Goal: Transaction & Acquisition: Obtain resource

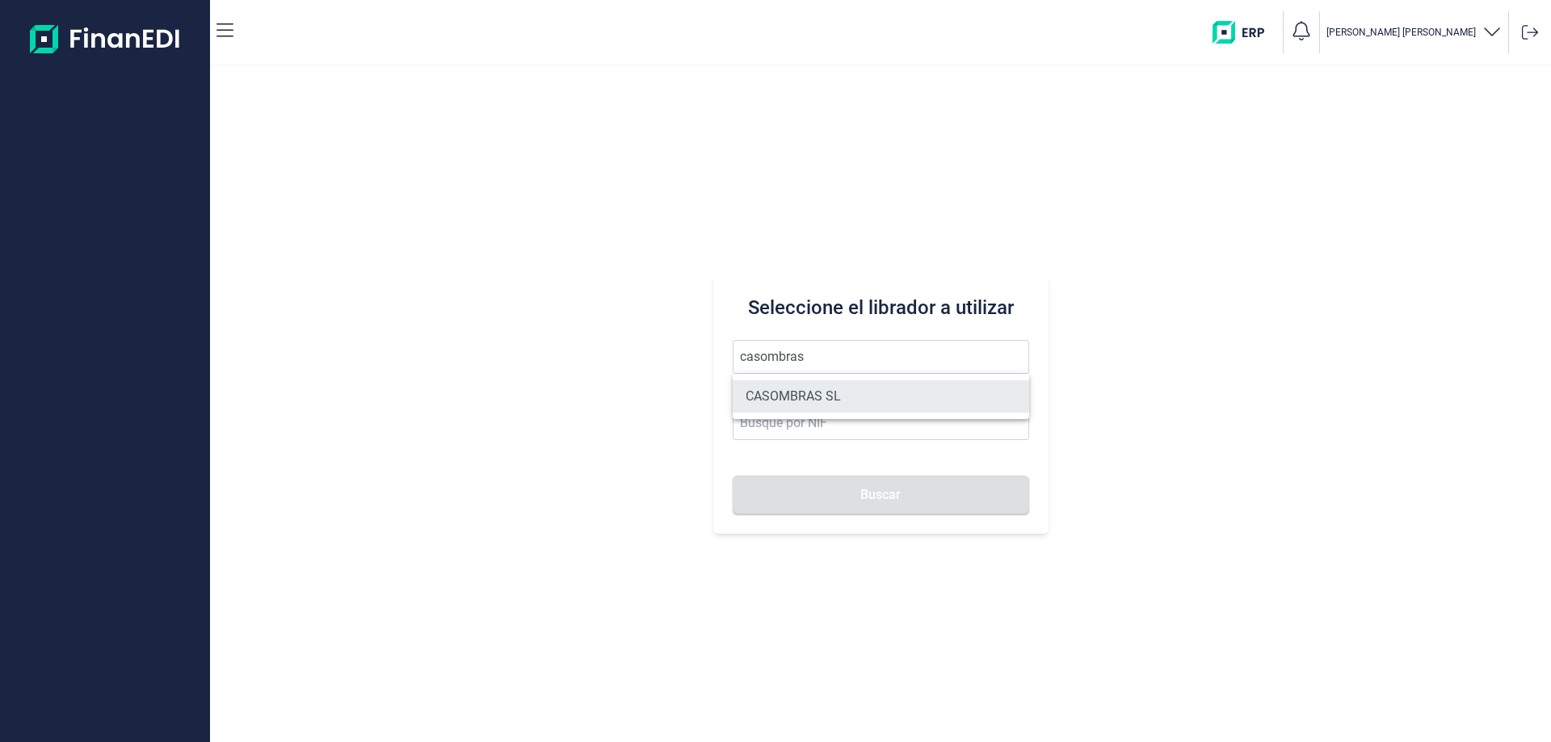
click at [798, 394] on li "CASOMBRAS SL" at bounding box center [881, 396] width 296 height 32
type input "CASOMBRAS SL"
type input "B85106888"
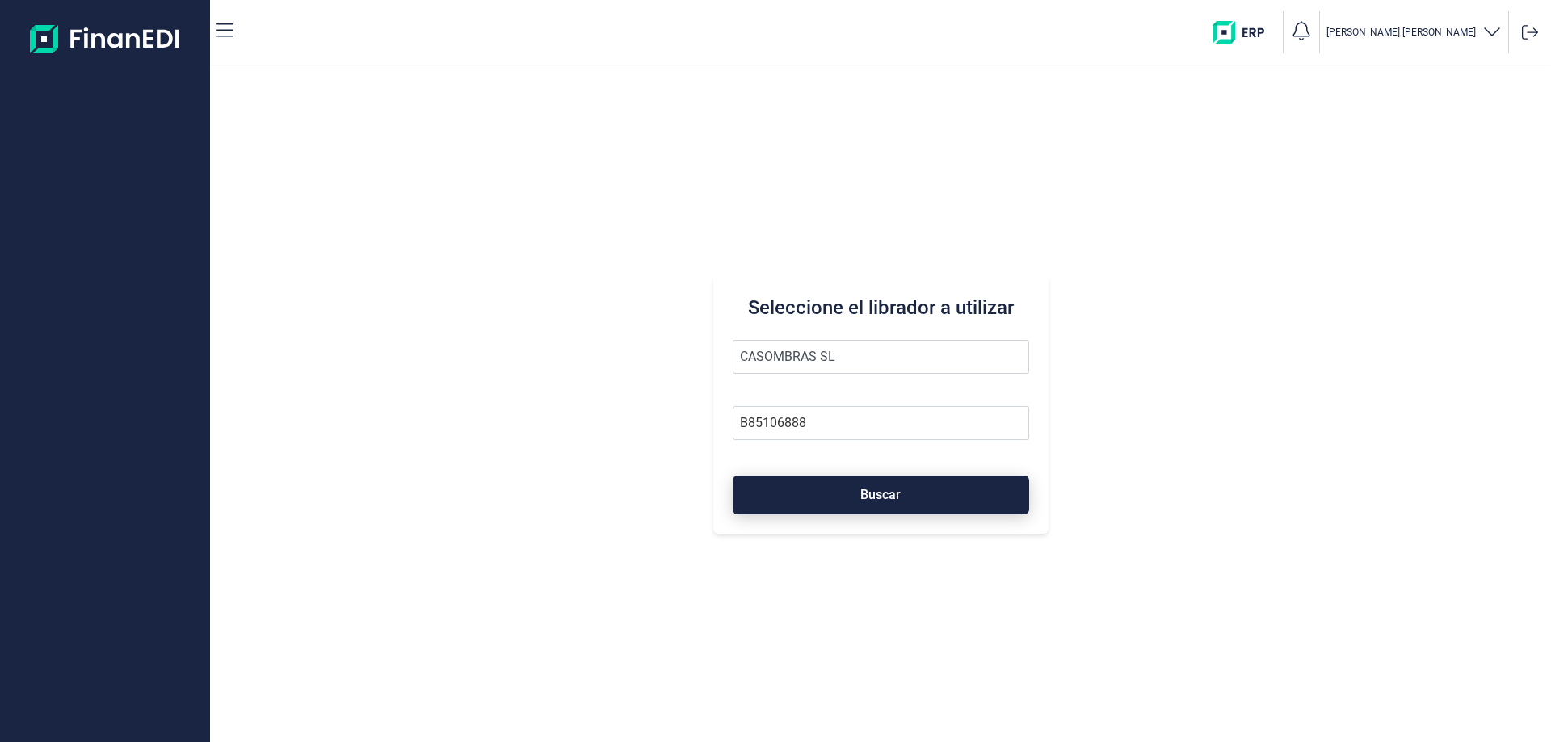
click at [861, 492] on span "Buscar" at bounding box center [880, 495] width 40 height 12
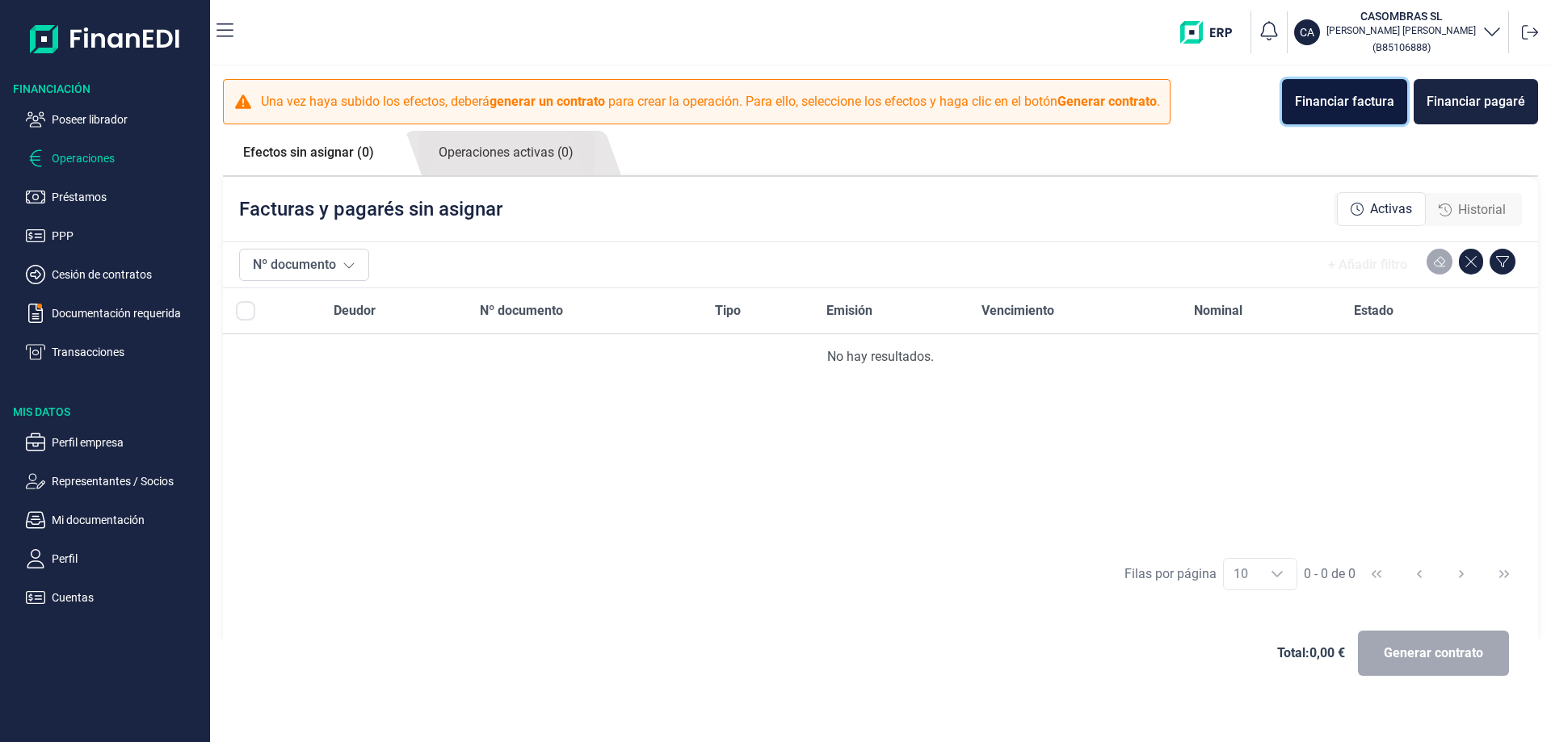
click at [1348, 110] on div "Financiar factura" at bounding box center [1344, 101] width 99 height 19
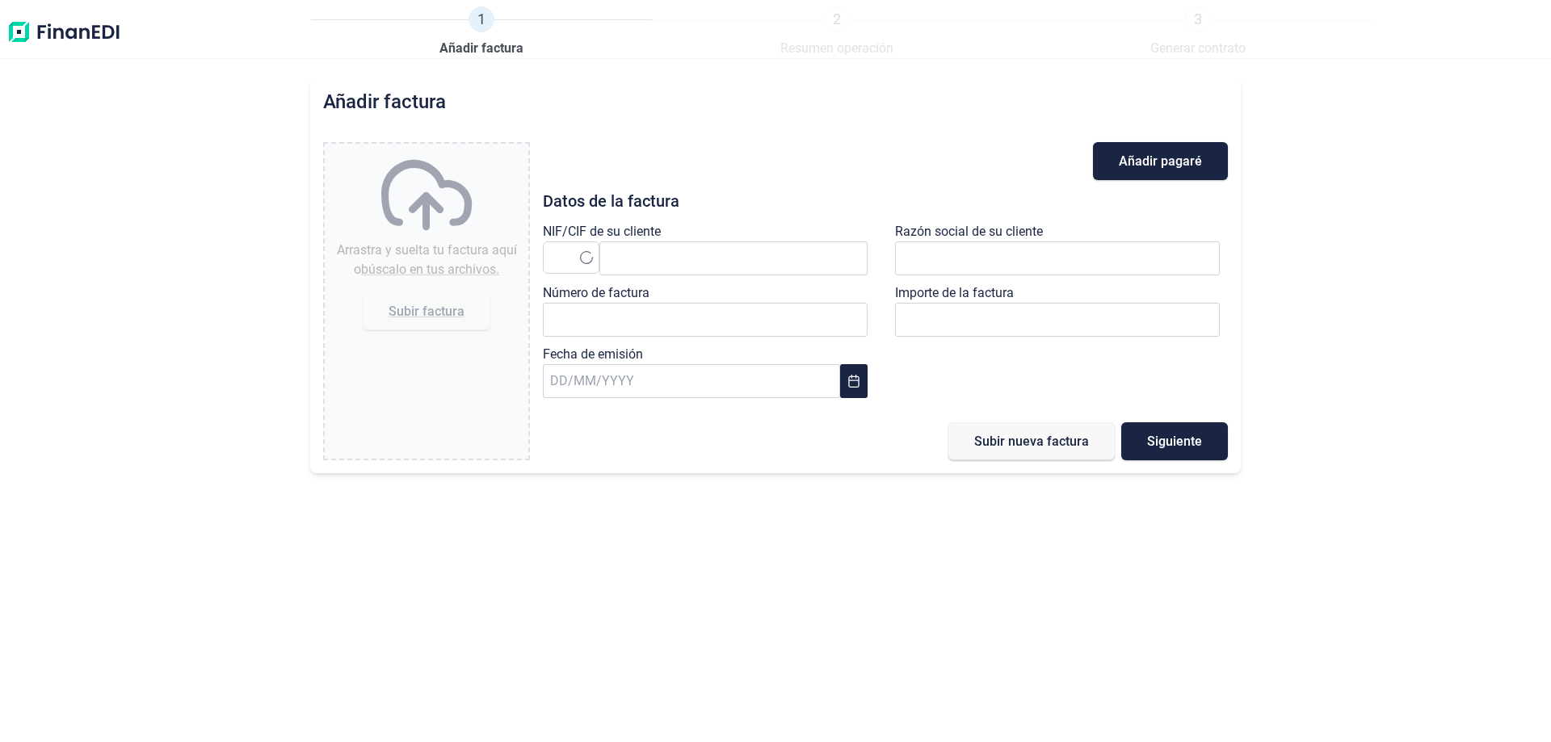
type input "0,00 €"
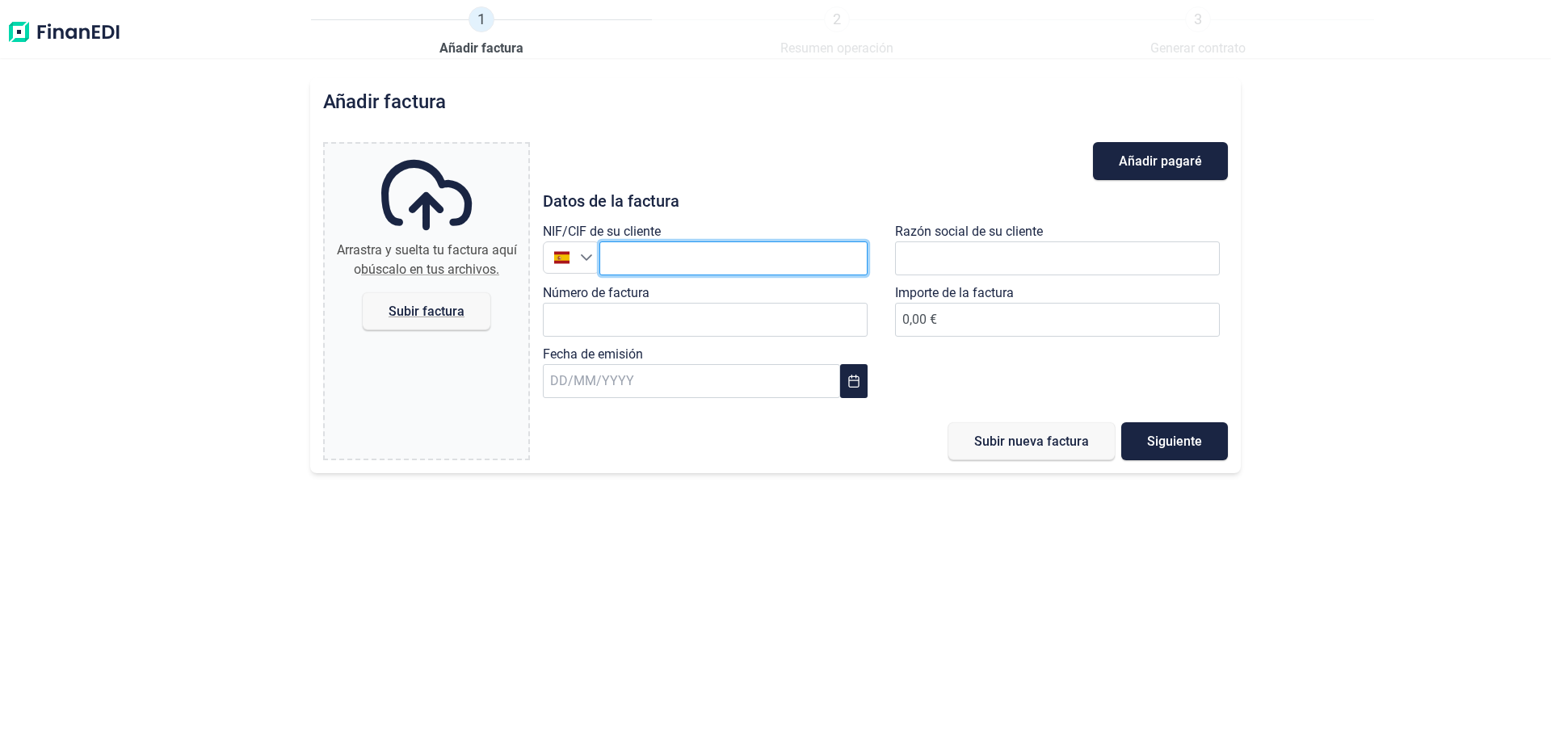
click at [617, 257] on input "text" at bounding box center [733, 259] width 268 height 34
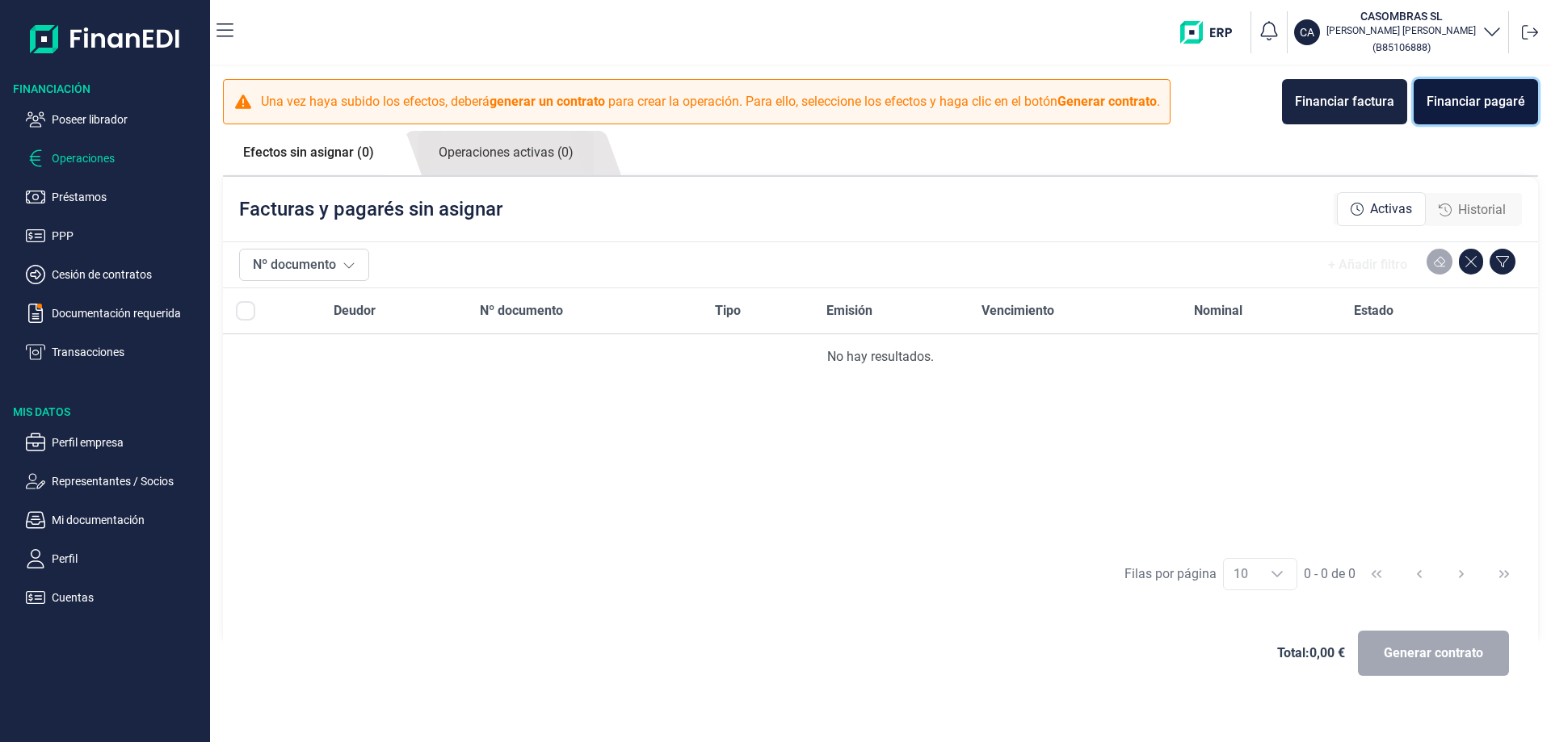
click at [1481, 107] on div "Financiar pagaré" at bounding box center [1476, 101] width 99 height 19
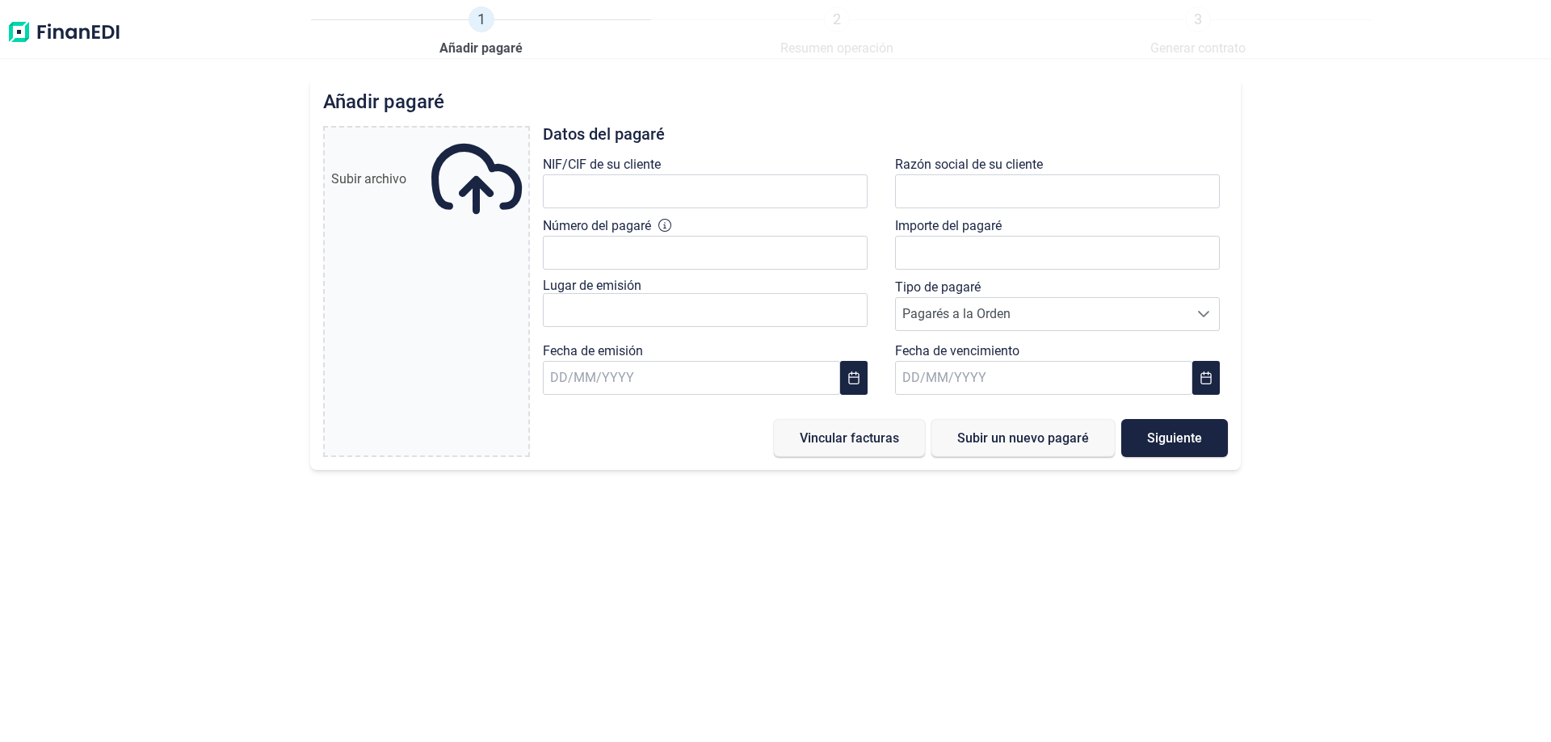
type input "0,00 €"
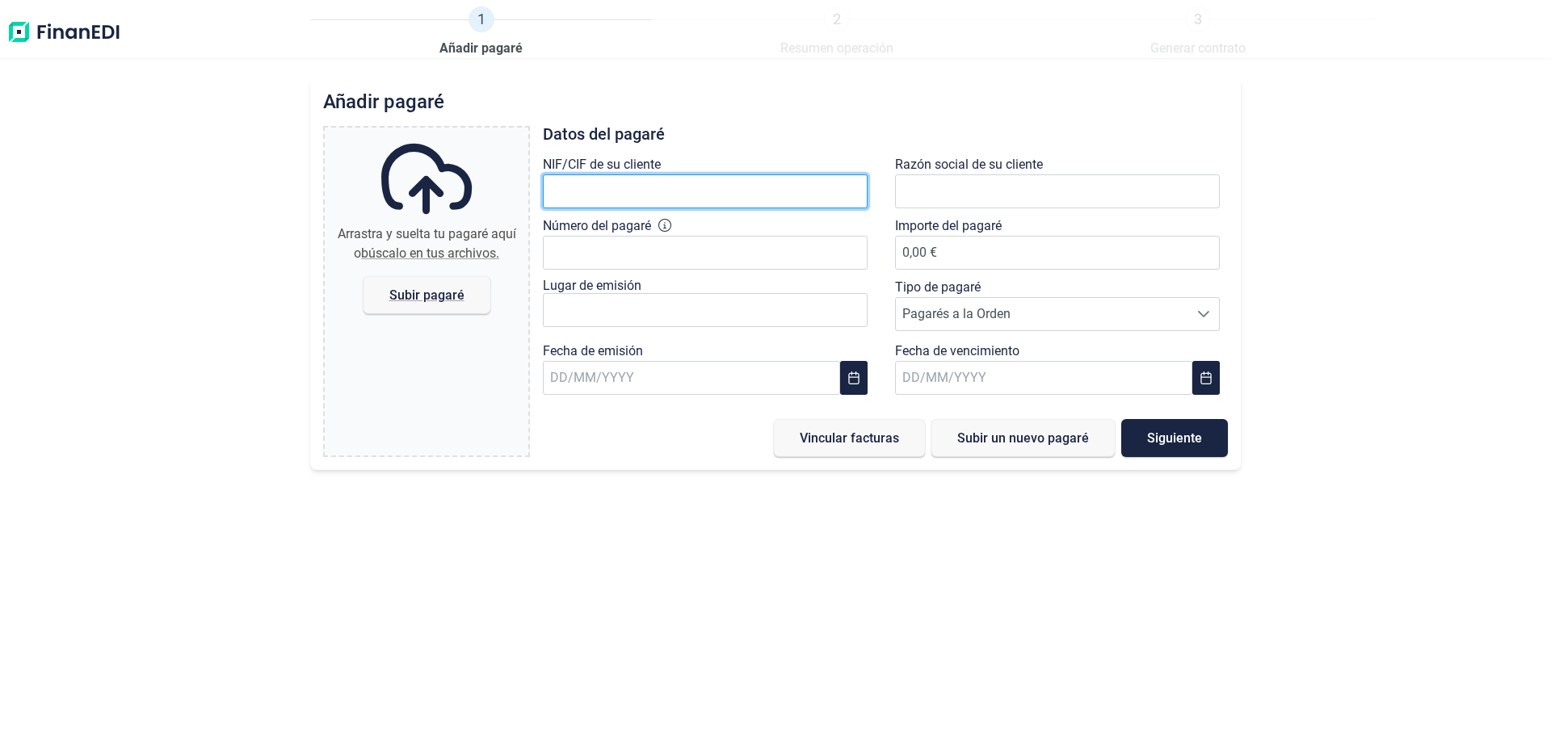
click at [640, 191] on input "text" at bounding box center [705, 191] width 325 height 34
paste input "U67948752"
type input "U67948752"
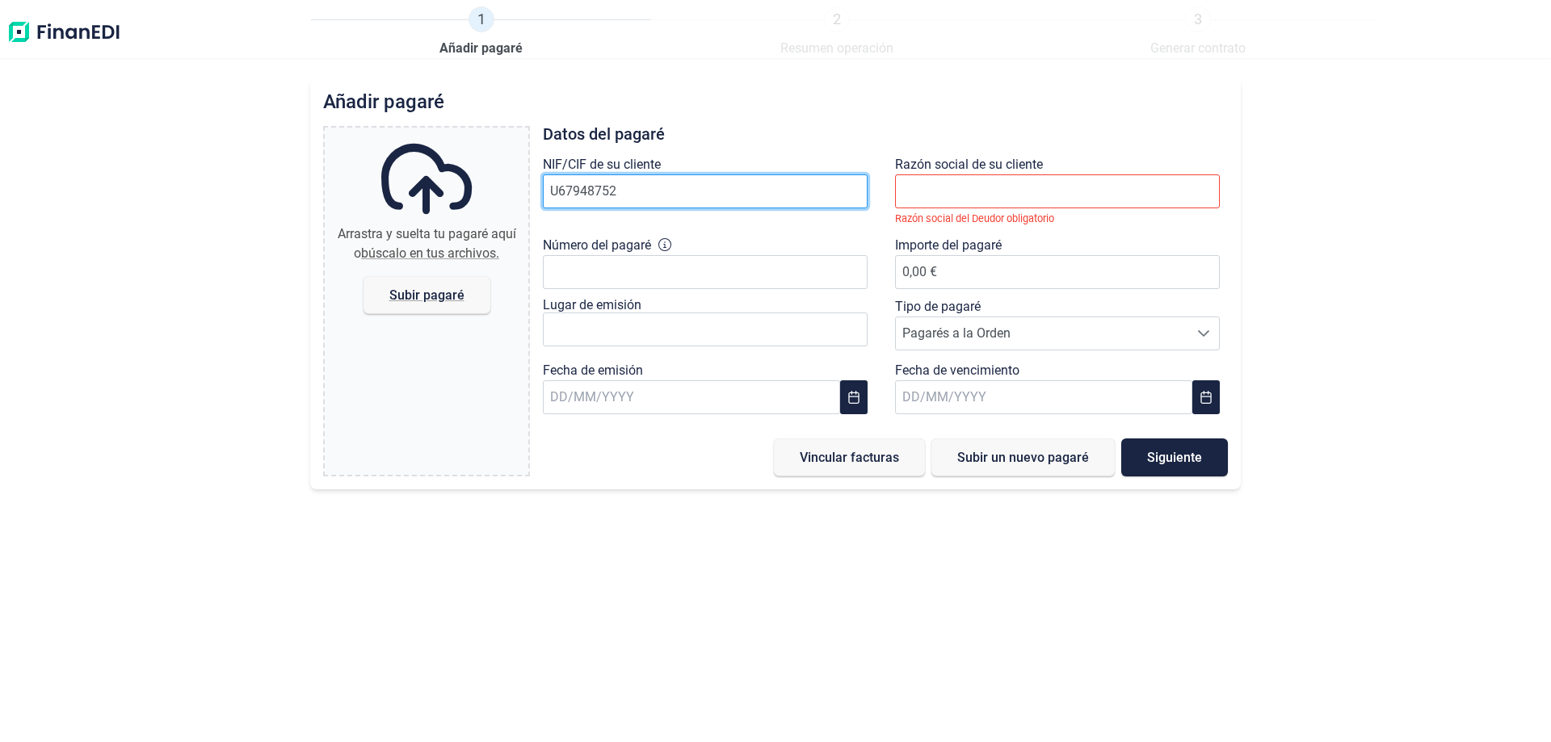
click at [665, 204] on input "U67948752" at bounding box center [705, 191] width 325 height 34
click at [628, 194] on input "U67948752" at bounding box center [705, 191] width 325 height 34
click at [600, 179] on input "U67948752" at bounding box center [705, 191] width 325 height 34
drag, startPoint x: 620, startPoint y: 195, endPoint x: 420, endPoint y: 227, distance: 202.1
click at [420, 227] on div "Arrastra y suelta tu pagaré aquí o búscalo en tus archivos. Subir pagaré Files …" at bounding box center [775, 301] width 905 height 351
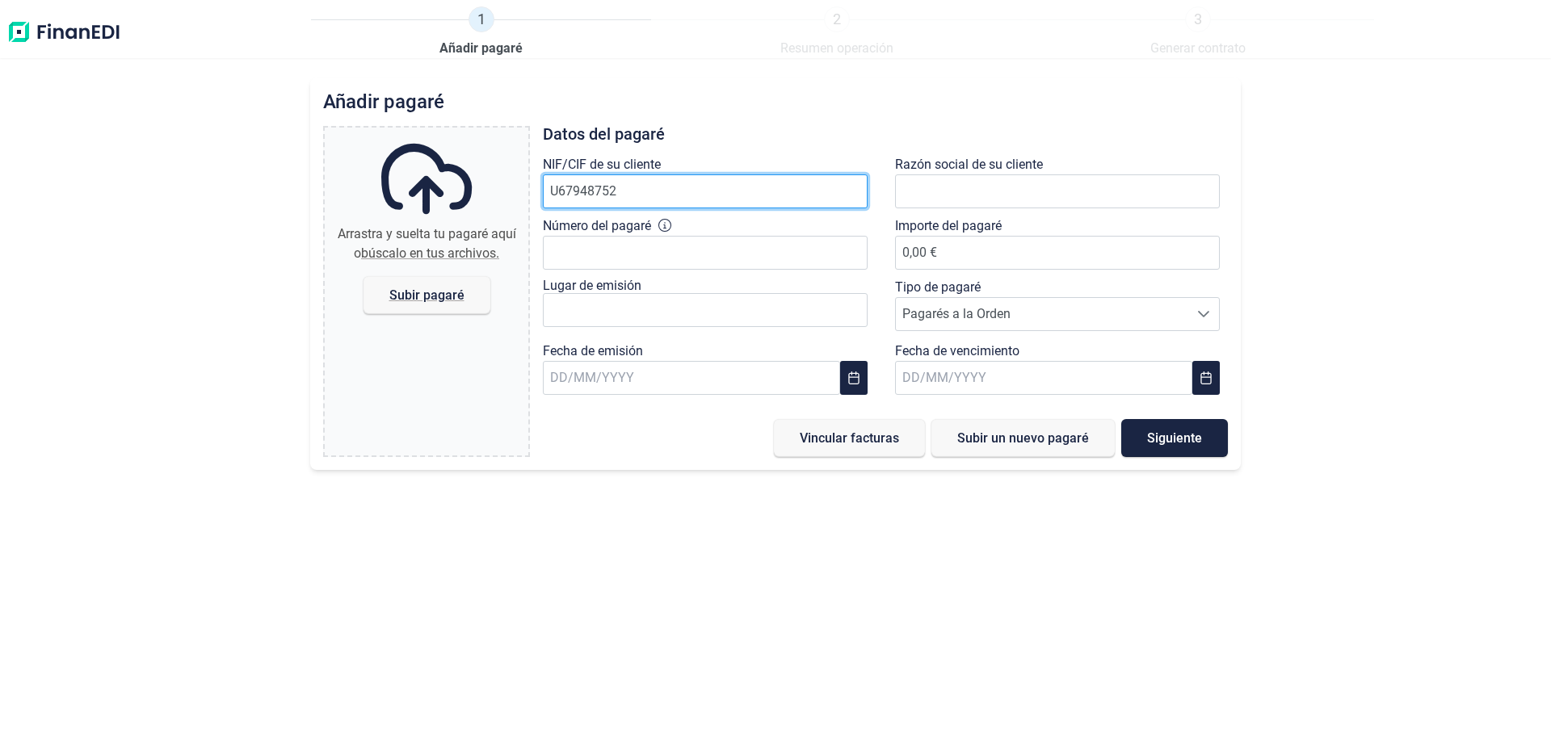
drag, startPoint x: 652, startPoint y: 183, endPoint x: 436, endPoint y: 226, distance: 220.1
click at [436, 226] on div "Arrastra y suelta tu pagaré aquí o búscalo en tus archivos. Subir pagaré Files …" at bounding box center [775, 291] width 905 height 331
paste input "text"
type input "U67948752"
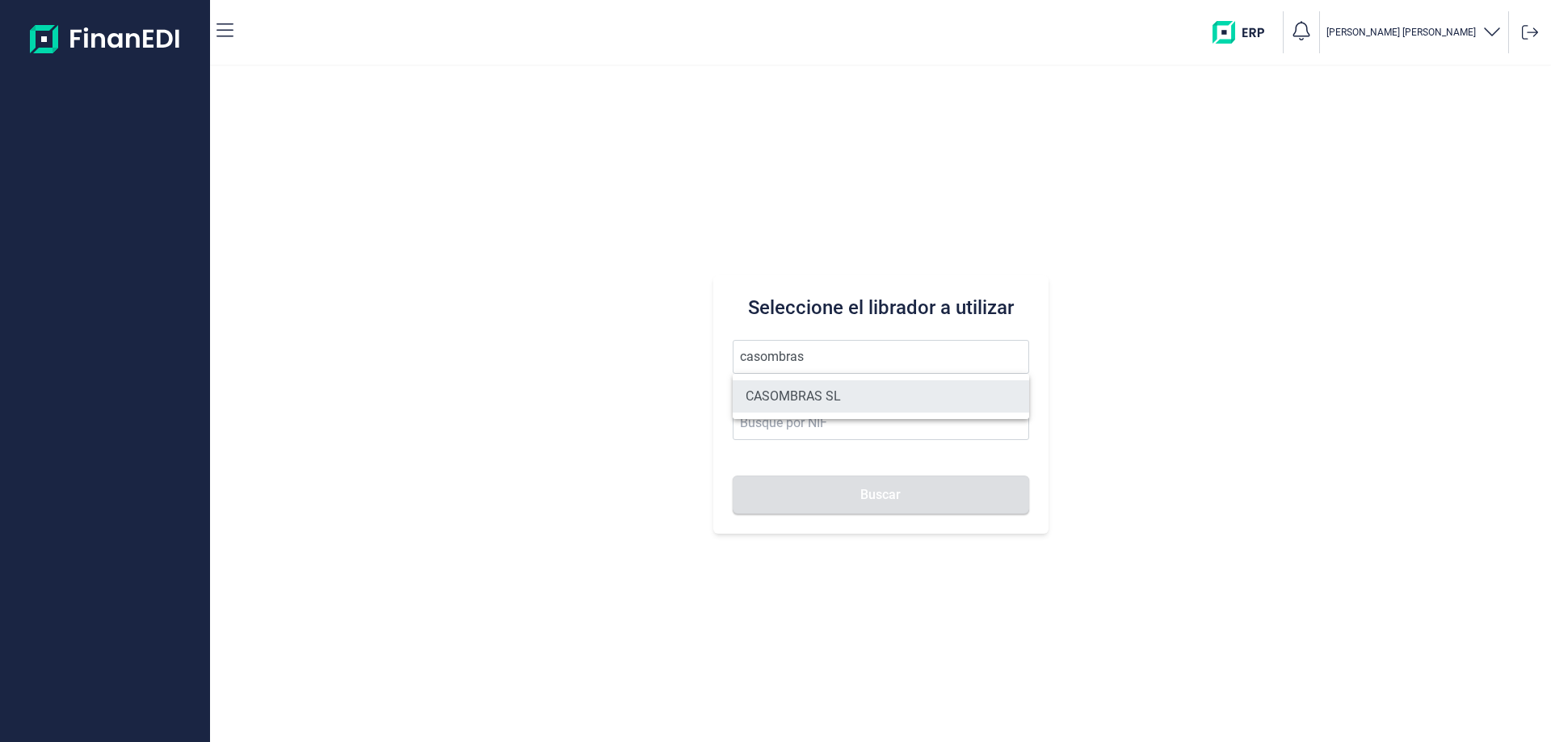
click at [784, 398] on li "CASOMBRAS SL" at bounding box center [881, 396] width 296 height 32
type input "CASOMBRAS SL"
type input "B85106888"
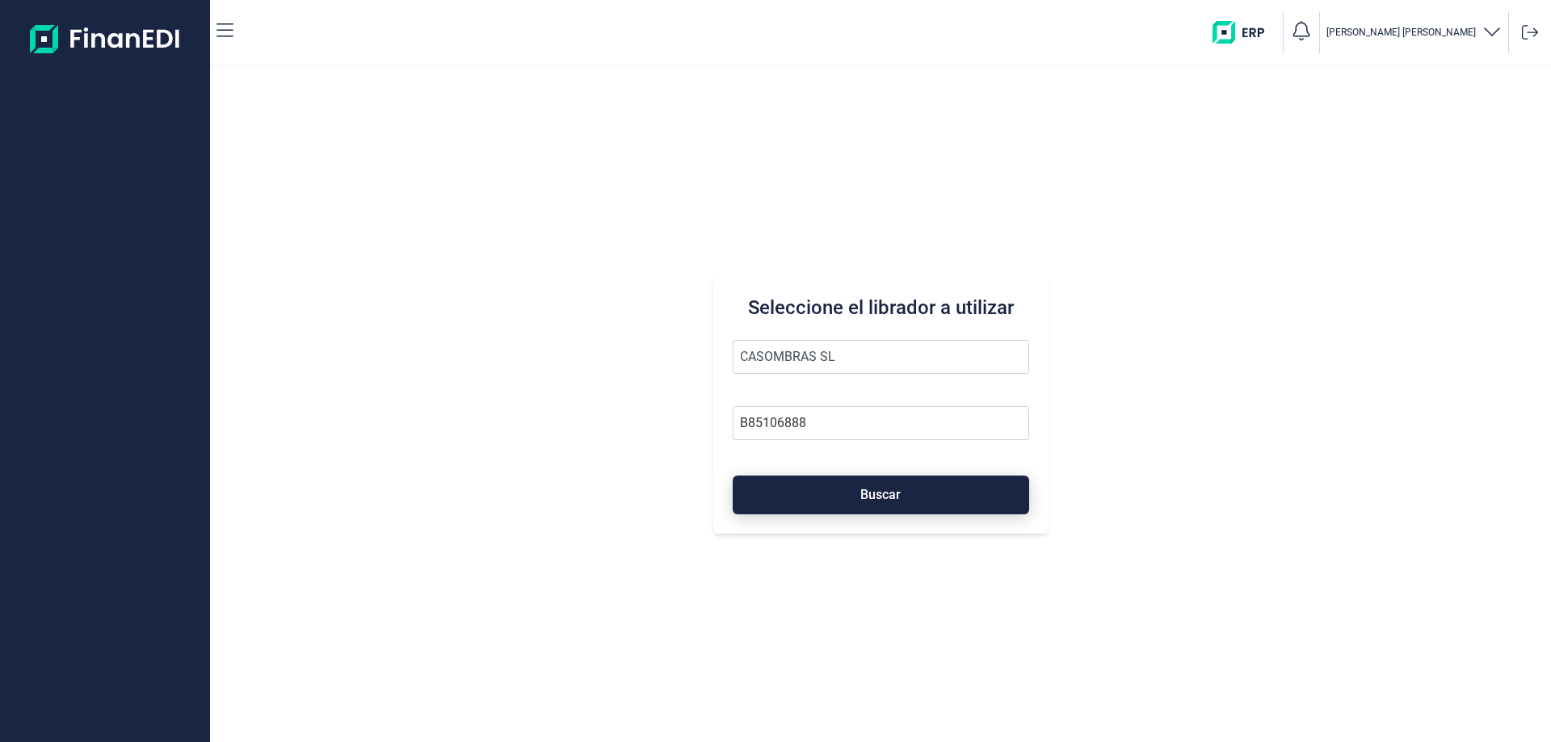
click at [815, 493] on button "Buscar" at bounding box center [881, 495] width 296 height 39
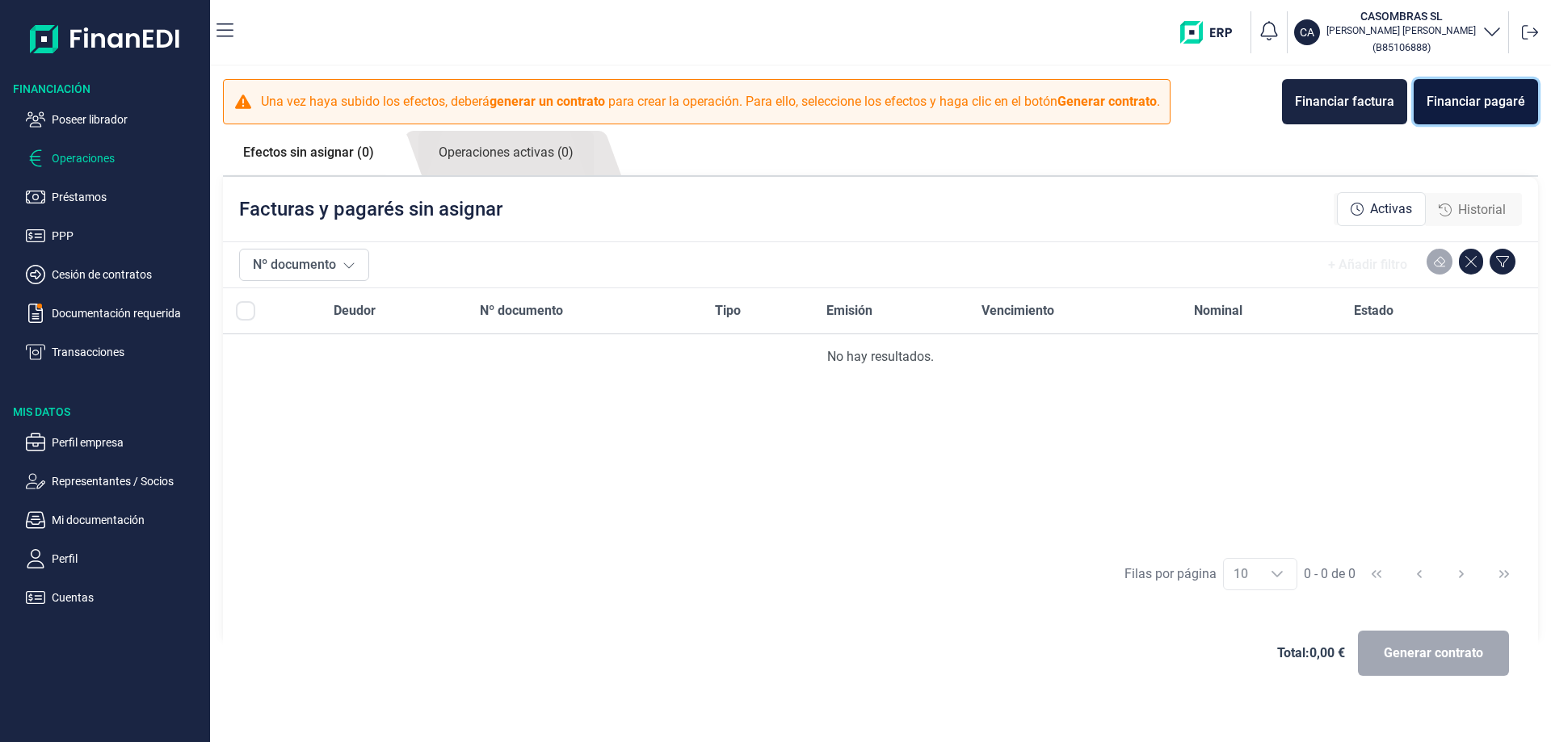
click at [1475, 104] on div "Financiar pagaré" at bounding box center [1476, 101] width 99 height 19
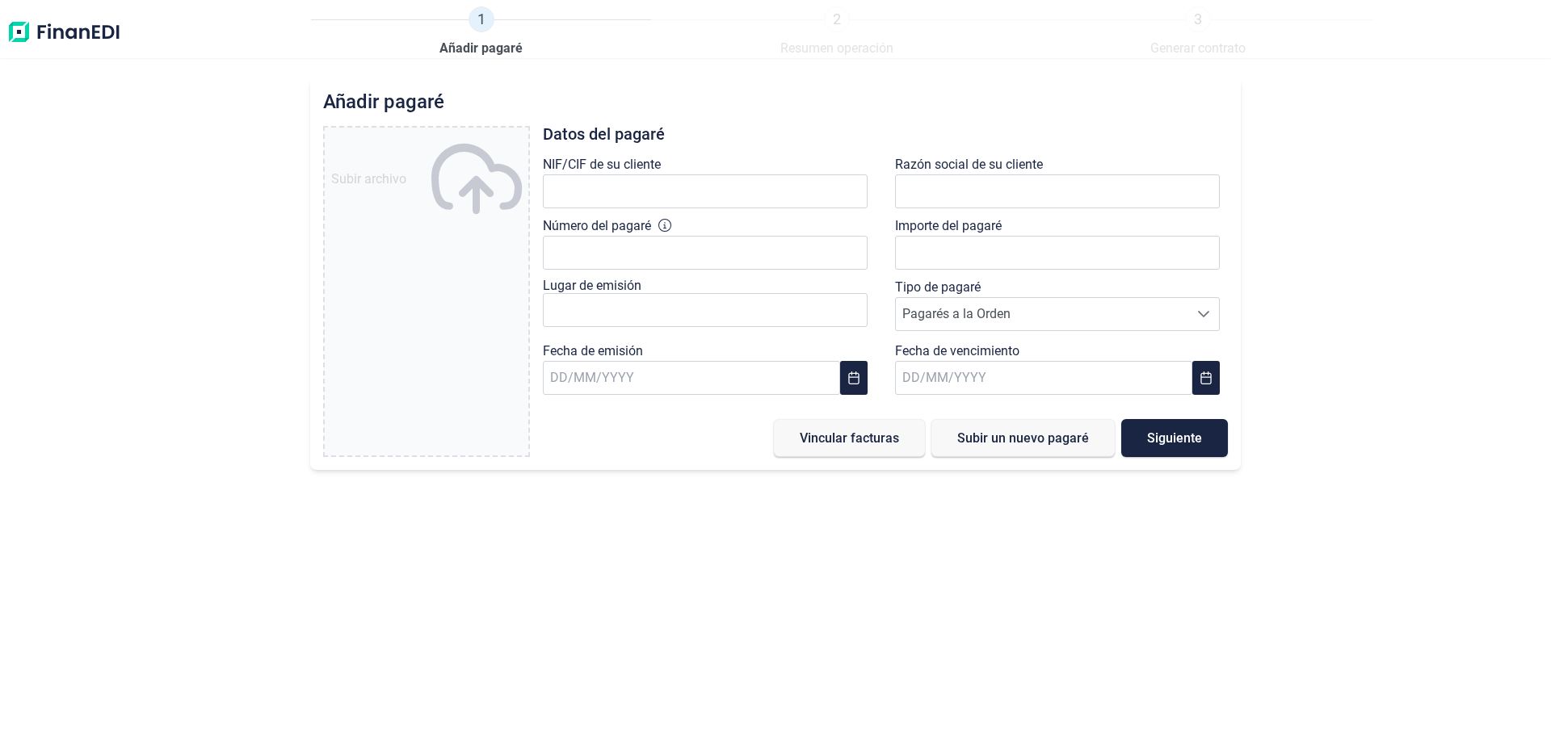
type input "0,00 €"
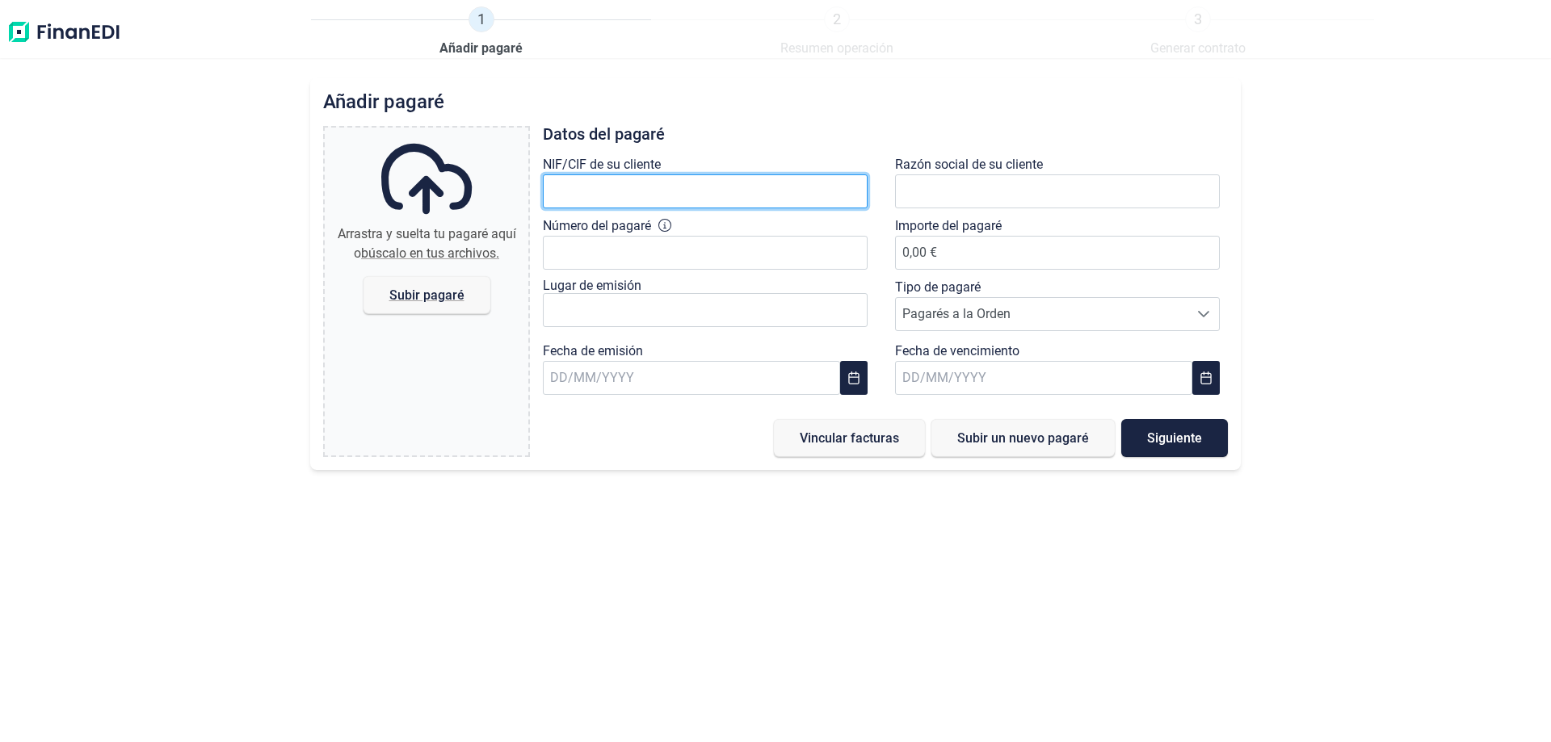
click at [642, 189] on input "text" at bounding box center [705, 191] width 325 height 34
paste input "U67948752"
type input "U67948752"
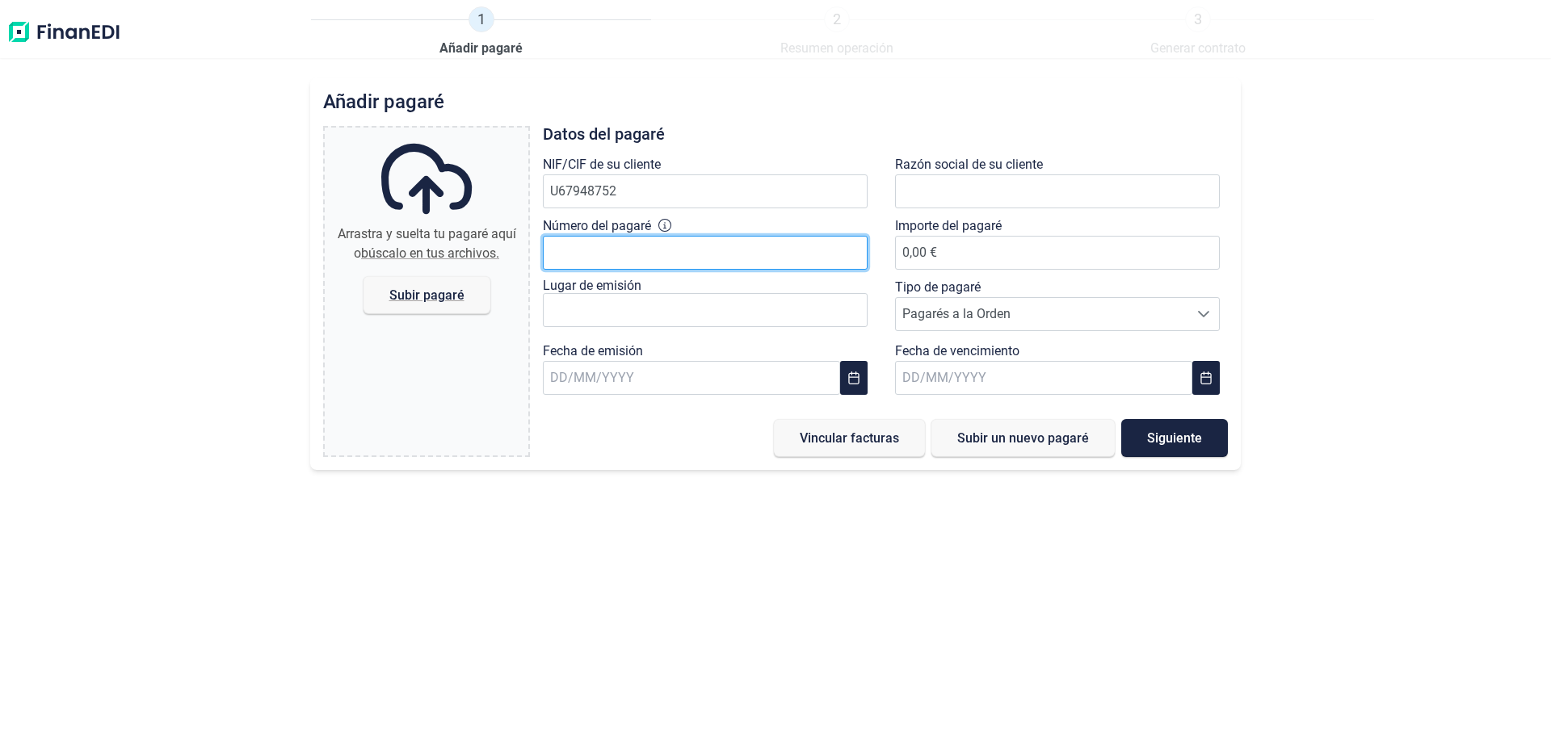
click at [609, 246] on input "Número del pagaré" at bounding box center [705, 253] width 325 height 34
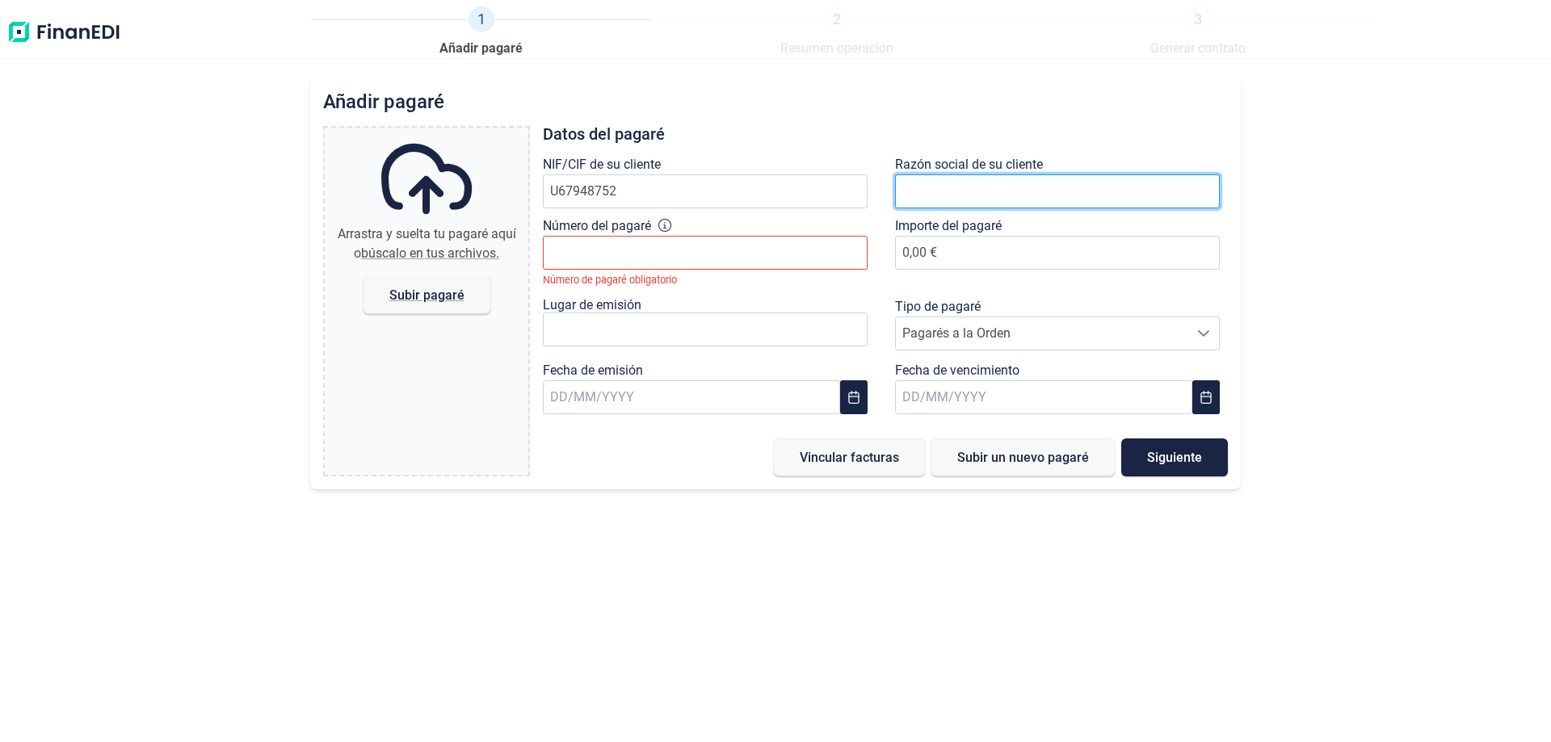
click at [1010, 194] on input "text" at bounding box center [1057, 191] width 325 height 34
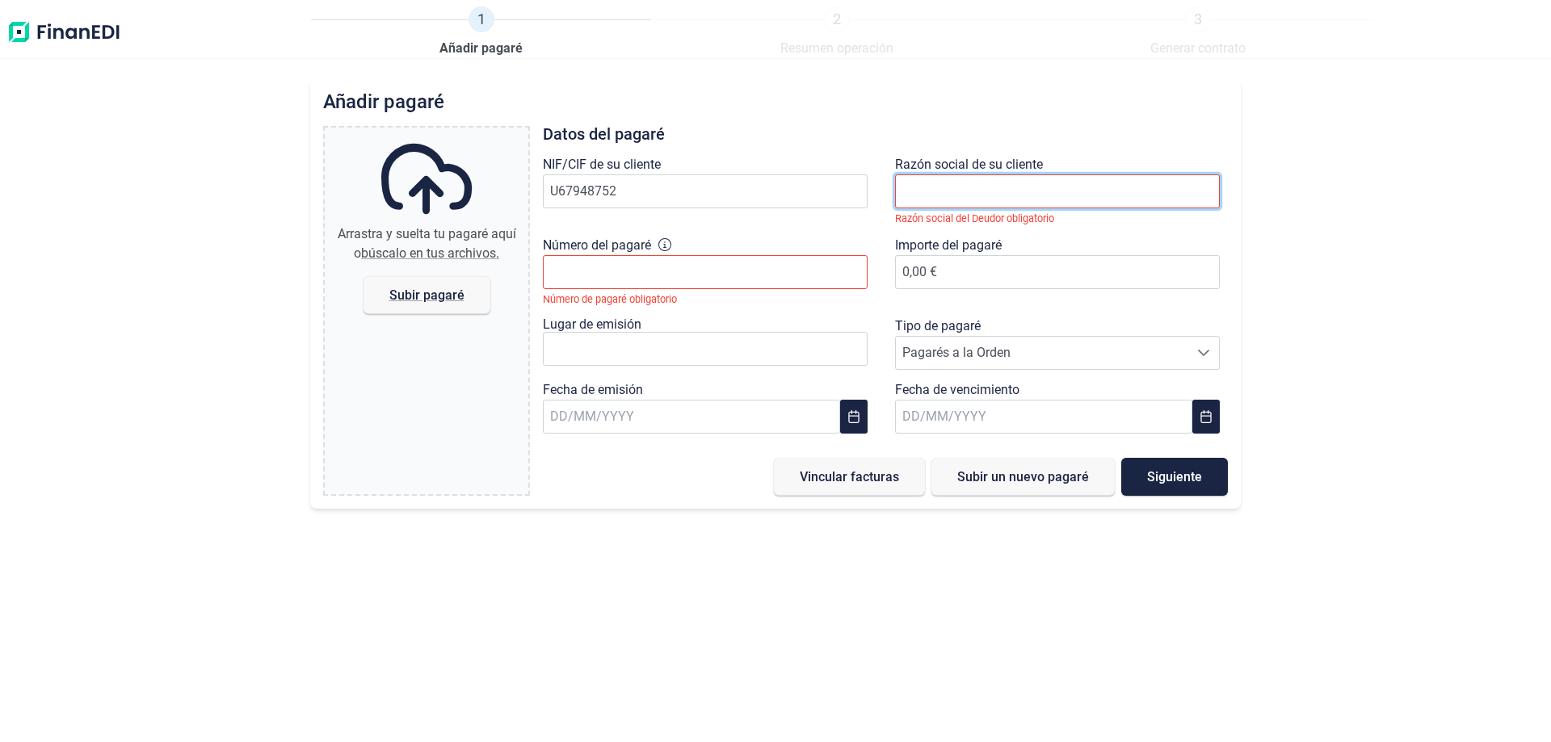
paste input "UTE METRO L-3 EL CASAR"
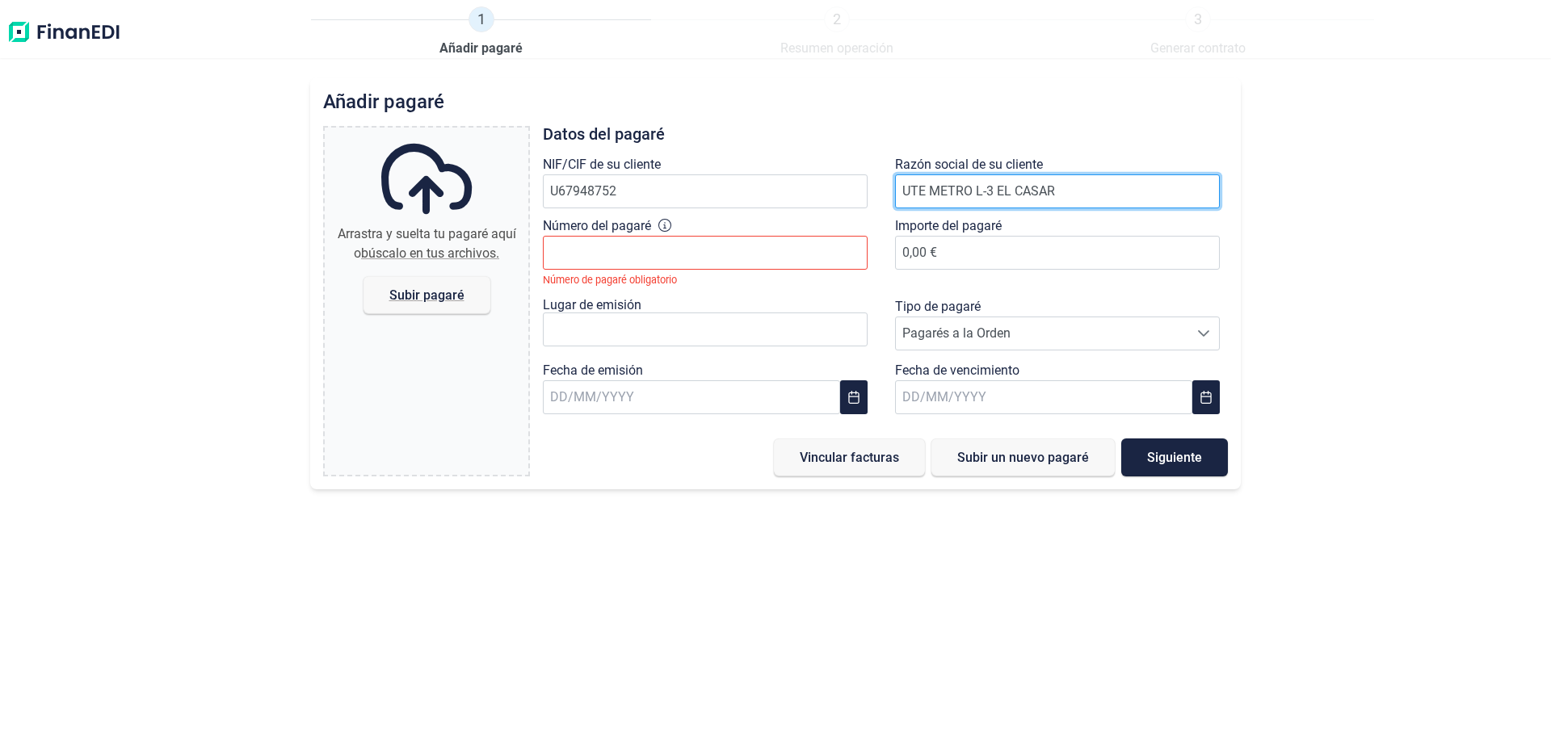
type input "UTE METRO L-3 EL CASAR"
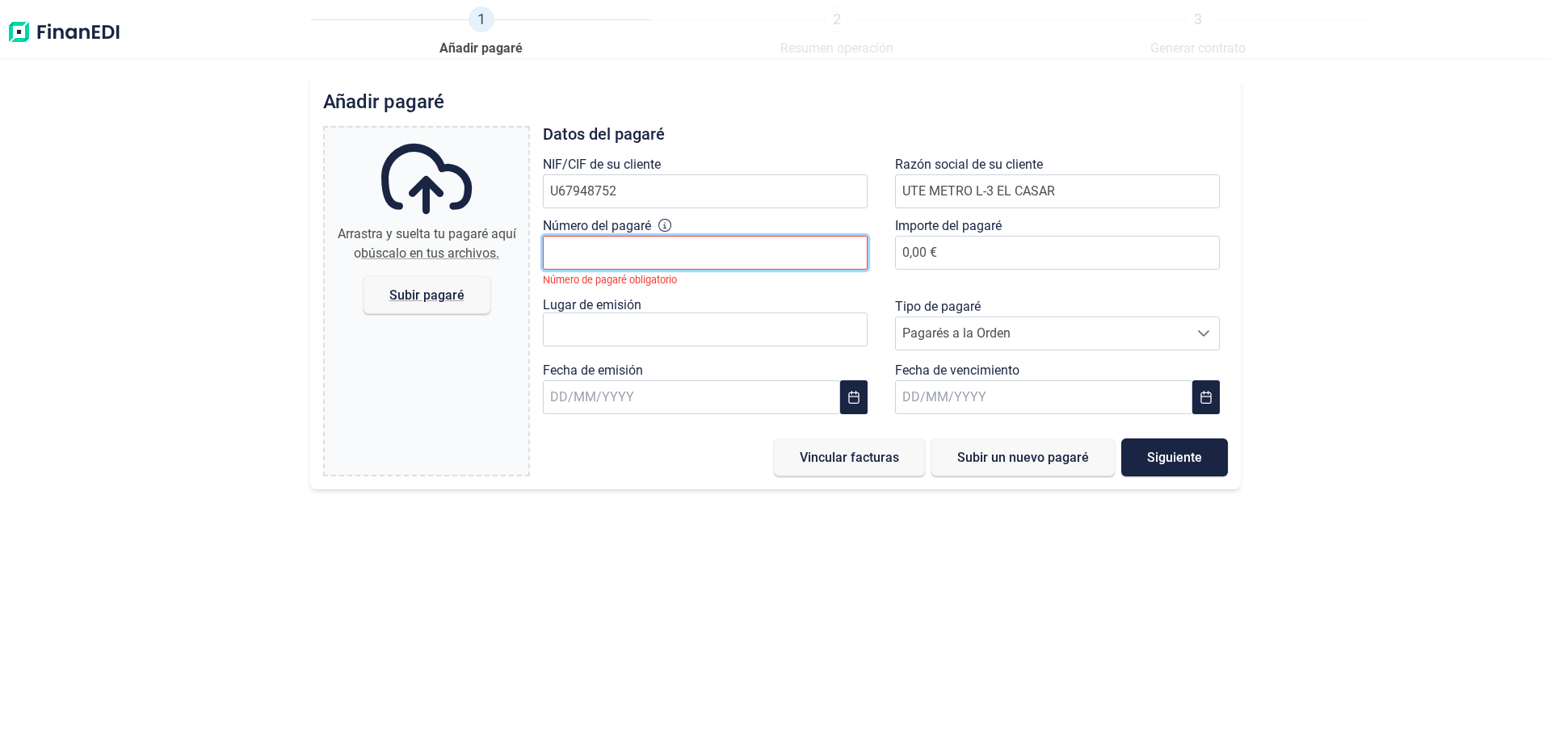
click at [713, 265] on input "Número del pagaré" at bounding box center [705, 253] width 325 height 34
type input "61318233"
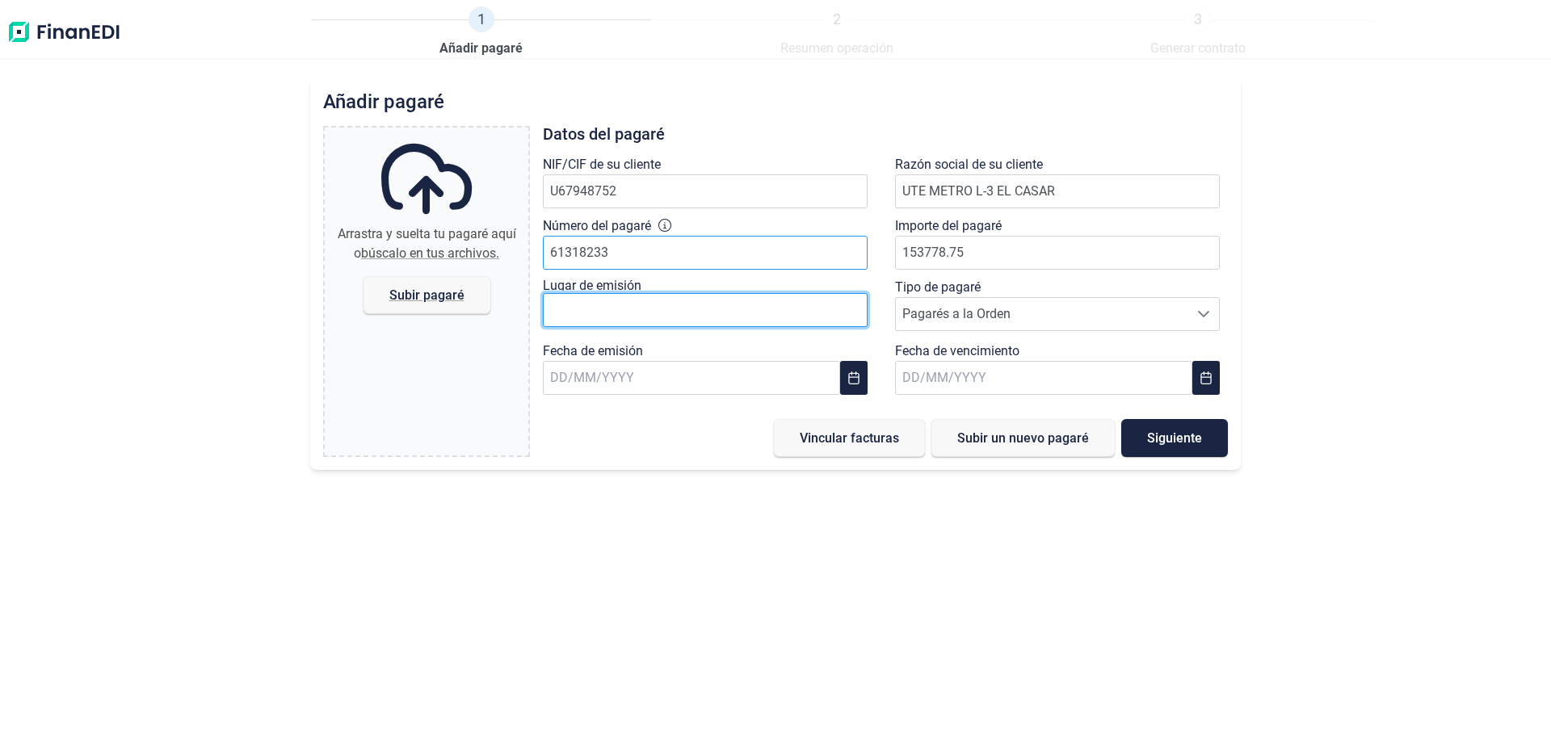
type input "153.778,75 €"
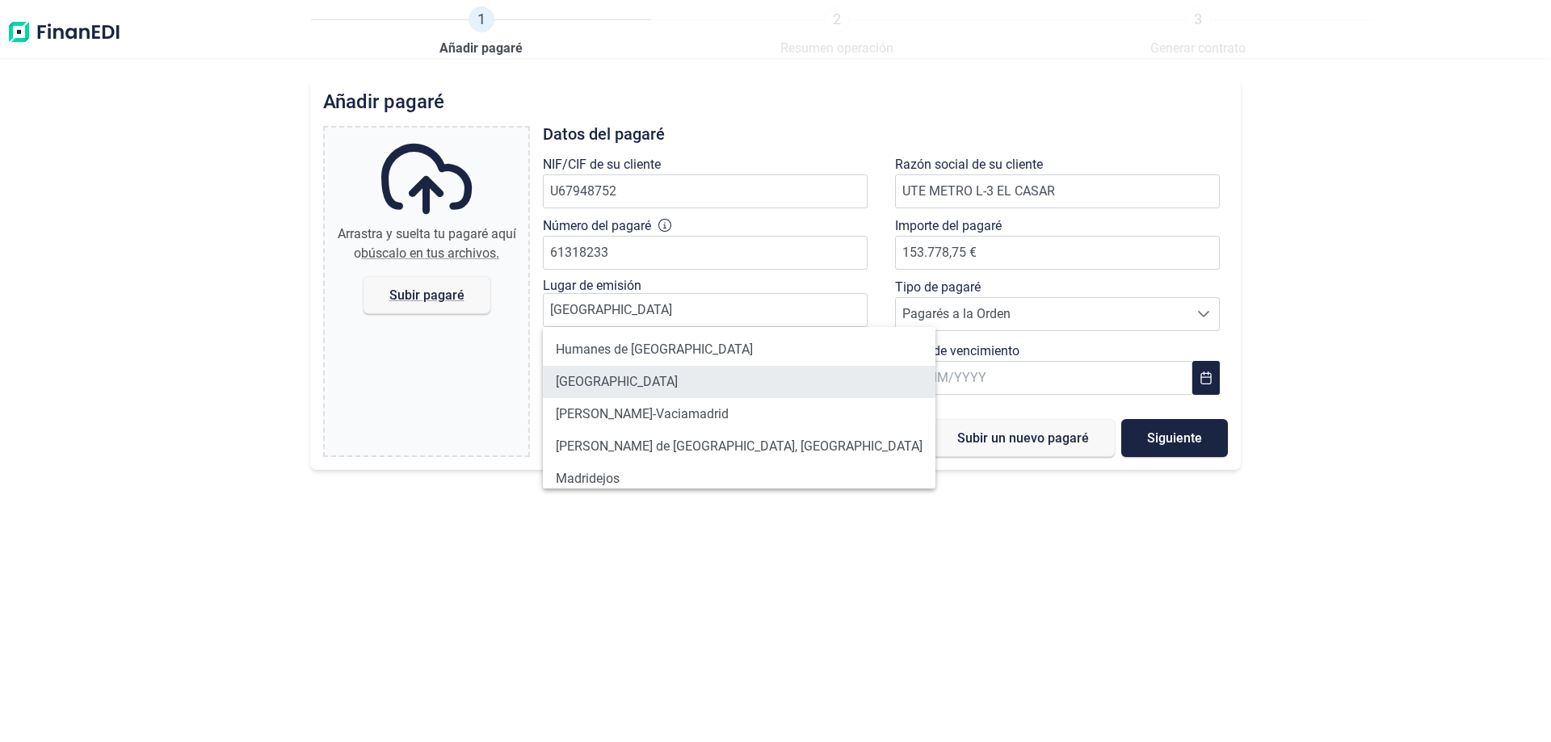
click at [596, 392] on li "[GEOGRAPHIC_DATA]" at bounding box center [739, 382] width 393 height 32
type input "[GEOGRAPHIC_DATA]"
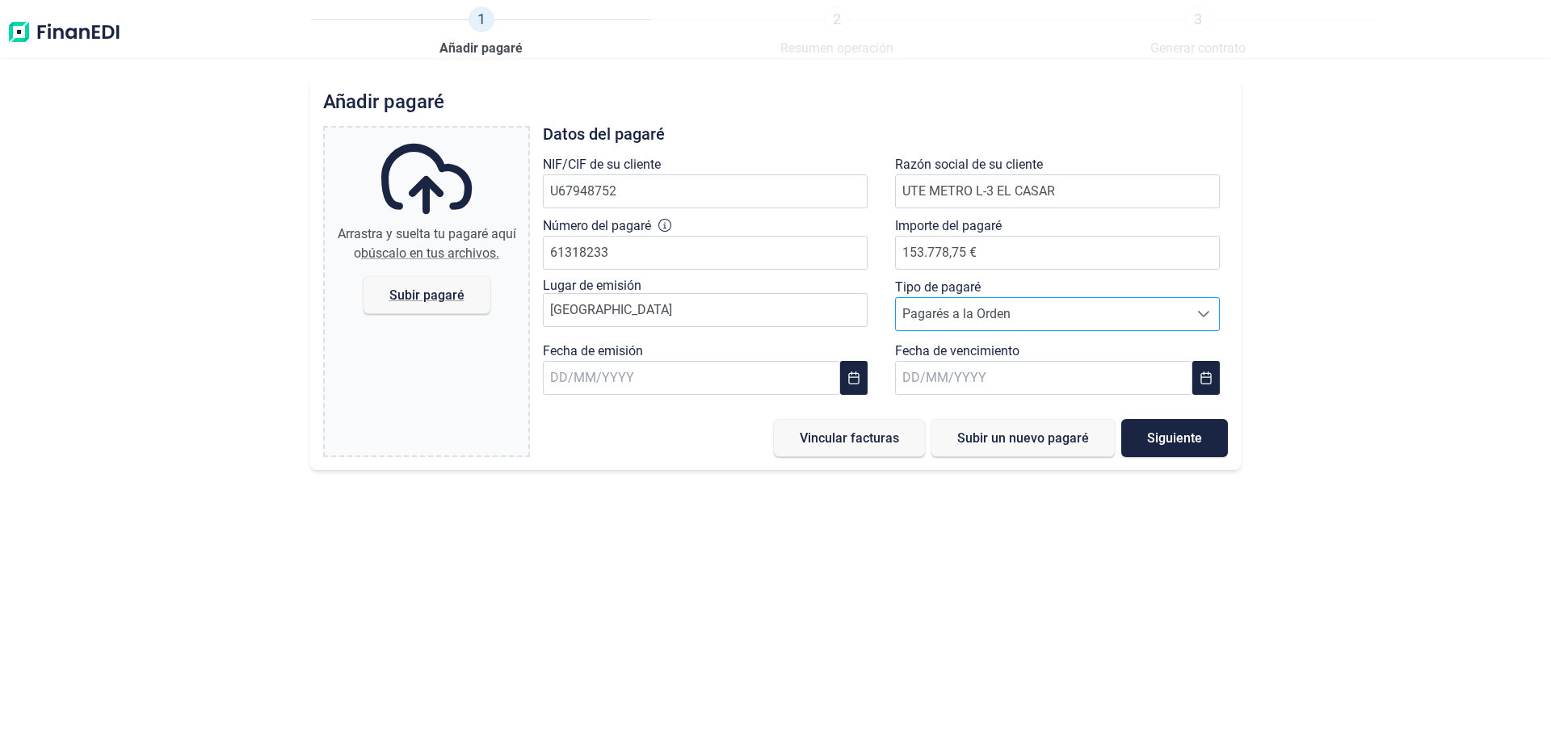
click at [950, 326] on span "Pagarés a la Orden" at bounding box center [1042, 314] width 292 height 32
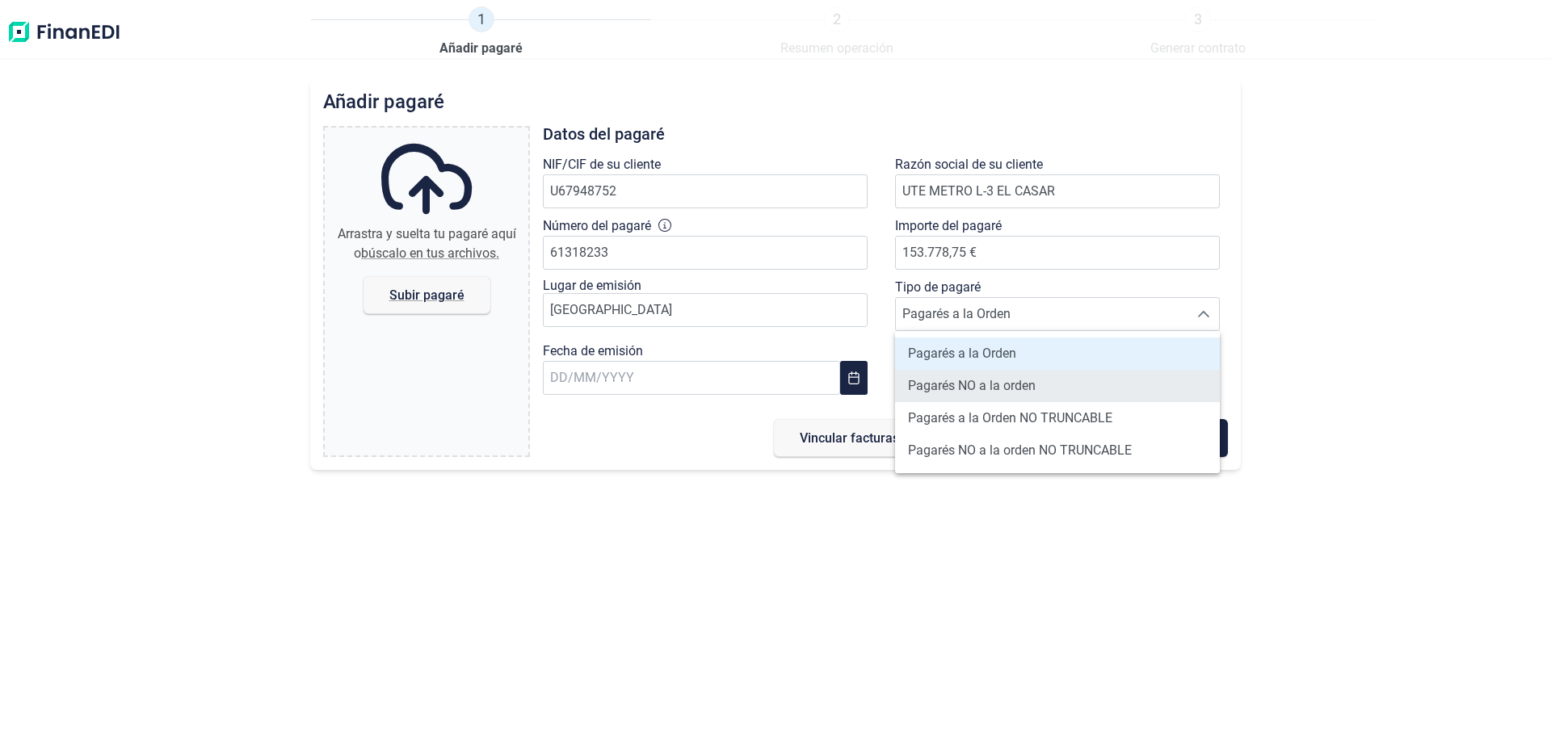
click at [963, 382] on span "Pagarés NO a la orden" at bounding box center [972, 385] width 128 height 19
type input "Pagarés NO a la orden"
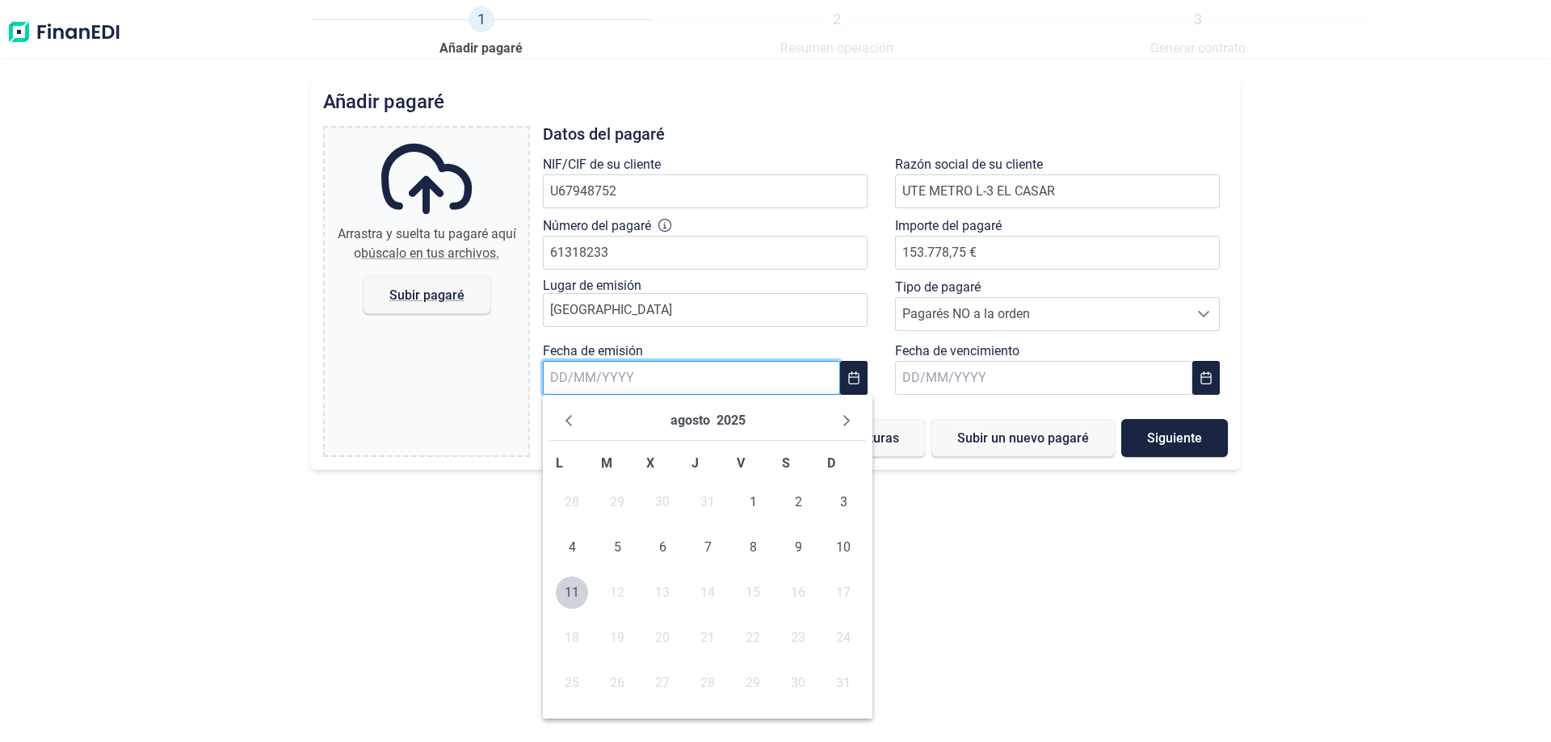
click at [769, 374] on input "text" at bounding box center [691, 378] width 297 height 34
click at [582, 426] on div "[DATE]" at bounding box center [707, 422] width 317 height 40
drag, startPoint x: 581, startPoint y: 425, endPoint x: 573, endPoint y: 423, distance: 8.4
click at [573, 423] on button "Previous Month" at bounding box center [569, 421] width 26 height 26
click at [563, 414] on button "Previous Month" at bounding box center [569, 421] width 26 height 26
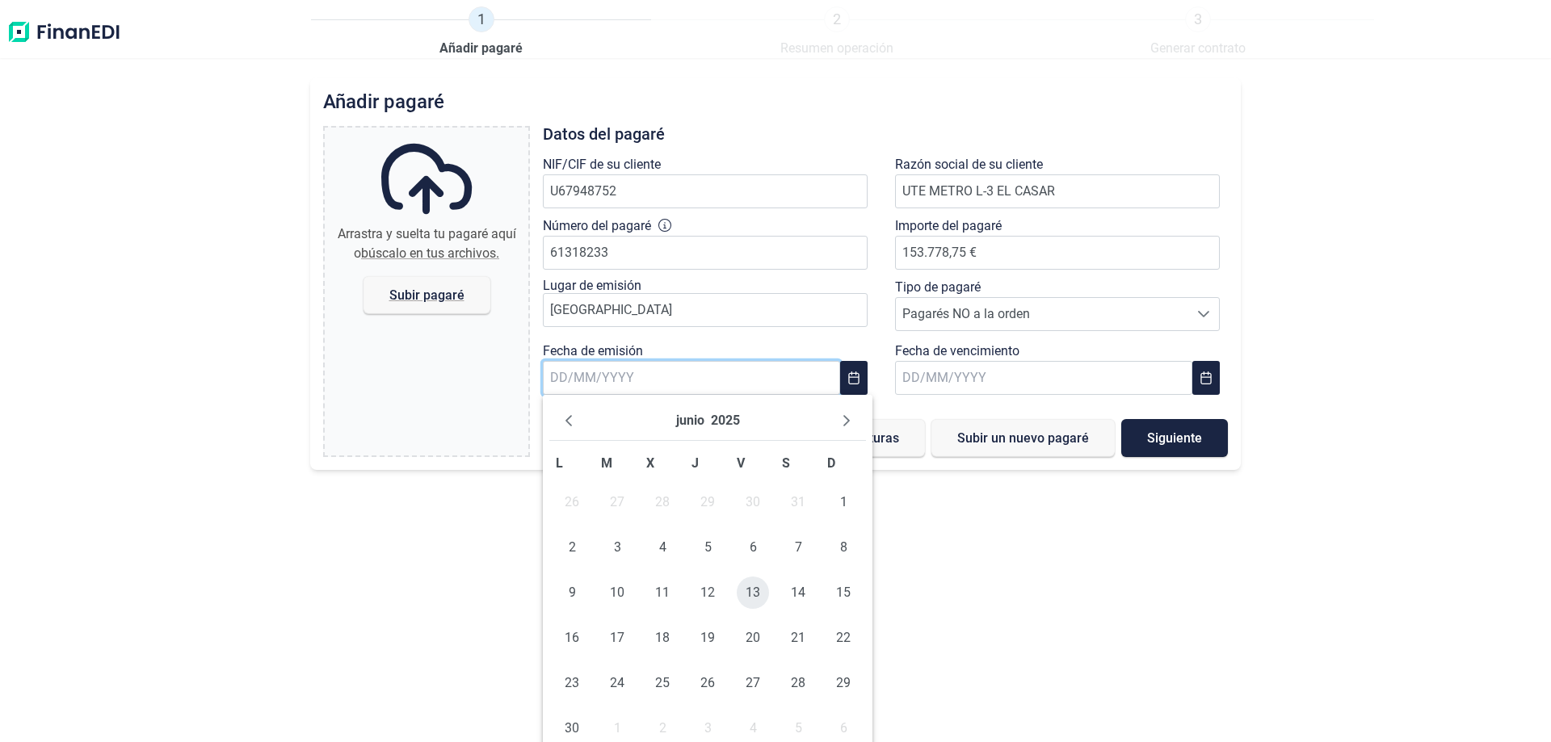
click at [766, 588] on span "13" at bounding box center [753, 593] width 32 height 32
type input "[DATE]"
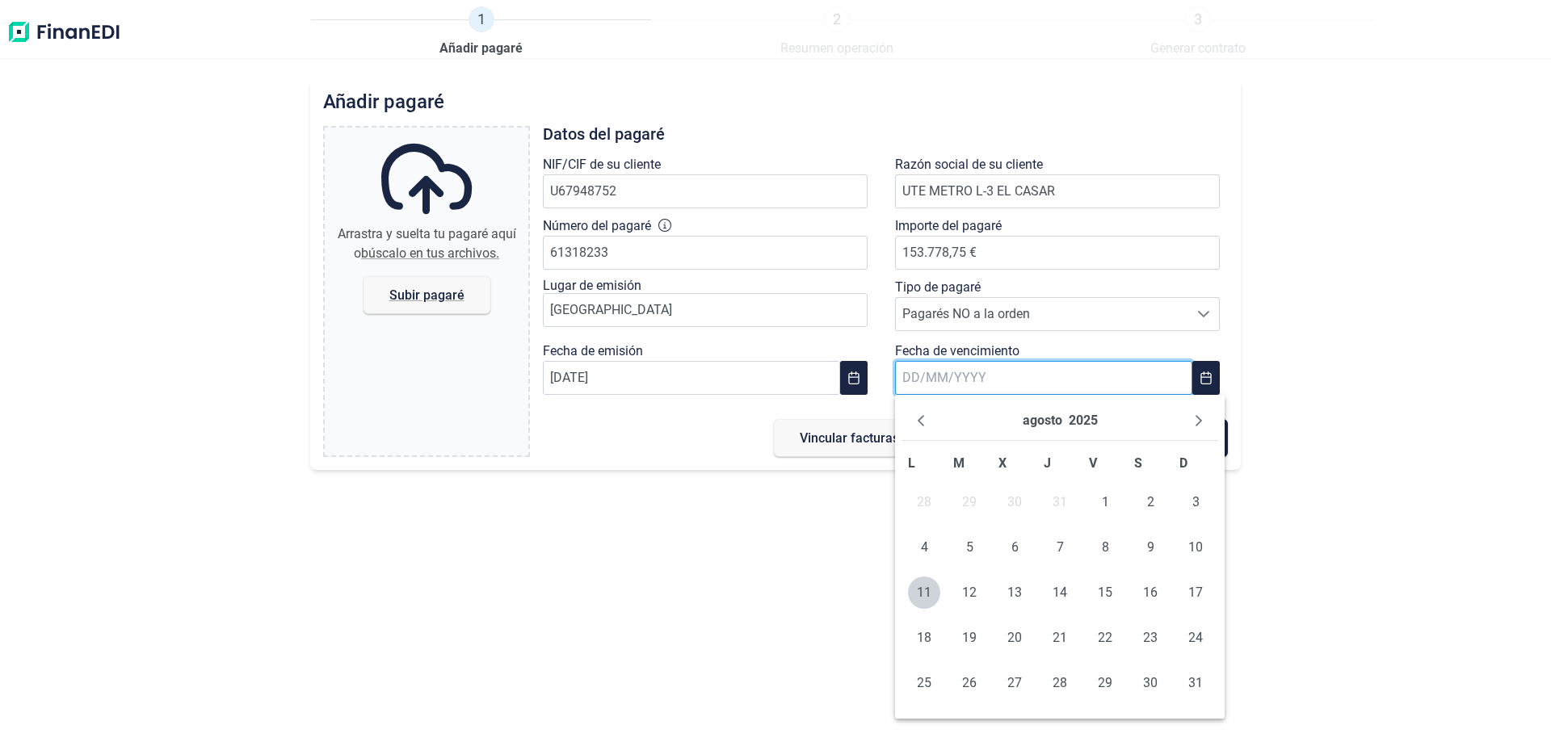
click at [944, 390] on input "text" at bounding box center [1043, 378] width 297 height 34
click at [1149, 684] on span "30" at bounding box center [1150, 683] width 32 height 32
type input "30/08/2025"
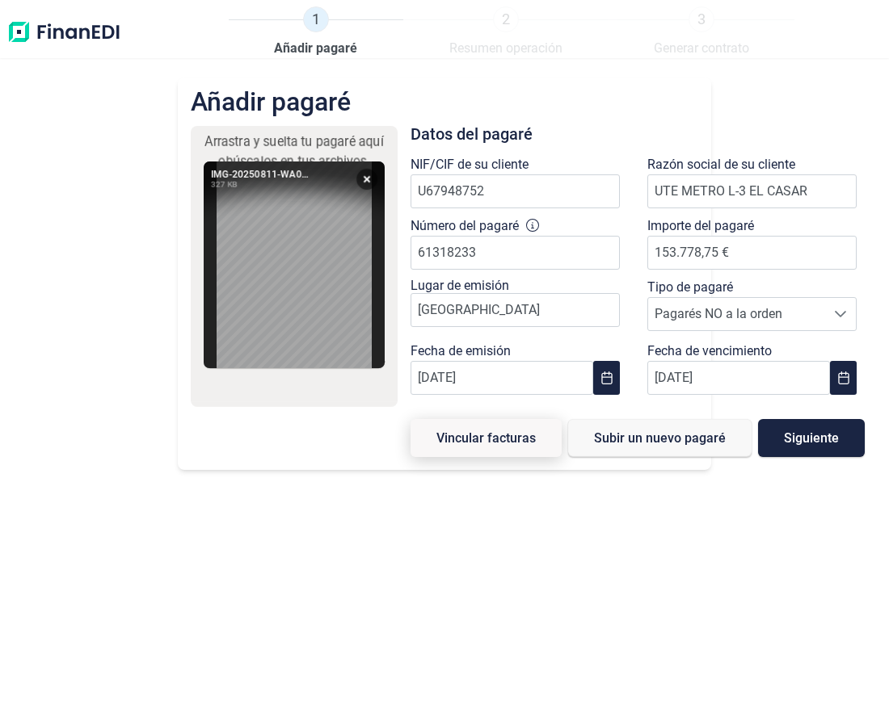
click at [480, 434] on span "Vincular facturas" at bounding box center [485, 438] width 99 height 12
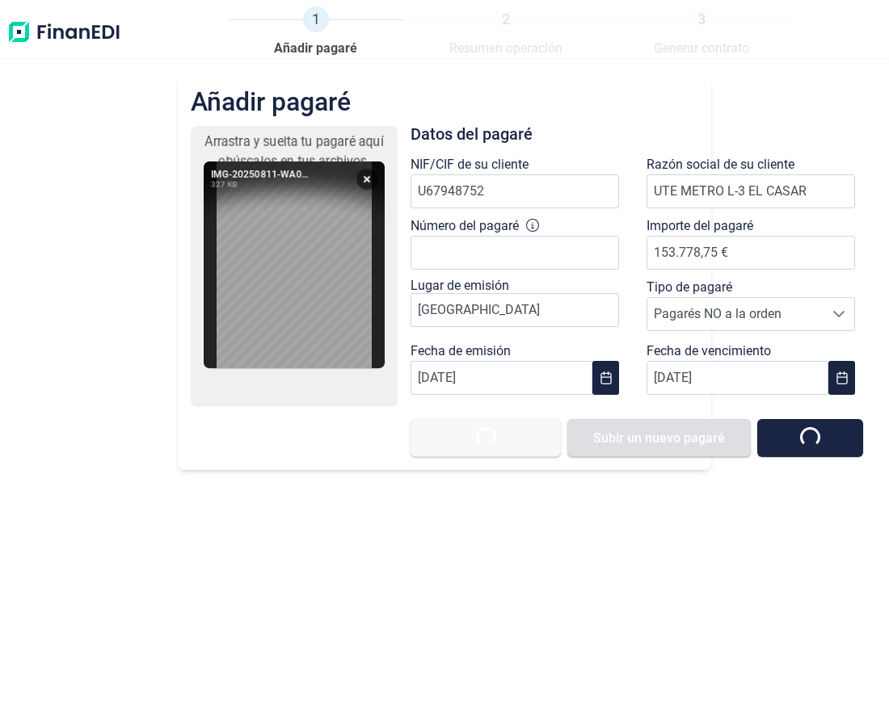
type input "0,00 €"
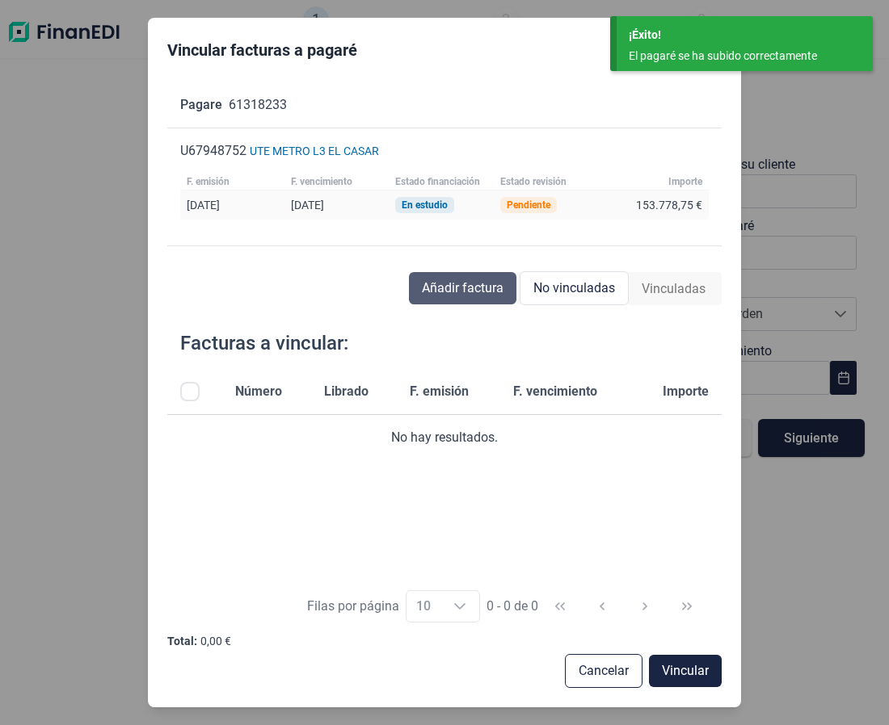
click at [472, 288] on span "Añadir factura" at bounding box center [463, 288] width 82 height 19
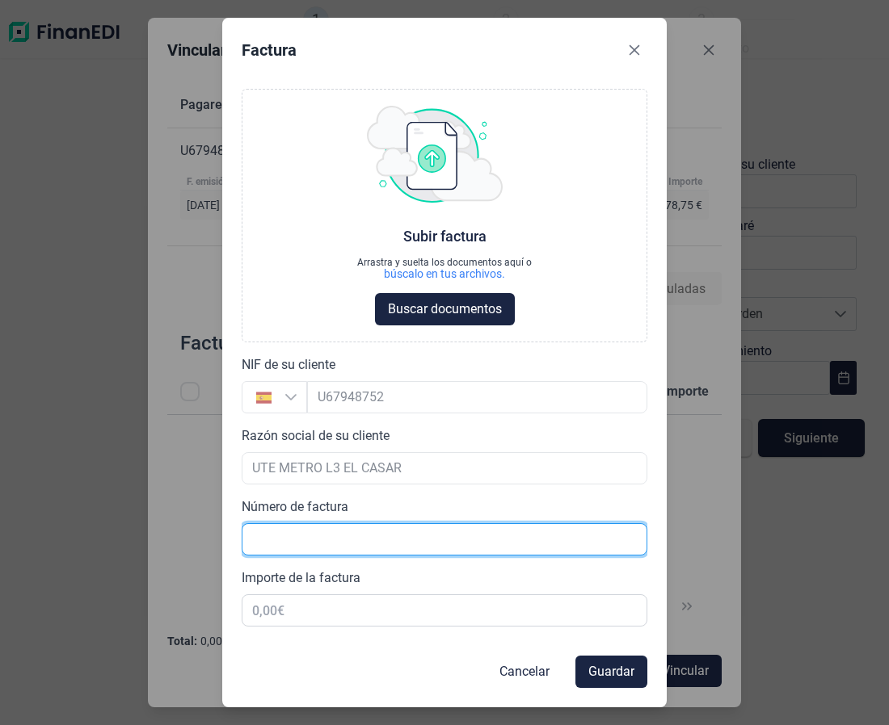
click at [318, 535] on input "text" at bounding box center [445, 539] width 406 height 32
click at [349, 545] on input "text" at bounding box center [445, 539] width 406 height 32
type input "2768"
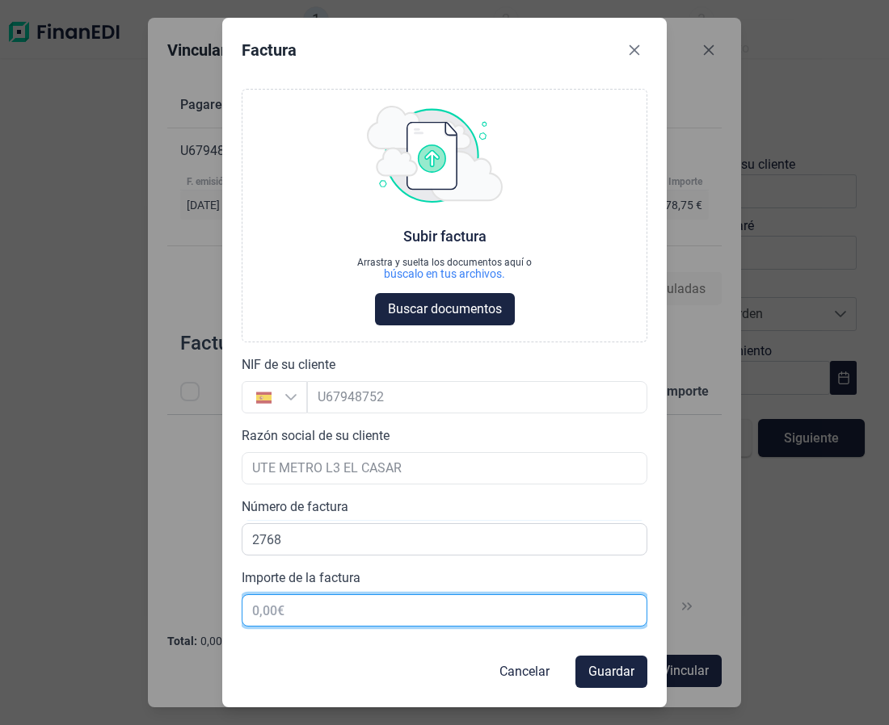
click at [286, 612] on input "text" at bounding box center [445, 611] width 406 height 32
type input "76.658,00 €"
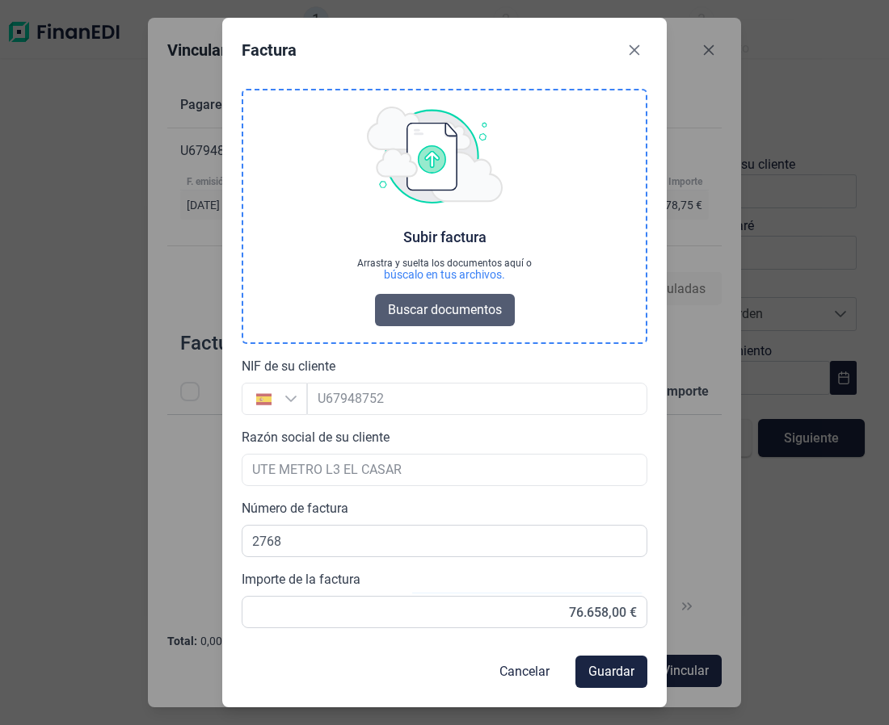
click at [435, 320] on span "Buscar documentos" at bounding box center [445, 310] width 114 height 19
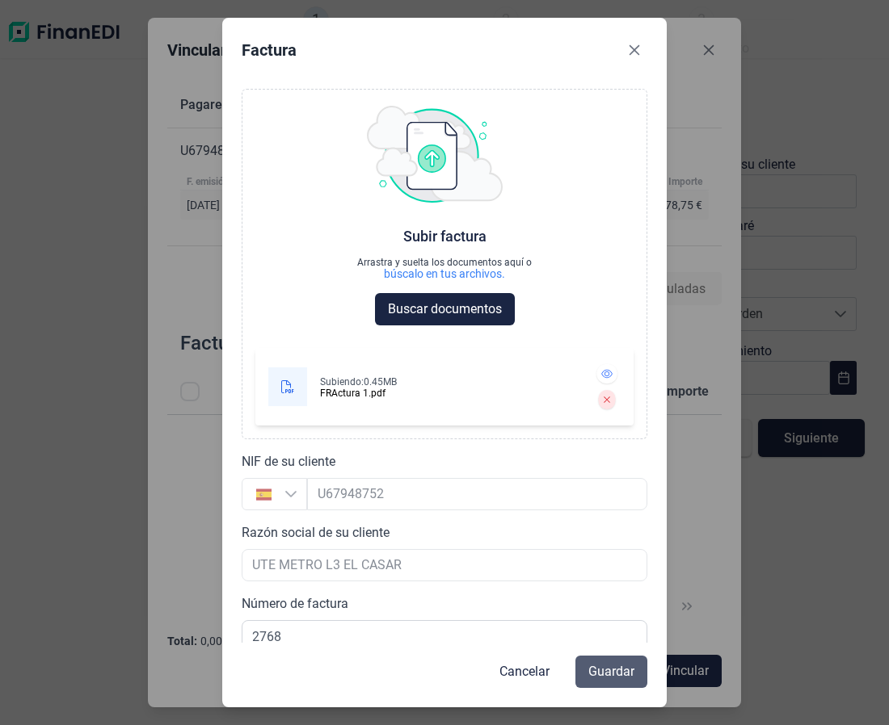
click at [621, 680] on span "Guardar" at bounding box center [611, 671] width 46 height 19
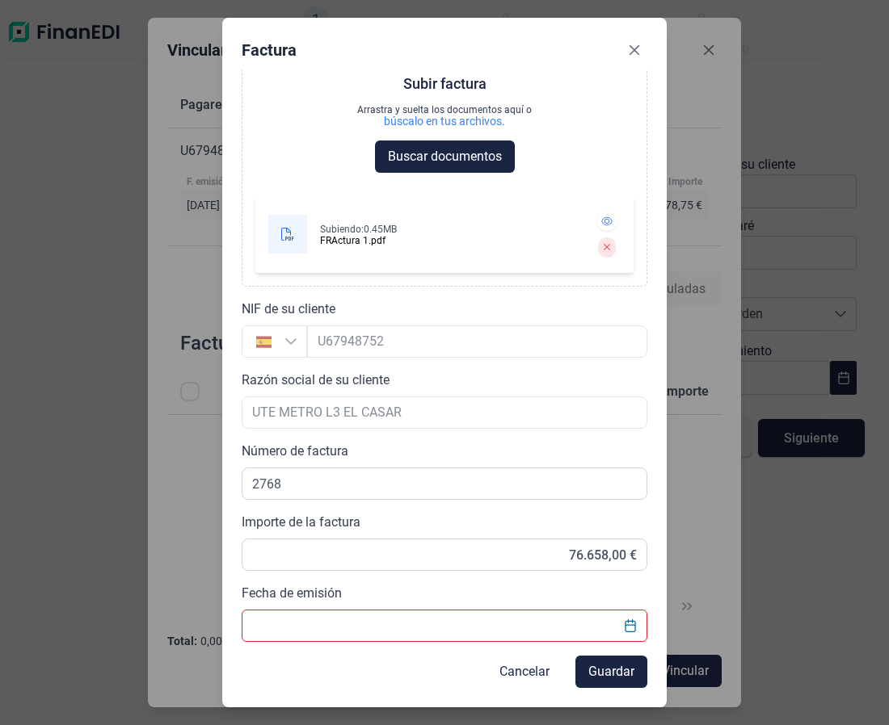
scroll to position [165, 0]
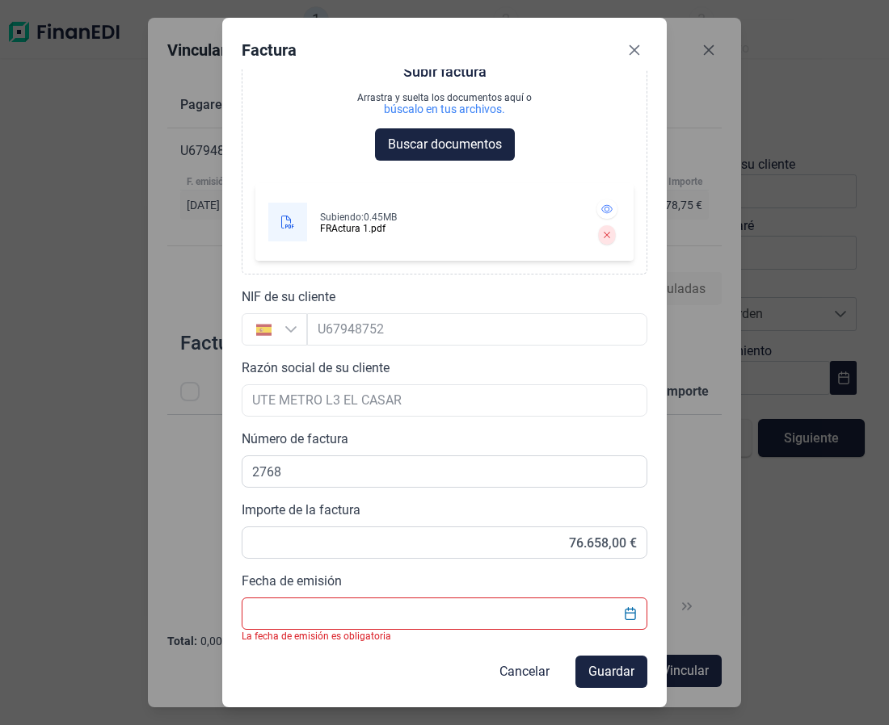
click at [530, 612] on input "Fecha de emisión" at bounding box center [445, 614] width 406 height 32
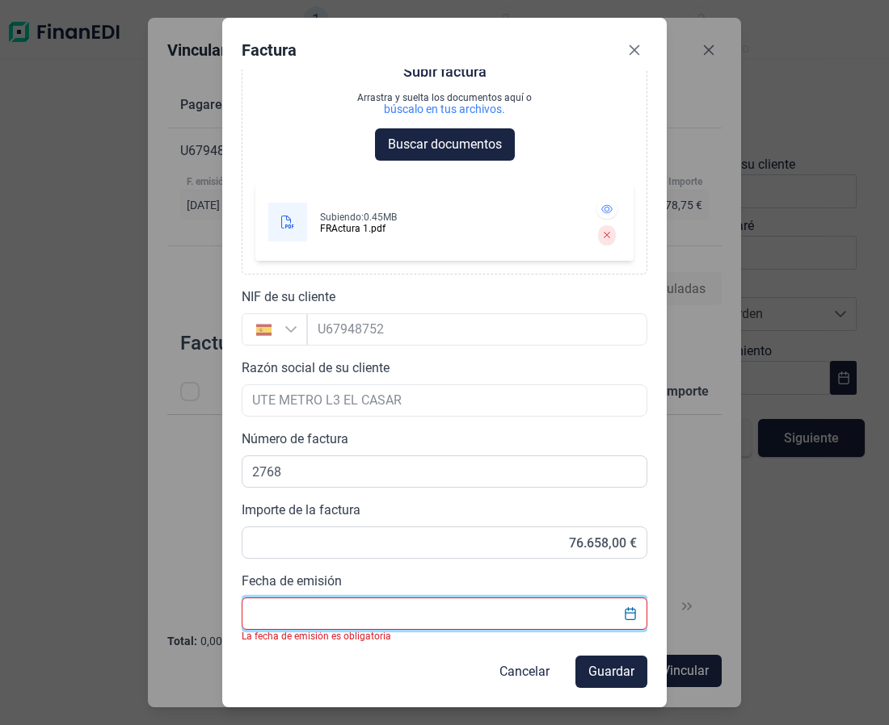
click at [326, 624] on input "Fecha de emisión" at bounding box center [445, 614] width 406 height 32
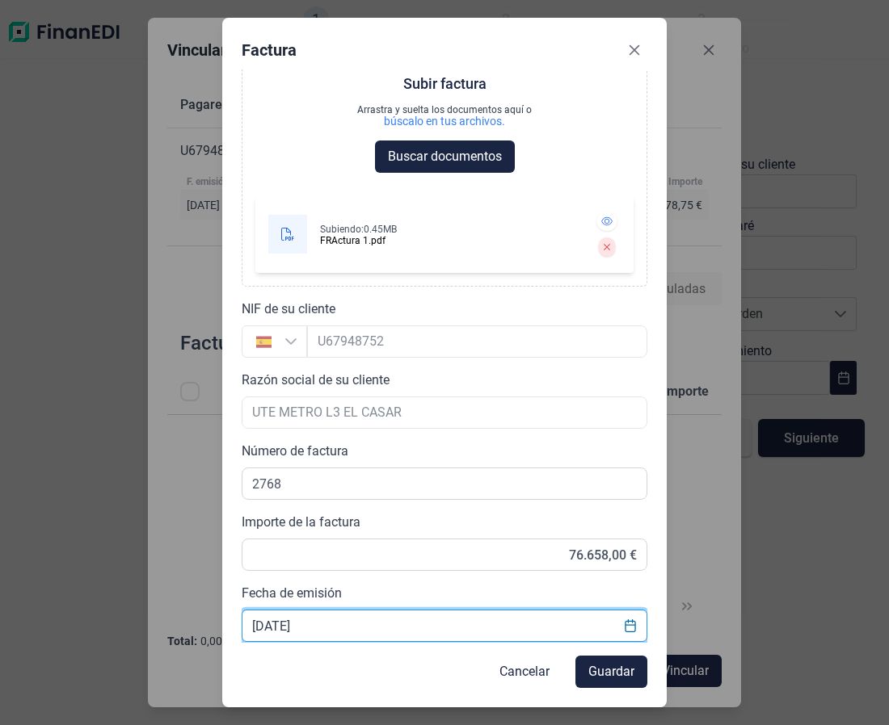
scroll to position [153, 0]
type input "25/02/2025"
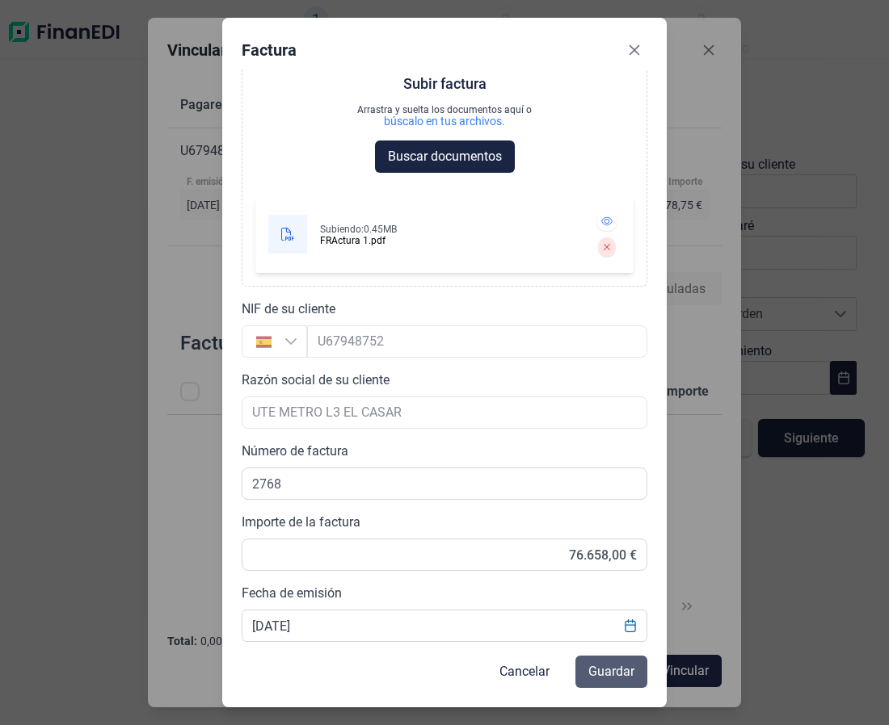
click at [610, 668] on span "Guardar" at bounding box center [611, 671] width 46 height 19
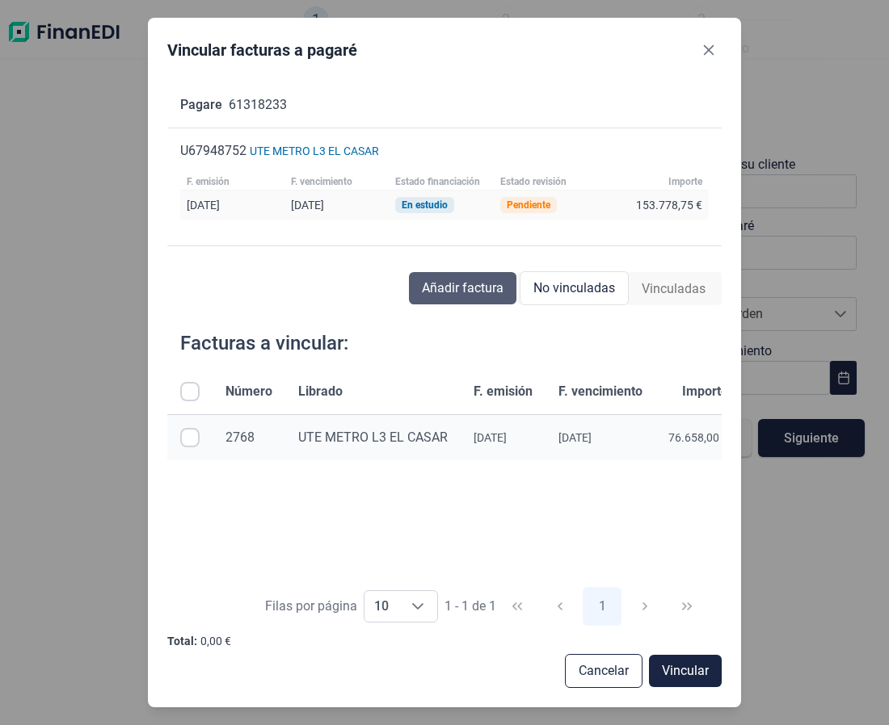
click at [486, 292] on span "Añadir factura" at bounding box center [463, 288] width 82 height 19
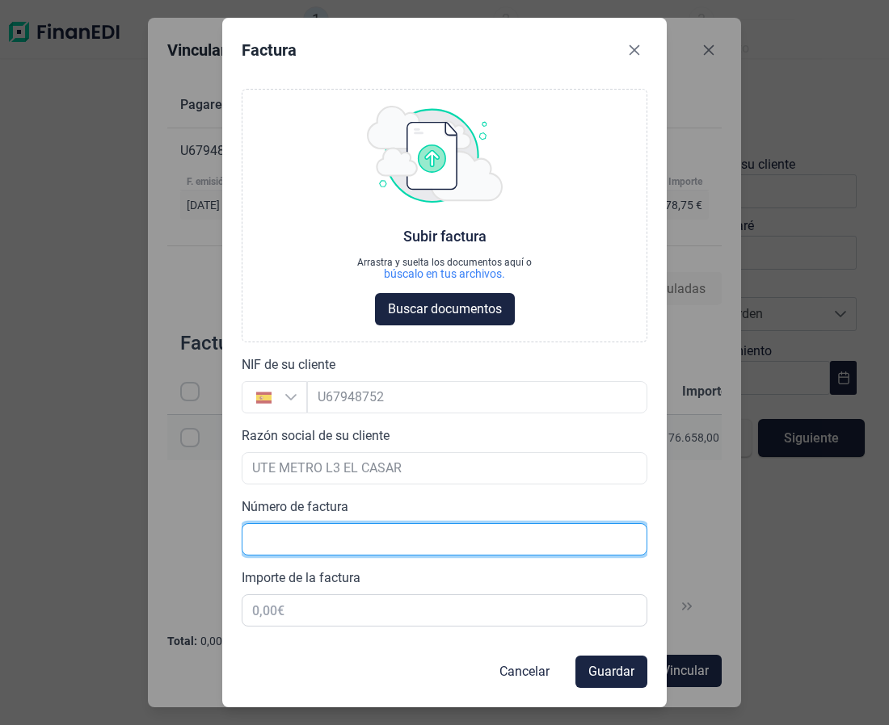
click at [296, 536] on input "text" at bounding box center [445, 539] width 406 height 32
type input "2769"
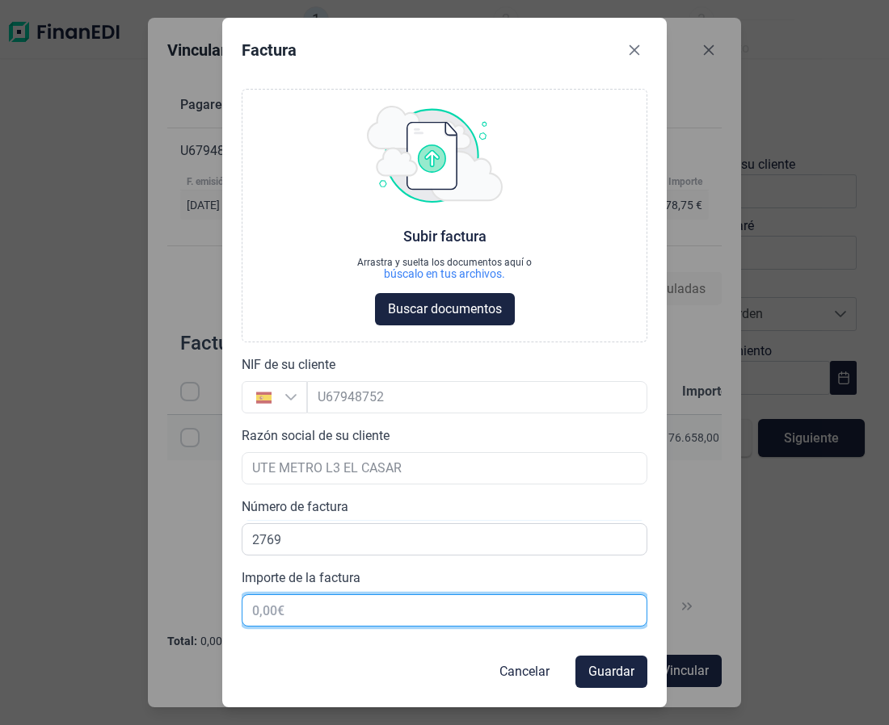
click at [319, 619] on input "text" at bounding box center [445, 611] width 406 height 32
type input "77.120,75 €"
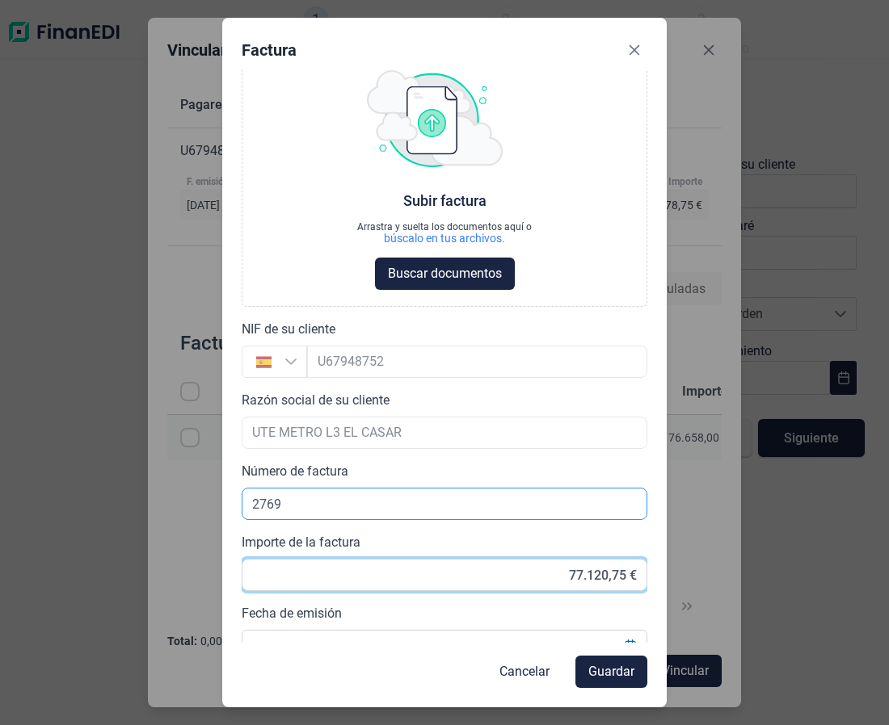
scroll to position [55, 0]
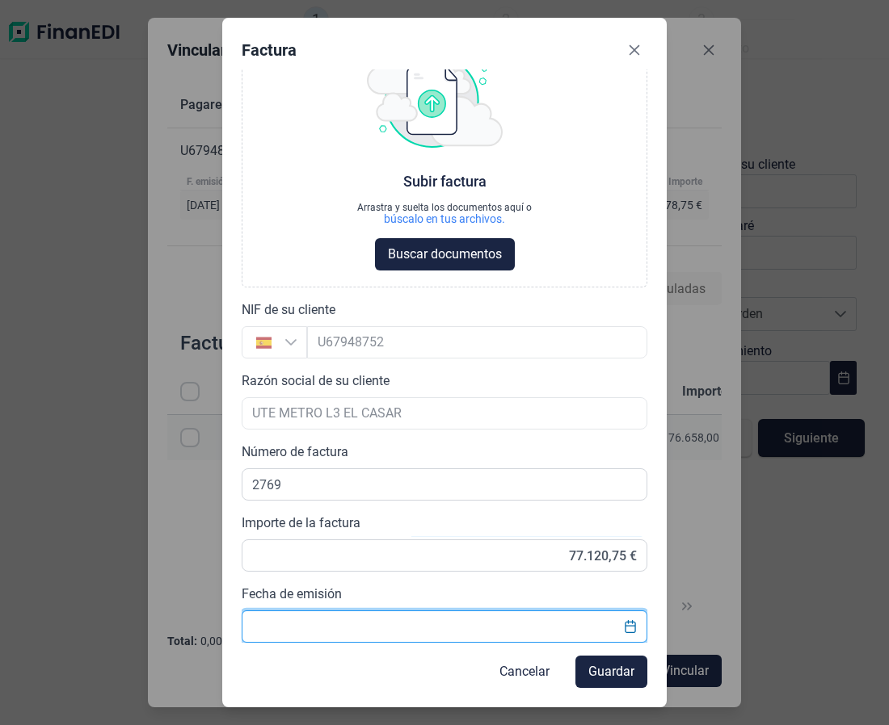
click at [298, 625] on input "Fecha de emisión" at bounding box center [445, 627] width 406 height 32
click at [290, 625] on input "25/025/2025" at bounding box center [445, 627] width 406 height 32
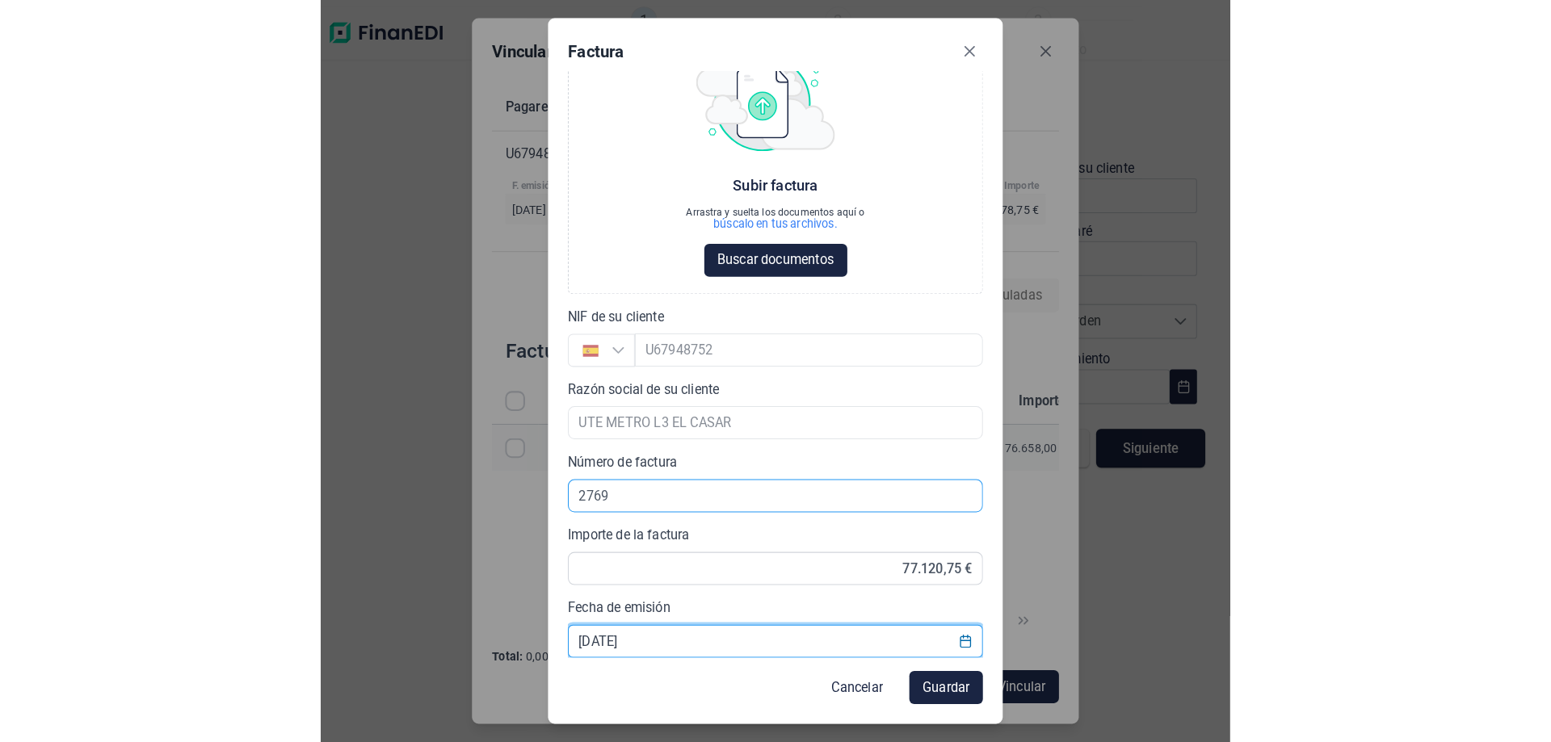
scroll to position [0, 0]
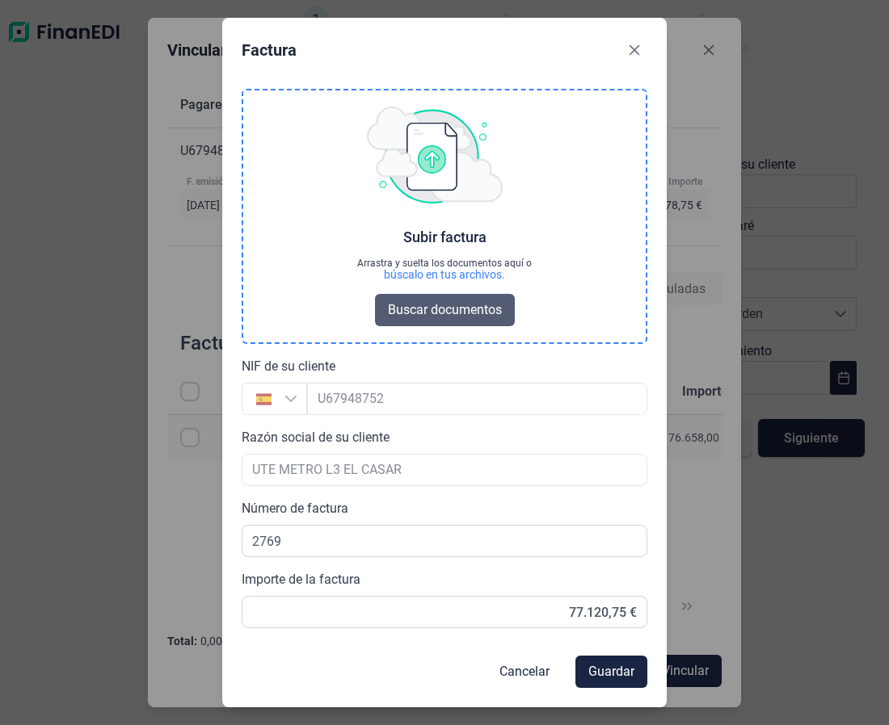
type input "25/02/2025"
click at [426, 314] on span "Buscar documentos" at bounding box center [445, 310] width 114 height 19
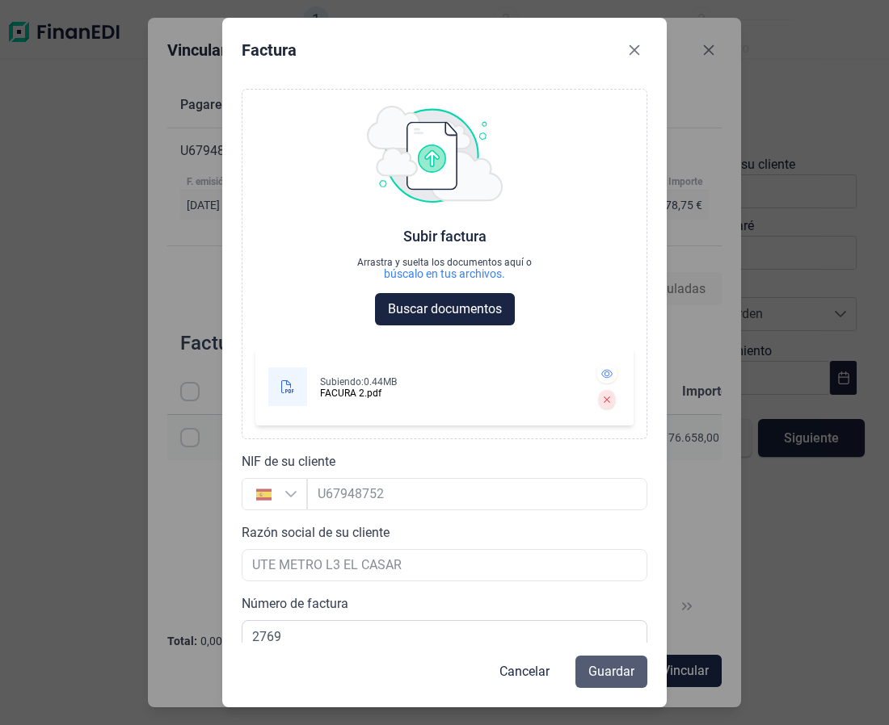
click at [603, 680] on span "Guardar" at bounding box center [611, 671] width 46 height 19
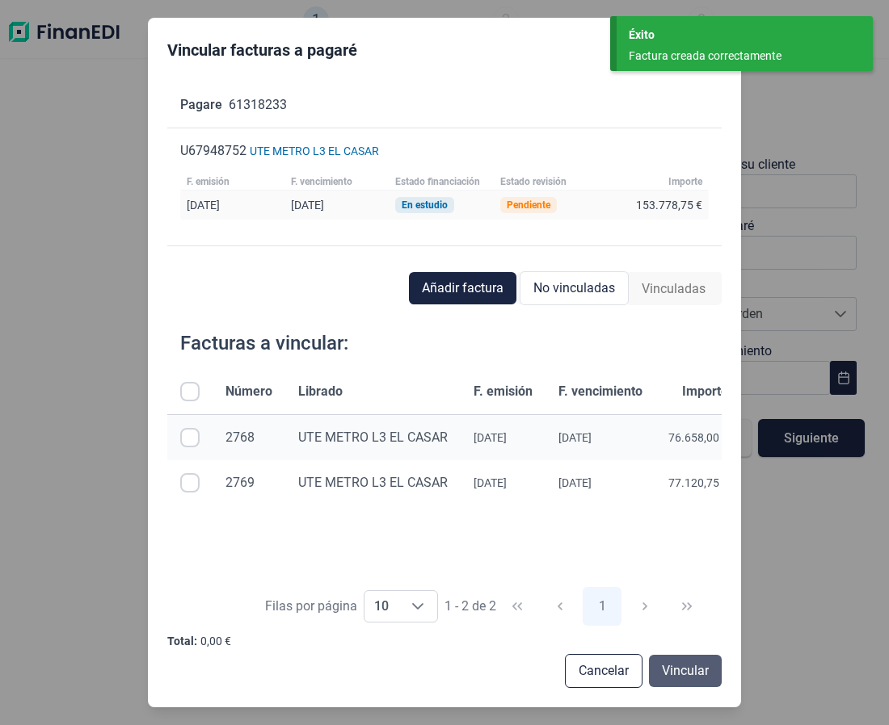
click at [679, 671] on span "Vincular" at bounding box center [685, 671] width 47 height 19
click at [187, 377] on th at bounding box center [189, 392] width 45 height 46
click at [192, 386] on input "All items unselected" at bounding box center [189, 391] width 19 height 19
checkbox input "true"
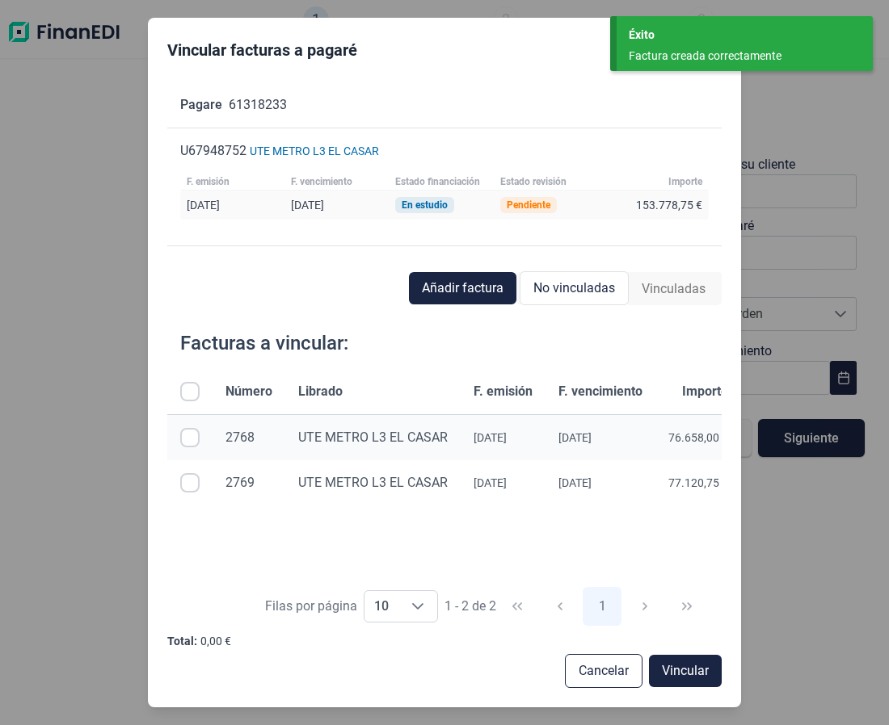
checkbox input "true"
click at [692, 669] on span "Vincular" at bounding box center [685, 671] width 47 height 19
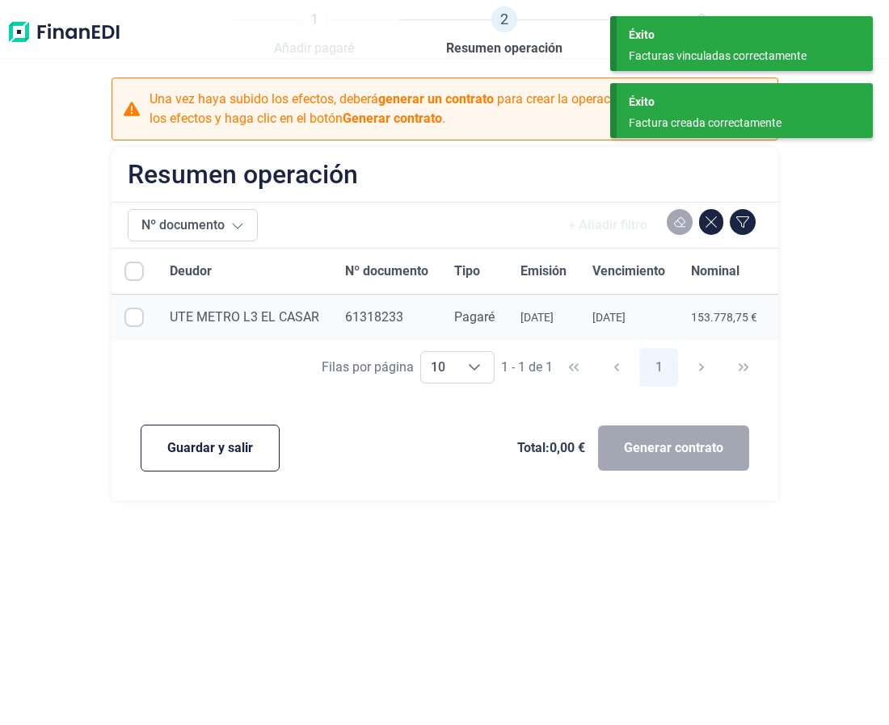
checkbox input "true"
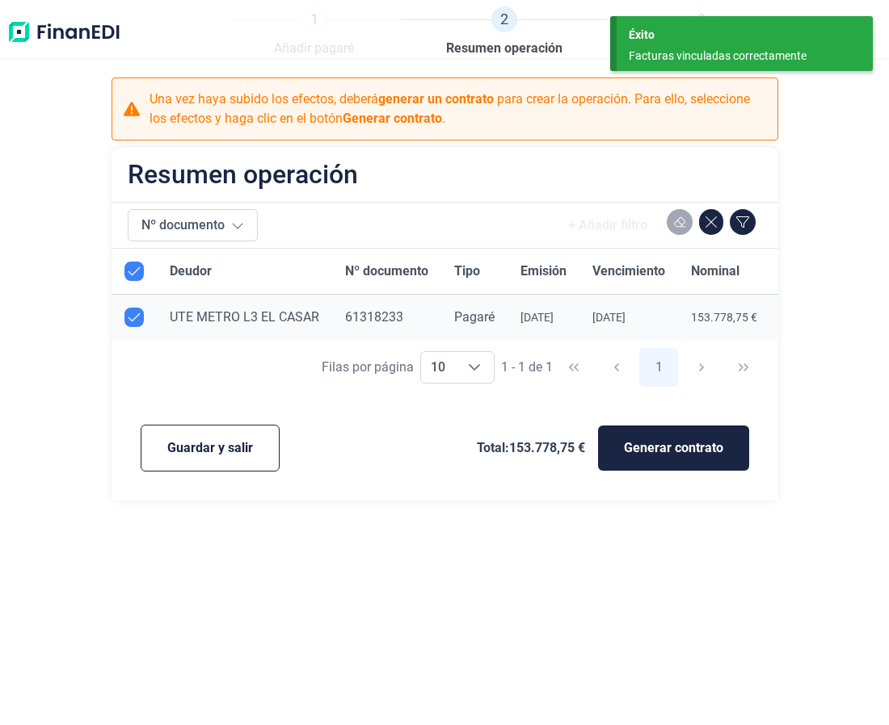
click at [634, 635] on div "1 Añadir pagaré 2 Resumen operación 3 Generar contrato Una vez haya subido los …" at bounding box center [444, 362] width 889 height 725
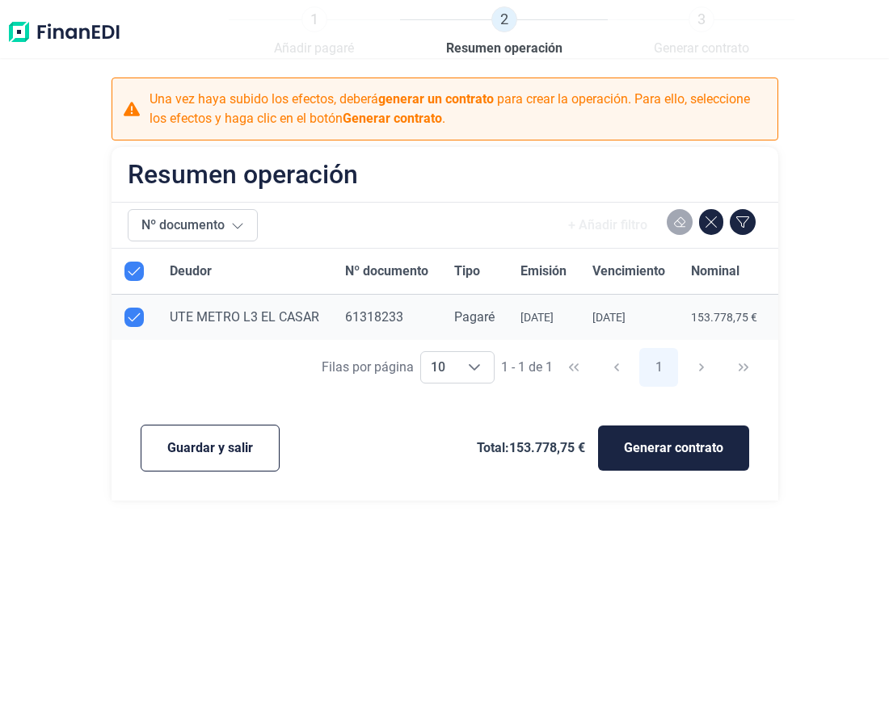
click at [45, 32] on img at bounding box center [63, 32] width 115 height 52
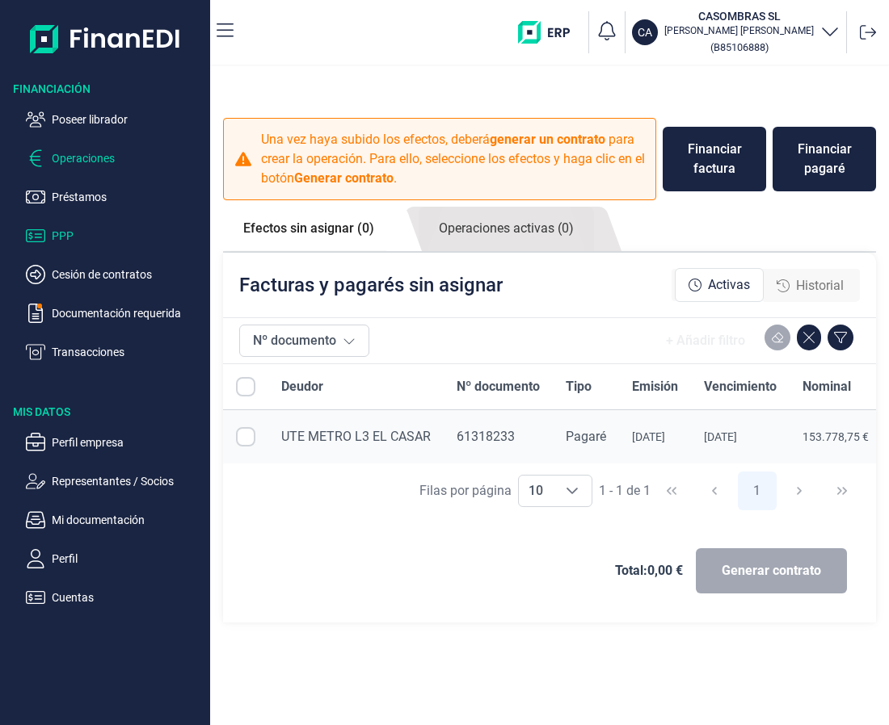
checkbox input "true"
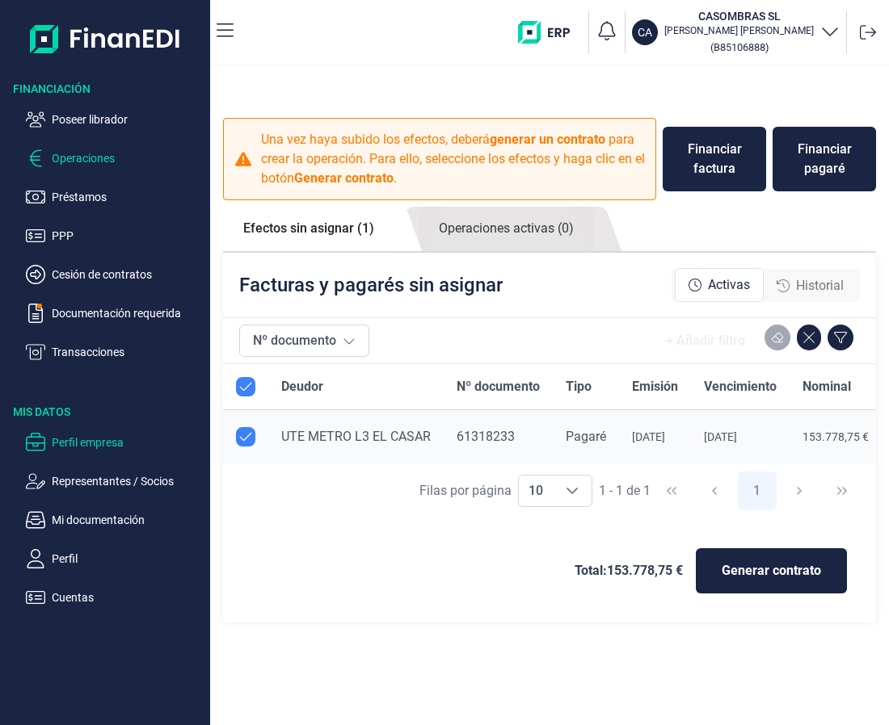
click at [65, 448] on p "Perfil empresa" at bounding box center [128, 442] width 152 height 19
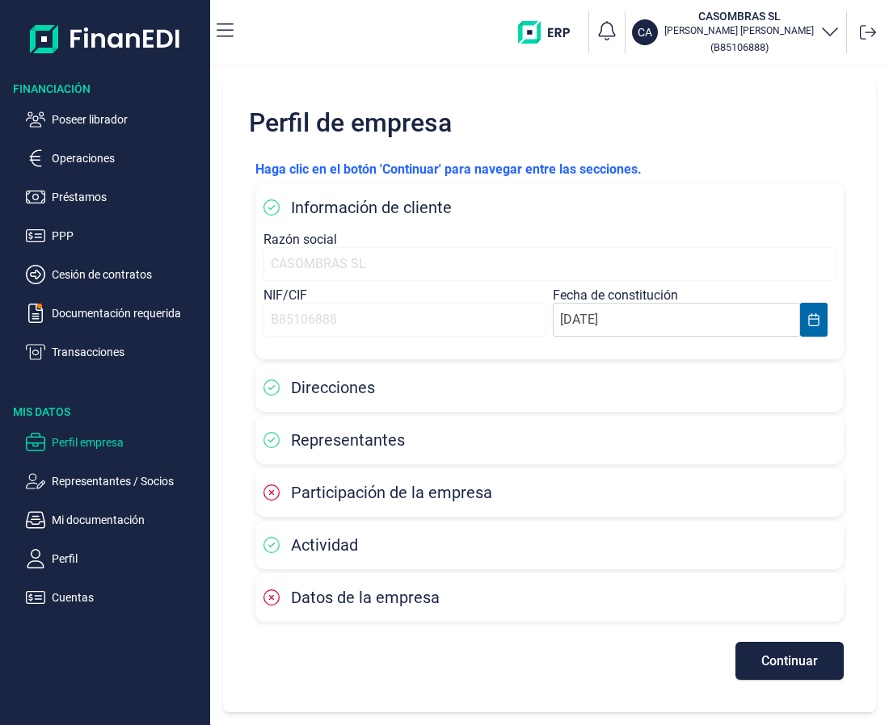
click at [373, 396] on span "Direcciones" at bounding box center [333, 387] width 84 height 19
click at [326, 438] on span "Representantes" at bounding box center [348, 440] width 114 height 19
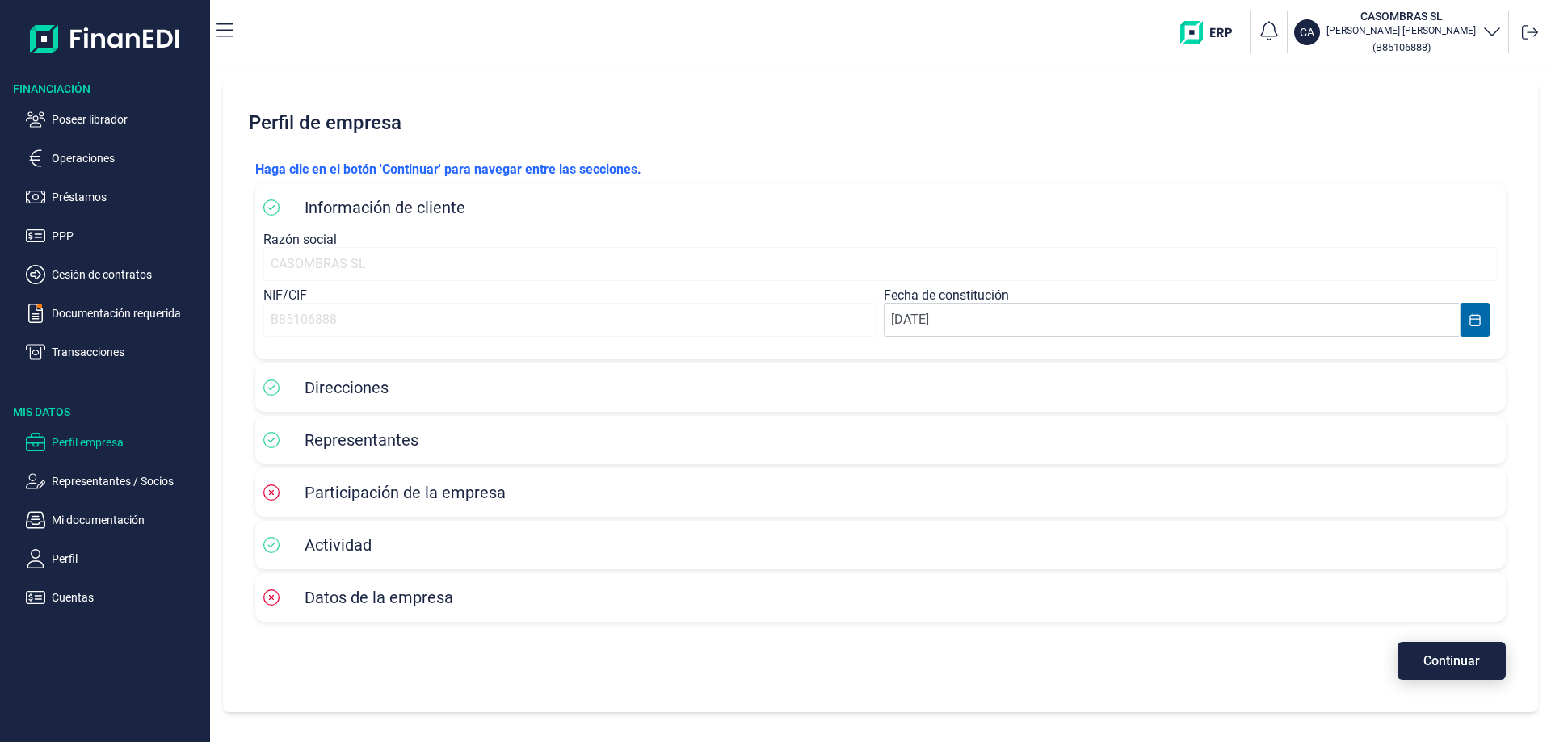
click at [1454, 658] on span "Continuar" at bounding box center [1451, 661] width 57 height 12
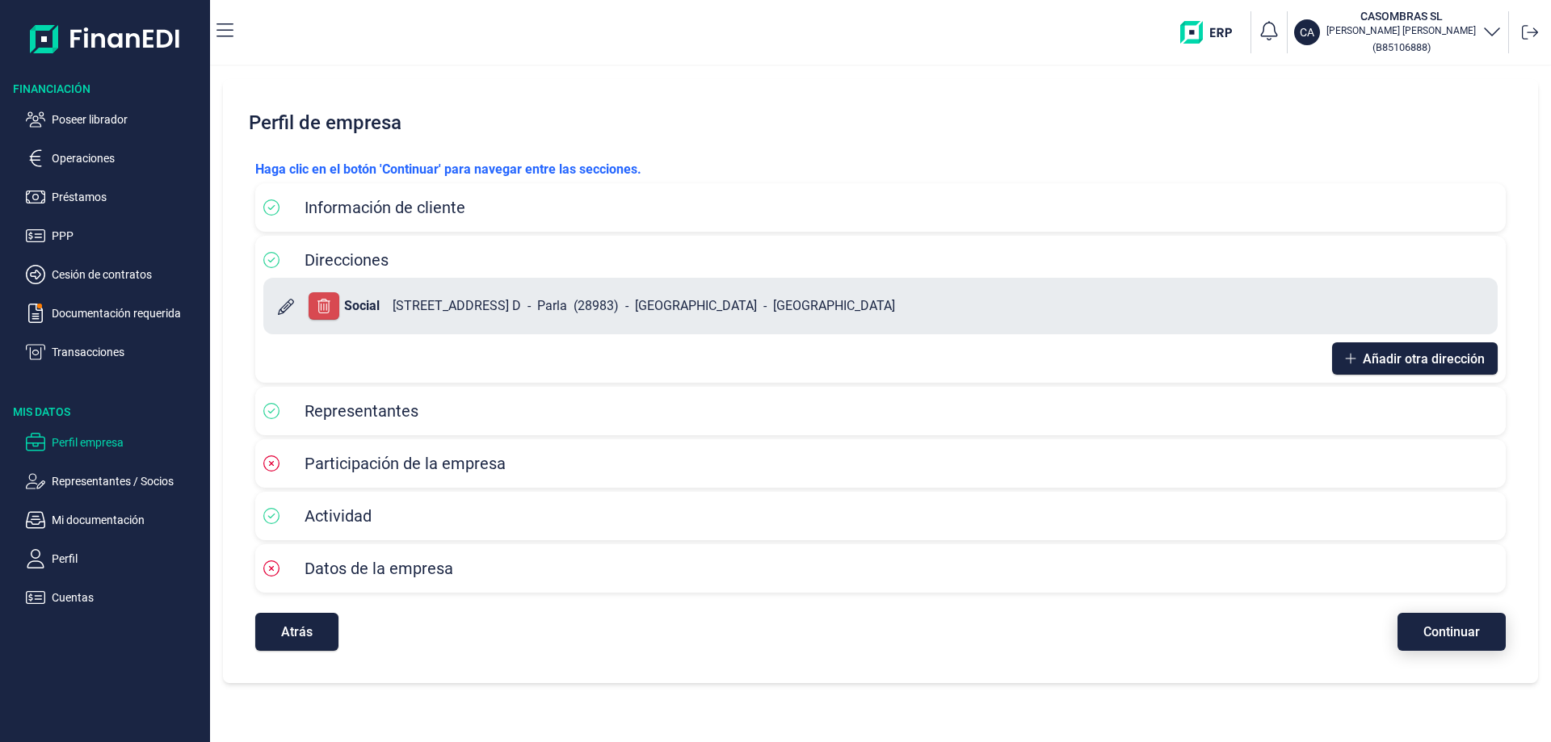
click at [1454, 658] on div "Haga clic en el botón 'Continuar' para navegar entre las secciones. Información…" at bounding box center [880, 405] width 1276 height 517
click at [1450, 650] on button "Continuar" at bounding box center [1452, 632] width 108 height 38
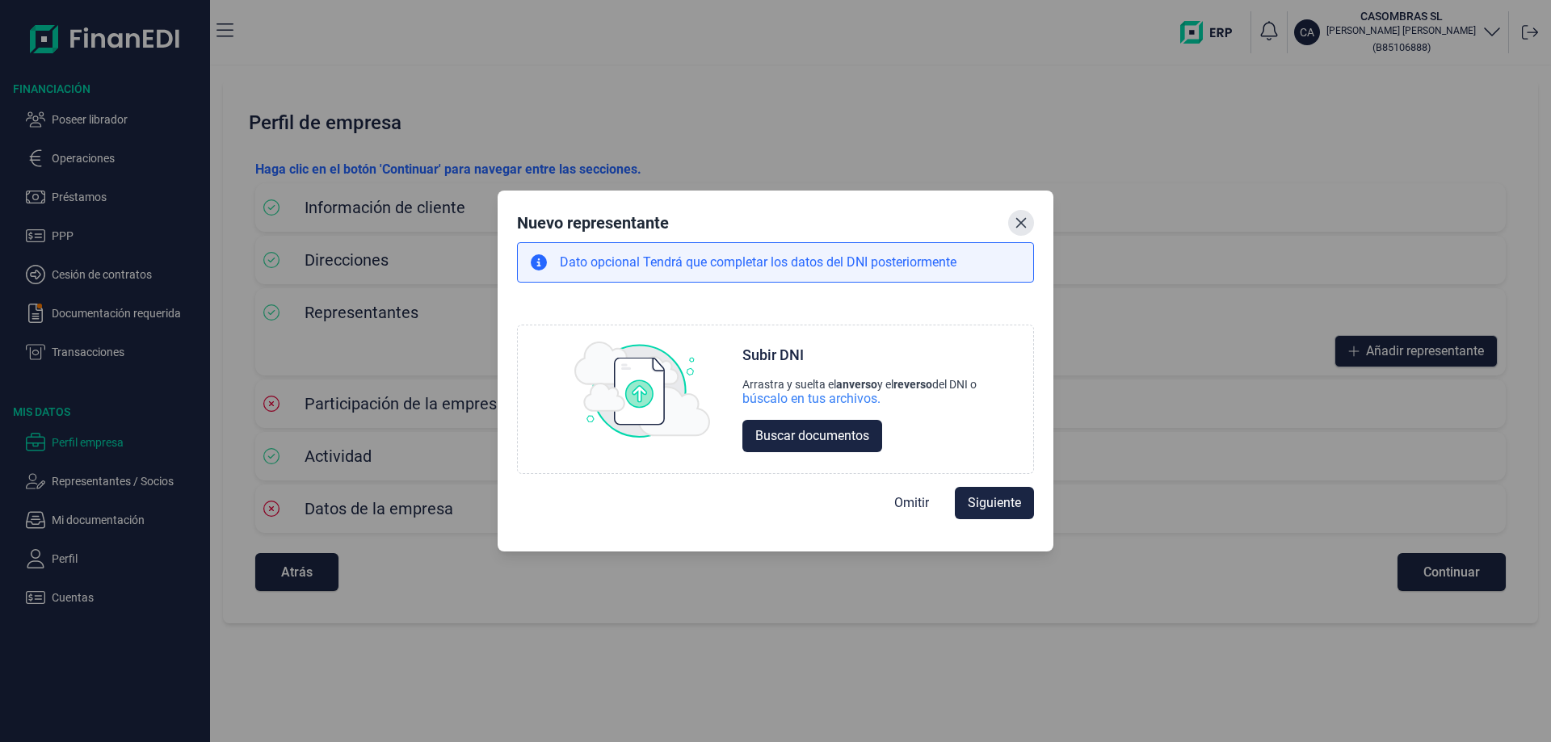
click at [1027, 218] on icon "Close" at bounding box center [1021, 223] width 13 height 13
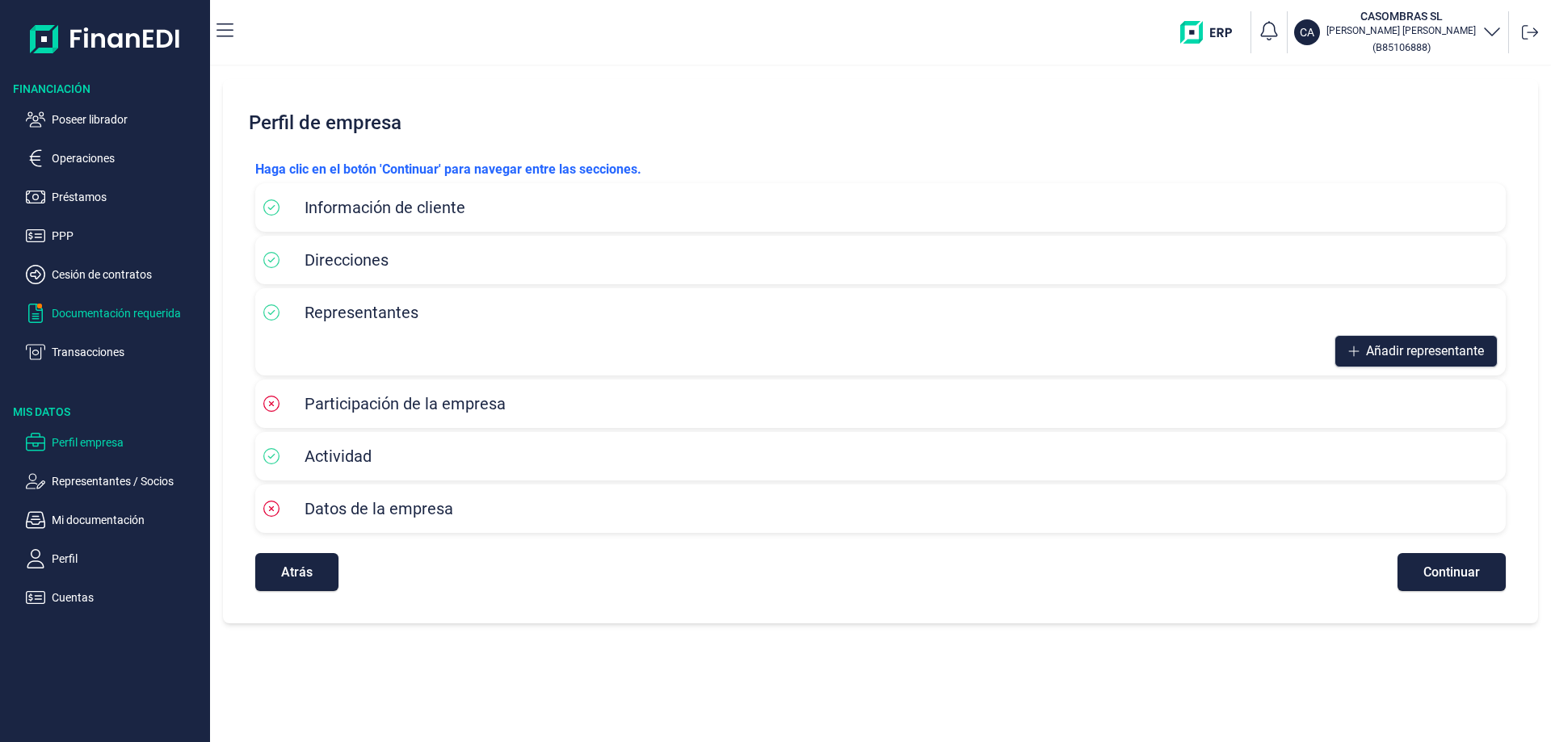
click at [73, 318] on p "Documentación requerida" at bounding box center [128, 313] width 152 height 19
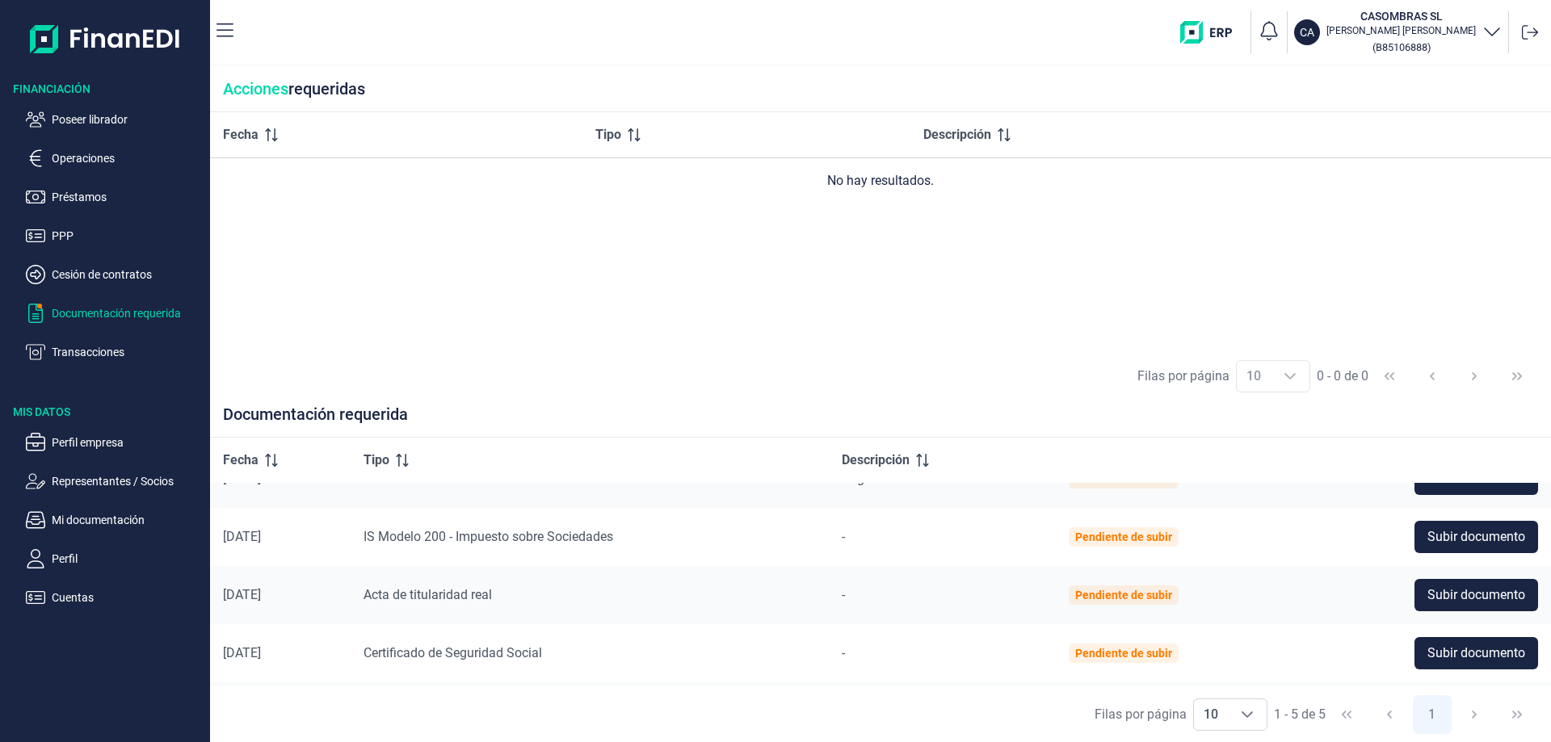
scroll to position [87, 0]
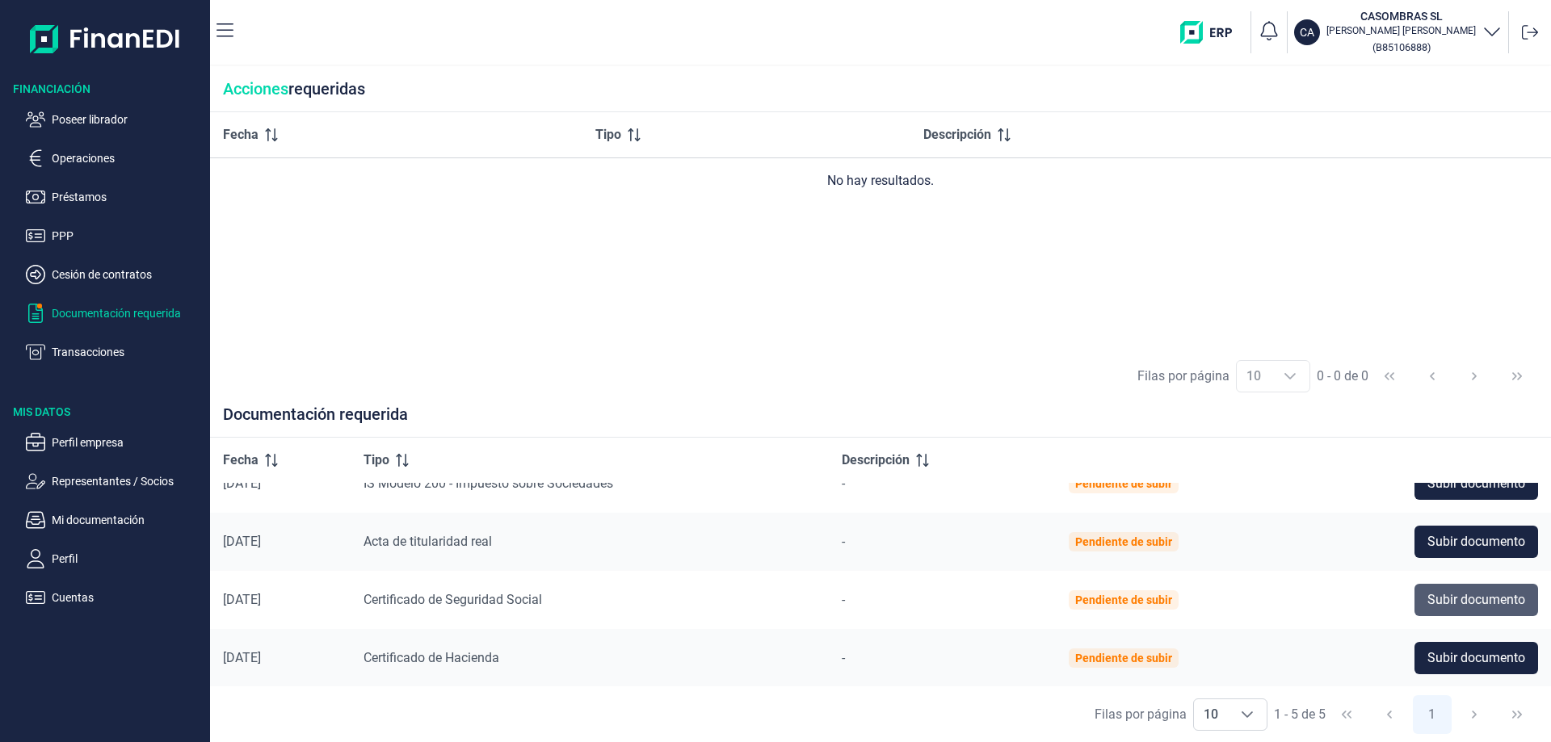
click at [1453, 610] on button "Subir documento" at bounding box center [1477, 600] width 124 height 32
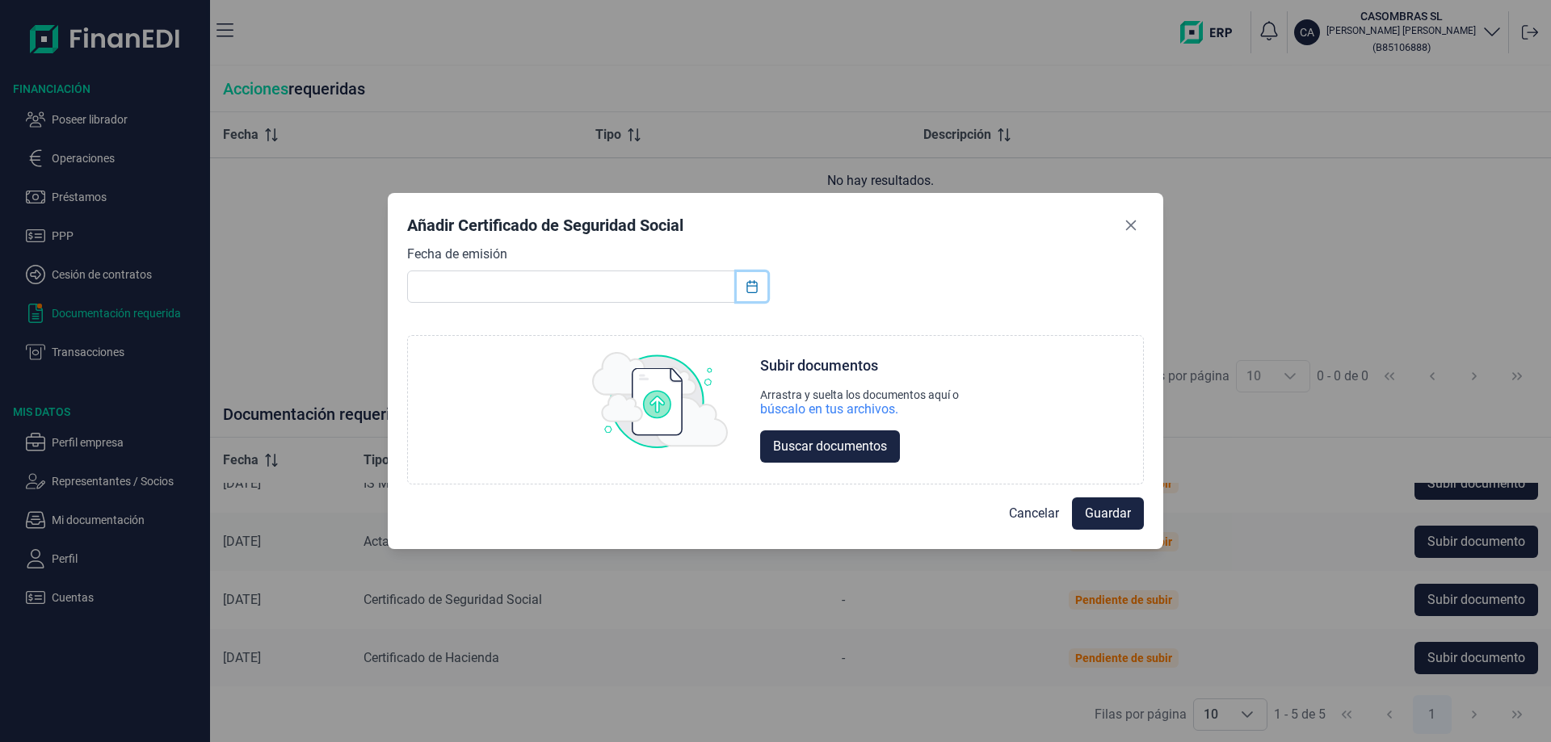
click at [749, 282] on icon "Choose Date" at bounding box center [751, 286] width 11 height 13
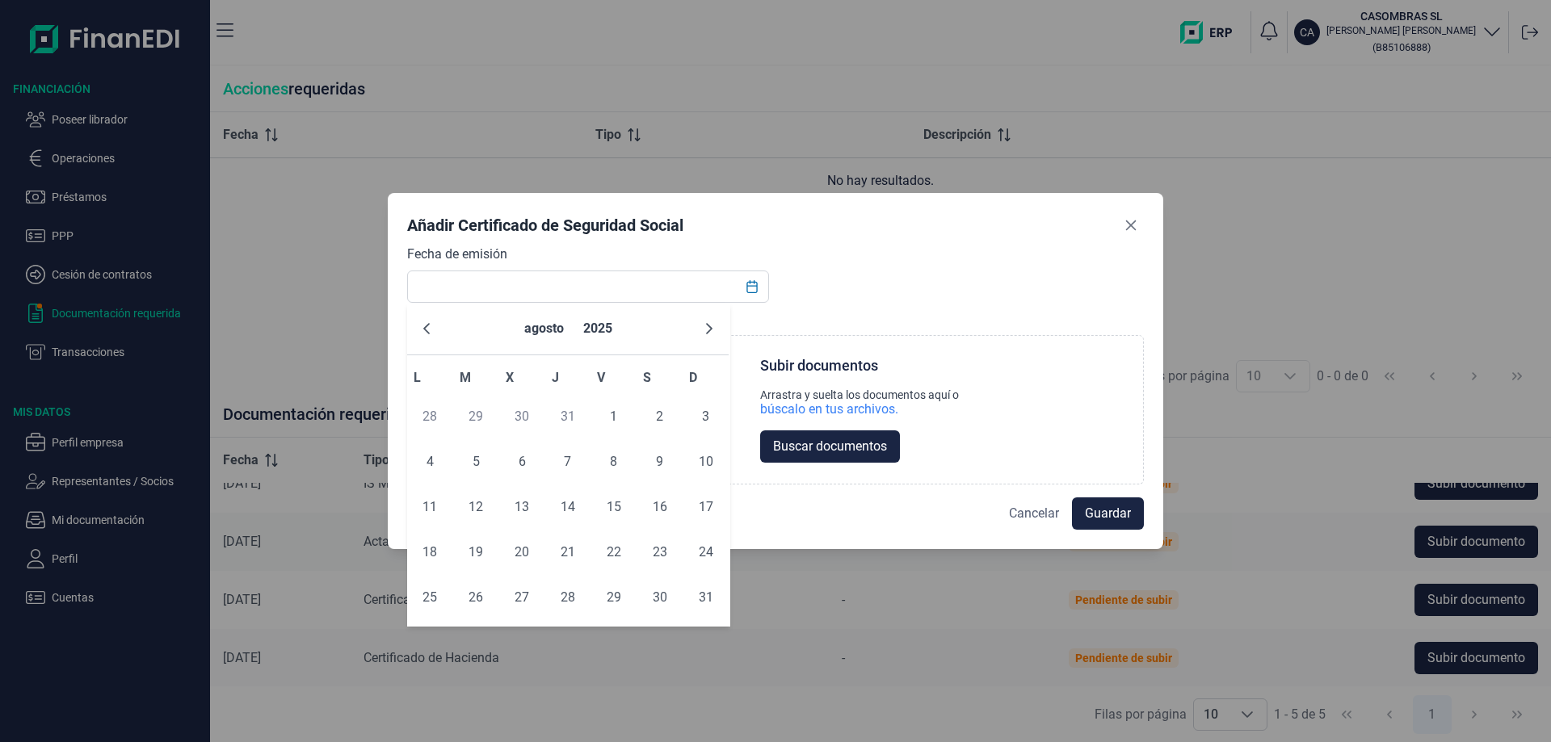
click at [1042, 504] on span "Cancelar" at bounding box center [1034, 513] width 50 height 19
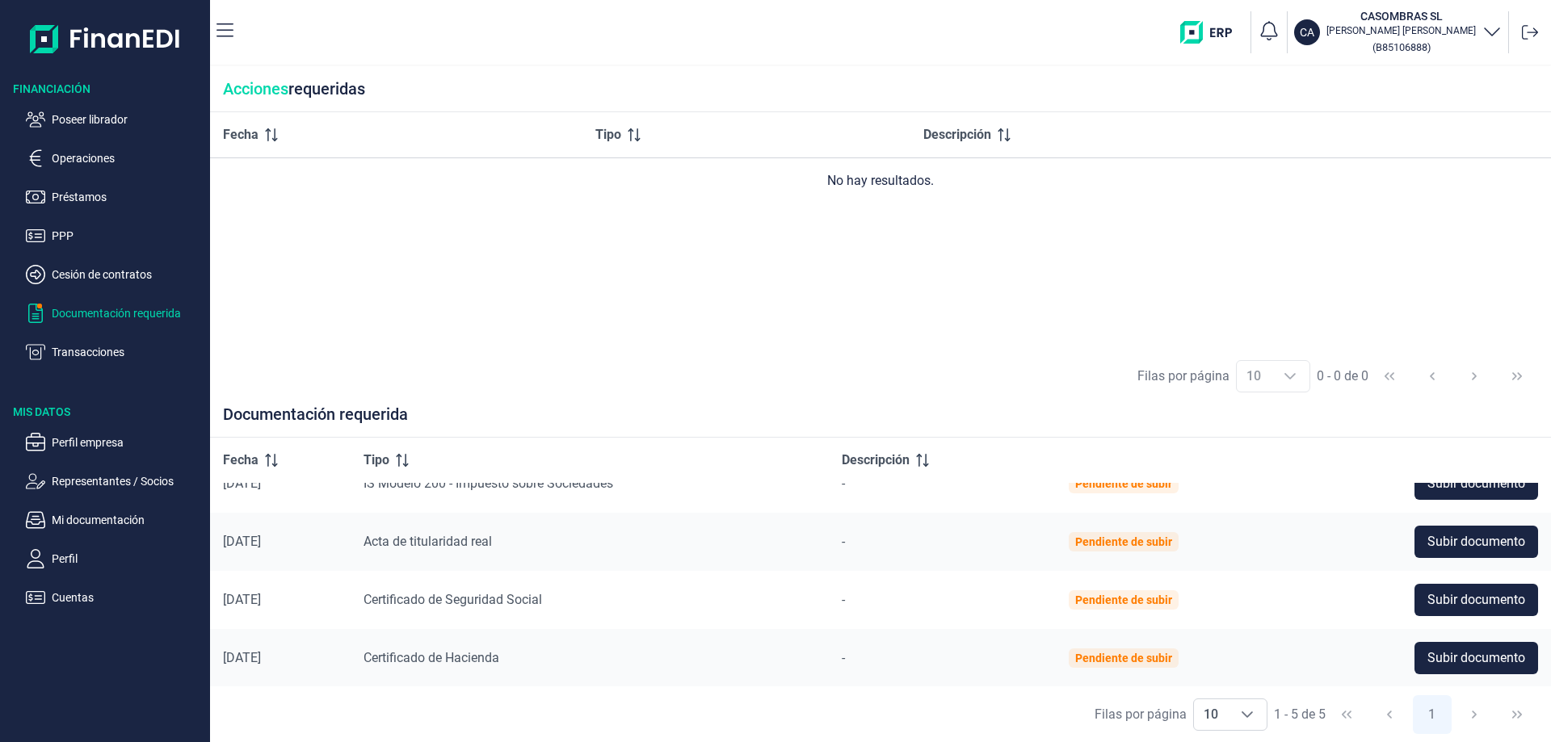
click at [1233, 287] on div "Fecha Tipo Descripción No hay resultados." at bounding box center [880, 230] width 1341 height 237
click at [1448, 603] on span "Subir documento" at bounding box center [1476, 600] width 98 height 19
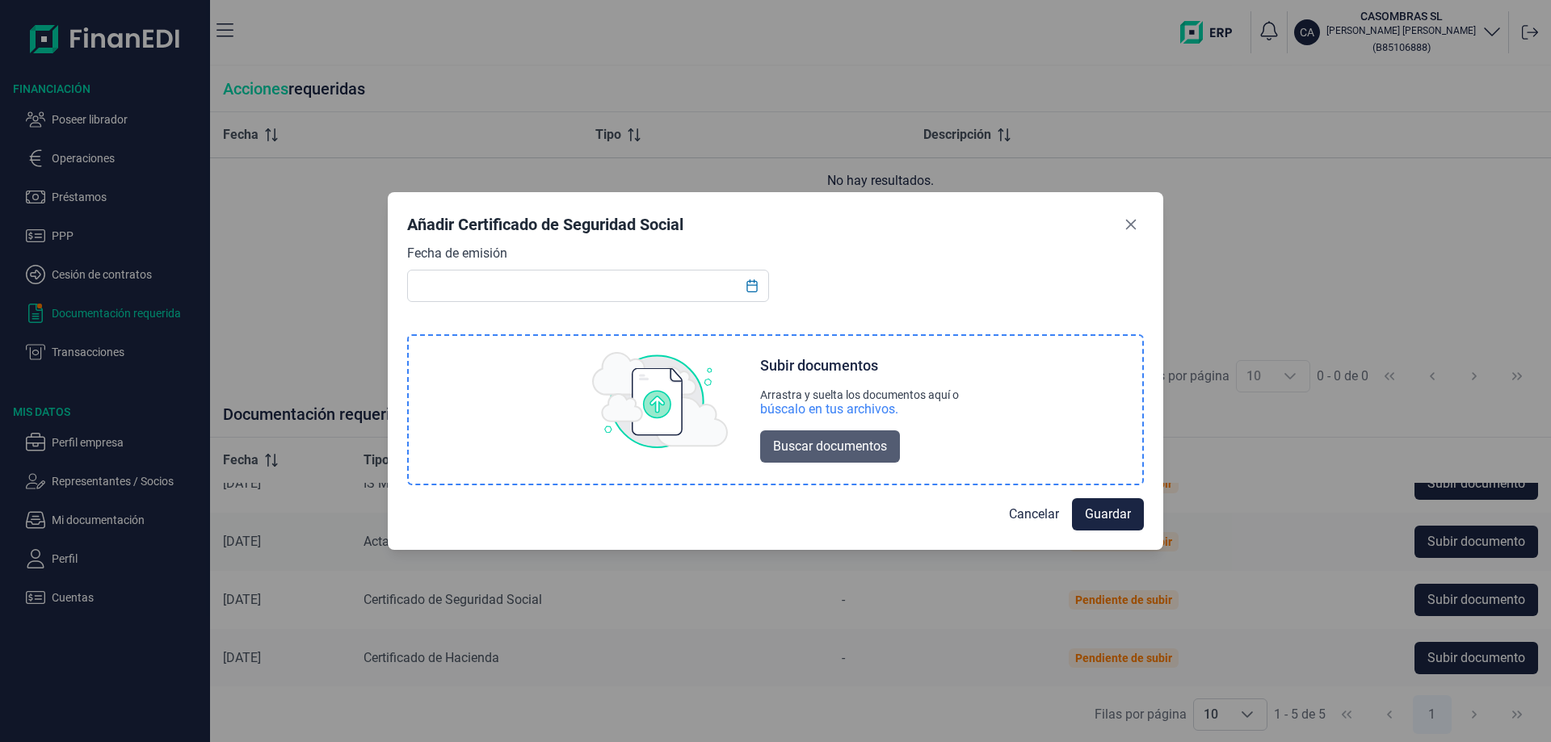
click at [828, 443] on span "Buscar documentos" at bounding box center [830, 446] width 114 height 19
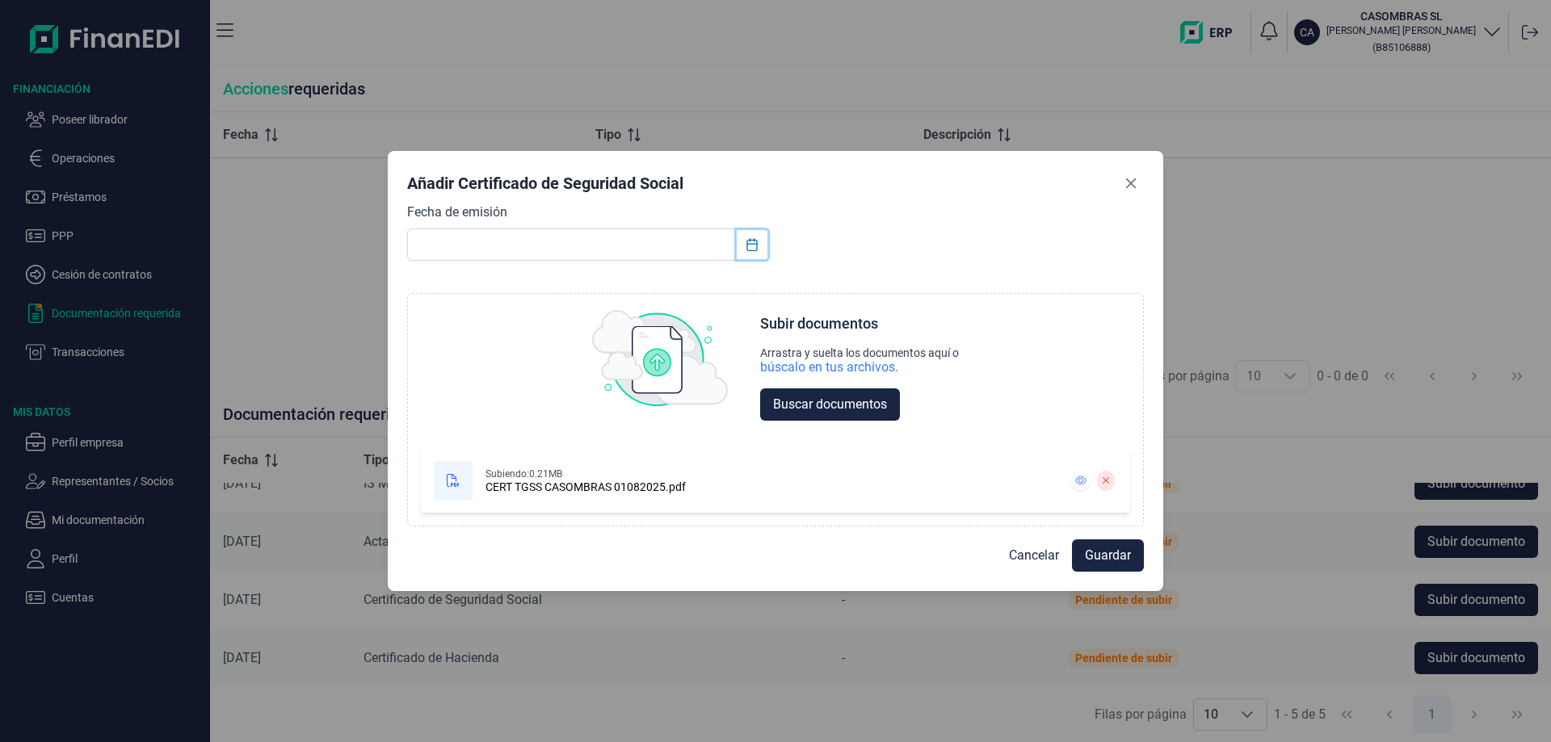
click at [750, 242] on icon "Choose Date" at bounding box center [751, 244] width 11 height 13
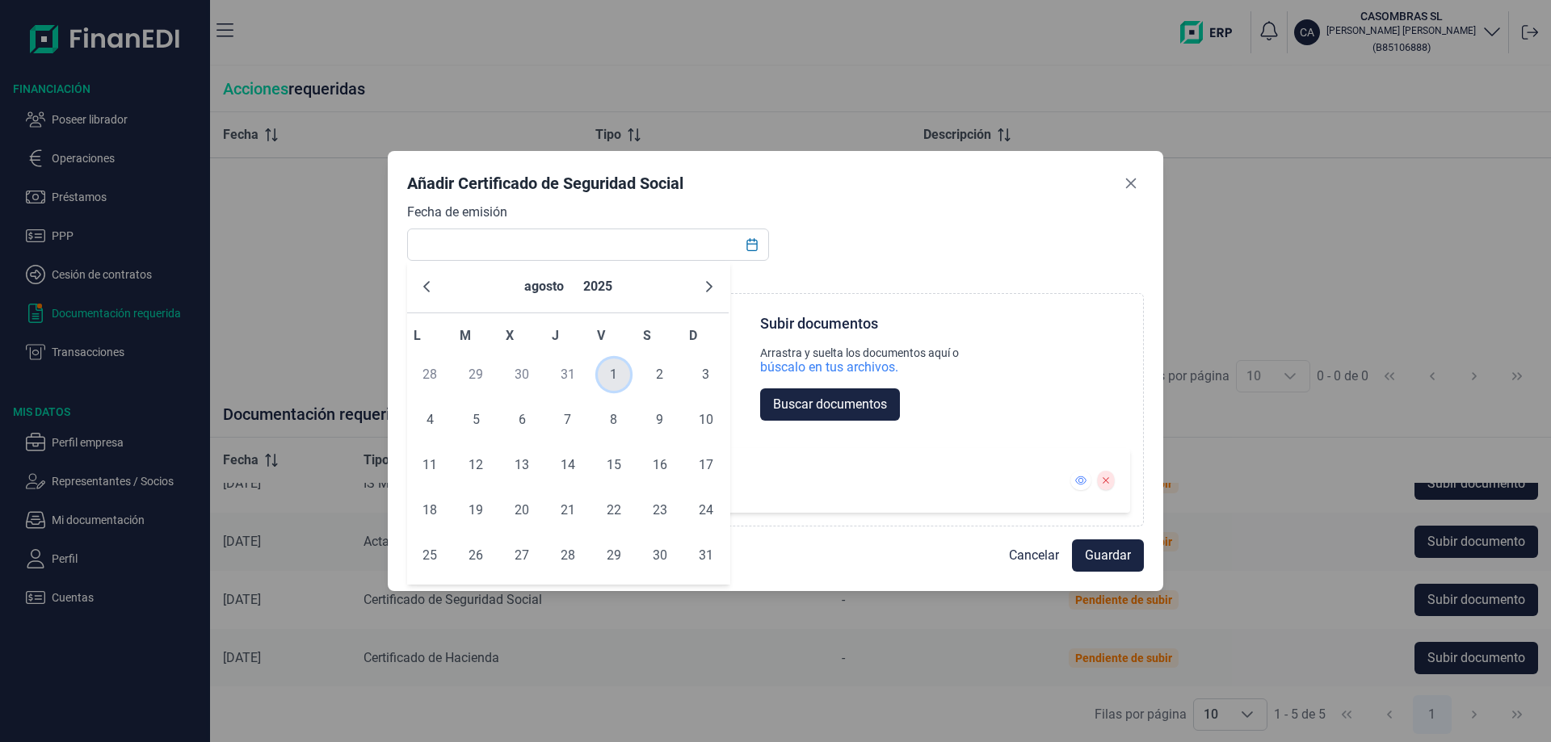
click at [616, 369] on span "1" at bounding box center [614, 375] width 32 height 32
type input "01/08/2025"
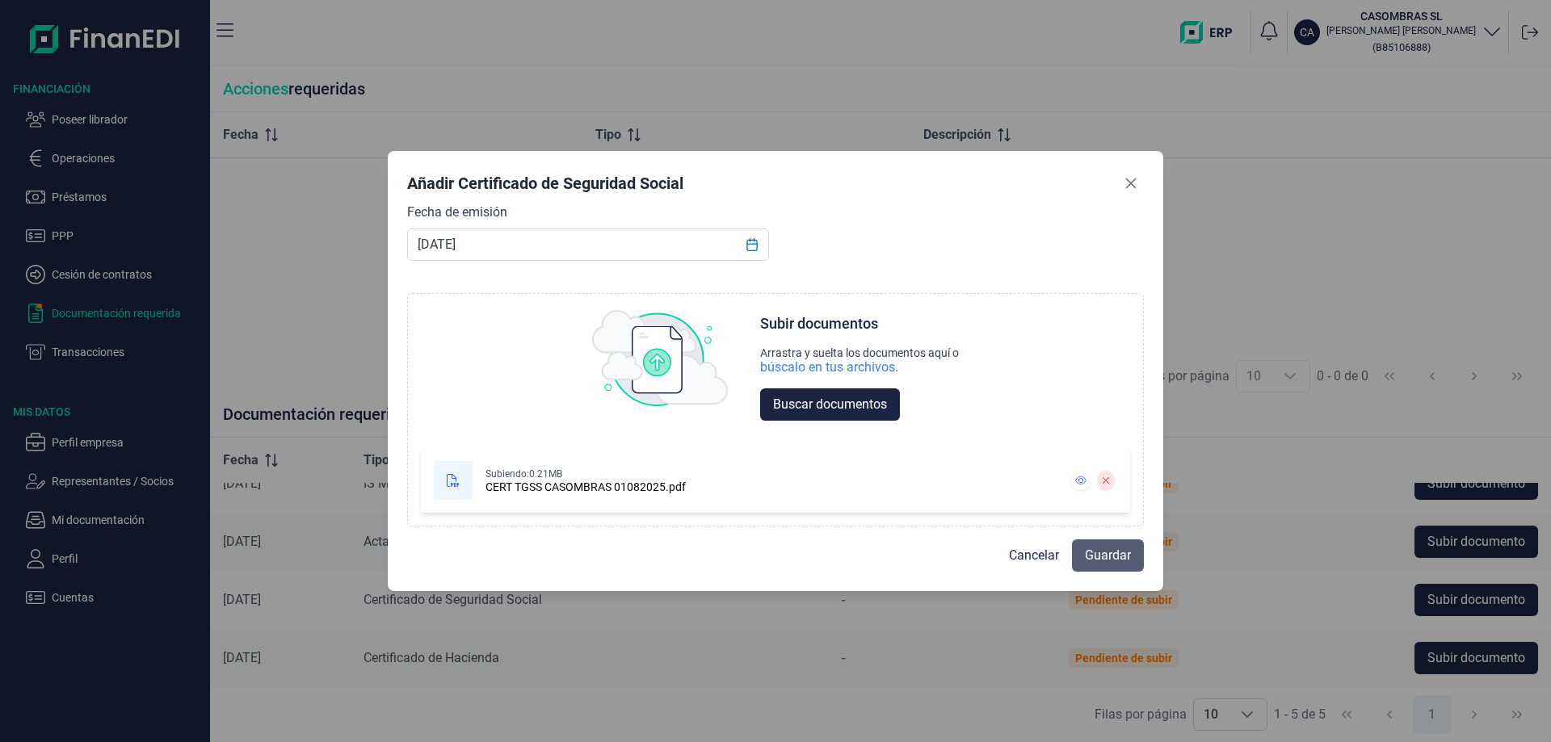
click at [1122, 553] on span "Guardar" at bounding box center [1108, 555] width 46 height 19
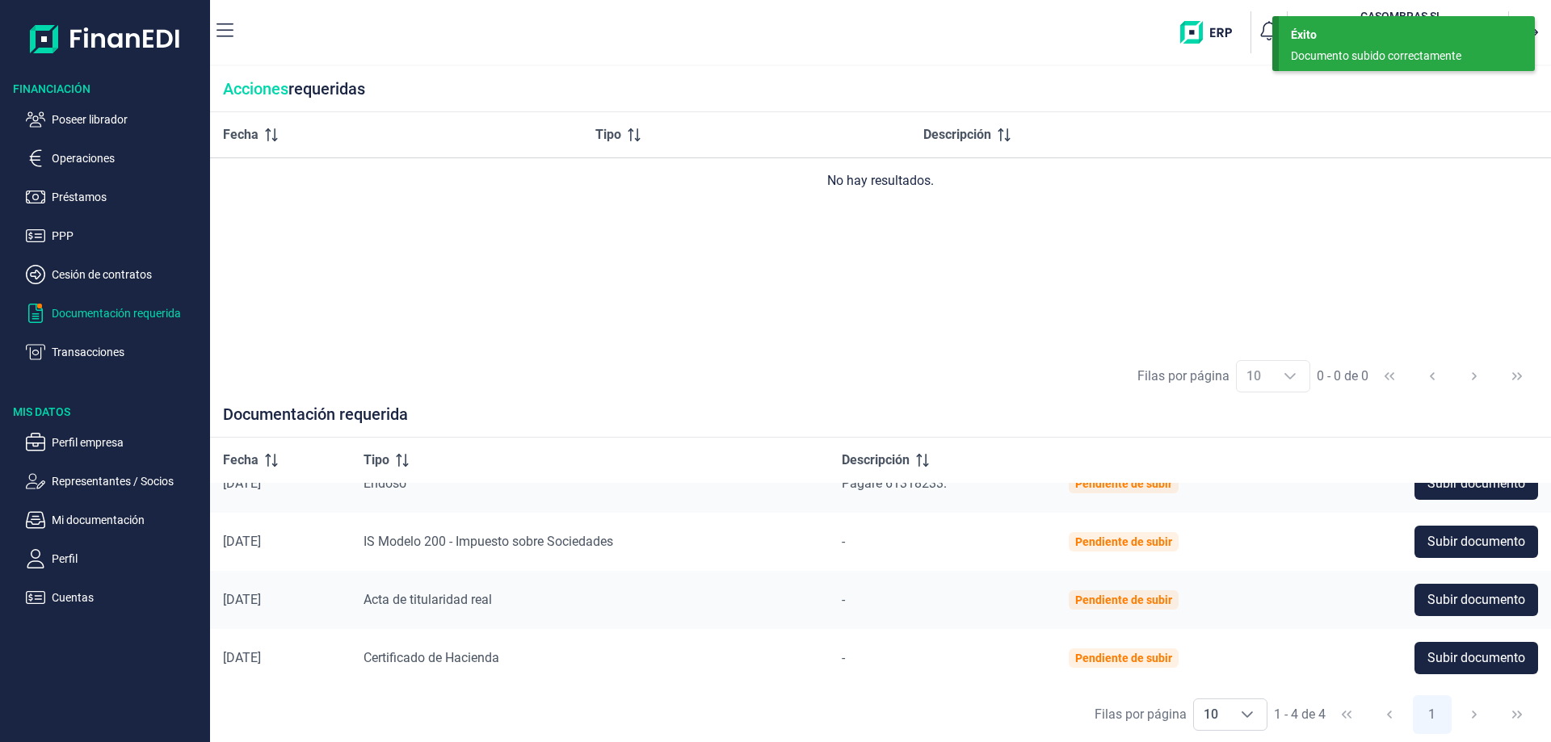
scroll to position [29, 0]
click at [1499, 669] on button "Subir documento" at bounding box center [1477, 658] width 124 height 32
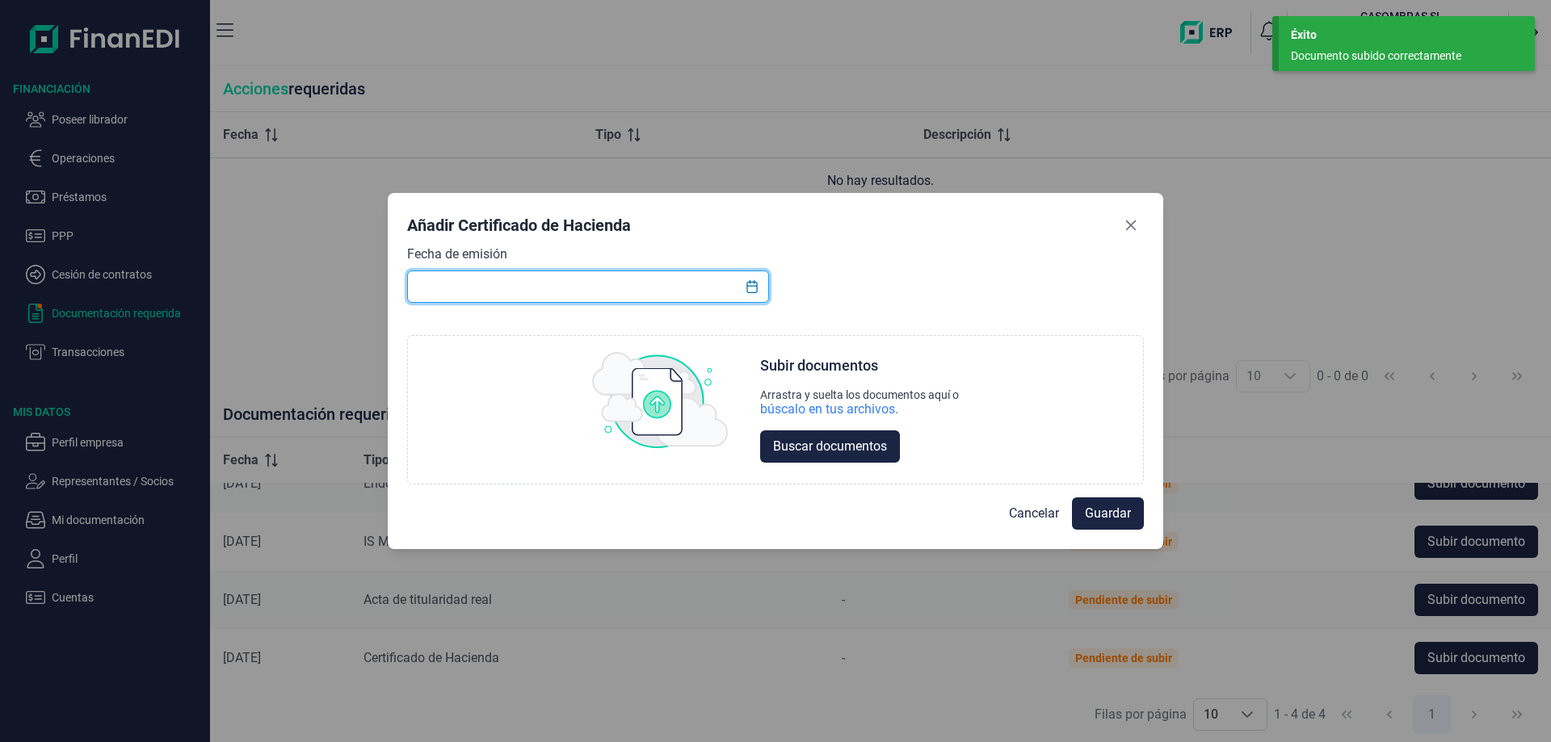
click at [733, 292] on input "text" at bounding box center [588, 287] width 362 height 32
click at [751, 281] on icon "Choose Date" at bounding box center [752, 286] width 13 height 13
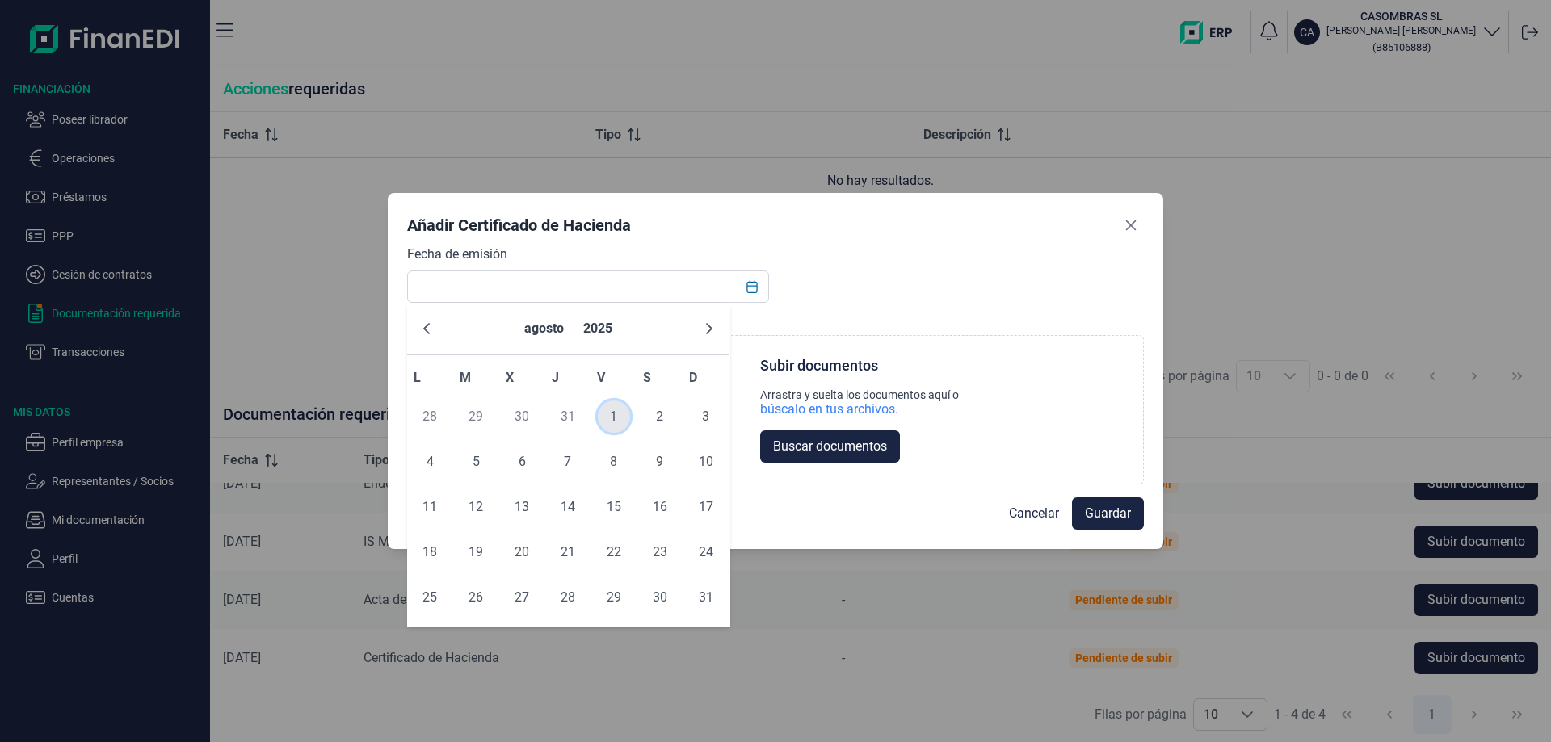
click at [609, 413] on span "1" at bounding box center [614, 417] width 32 height 32
type input "01/08/2025"
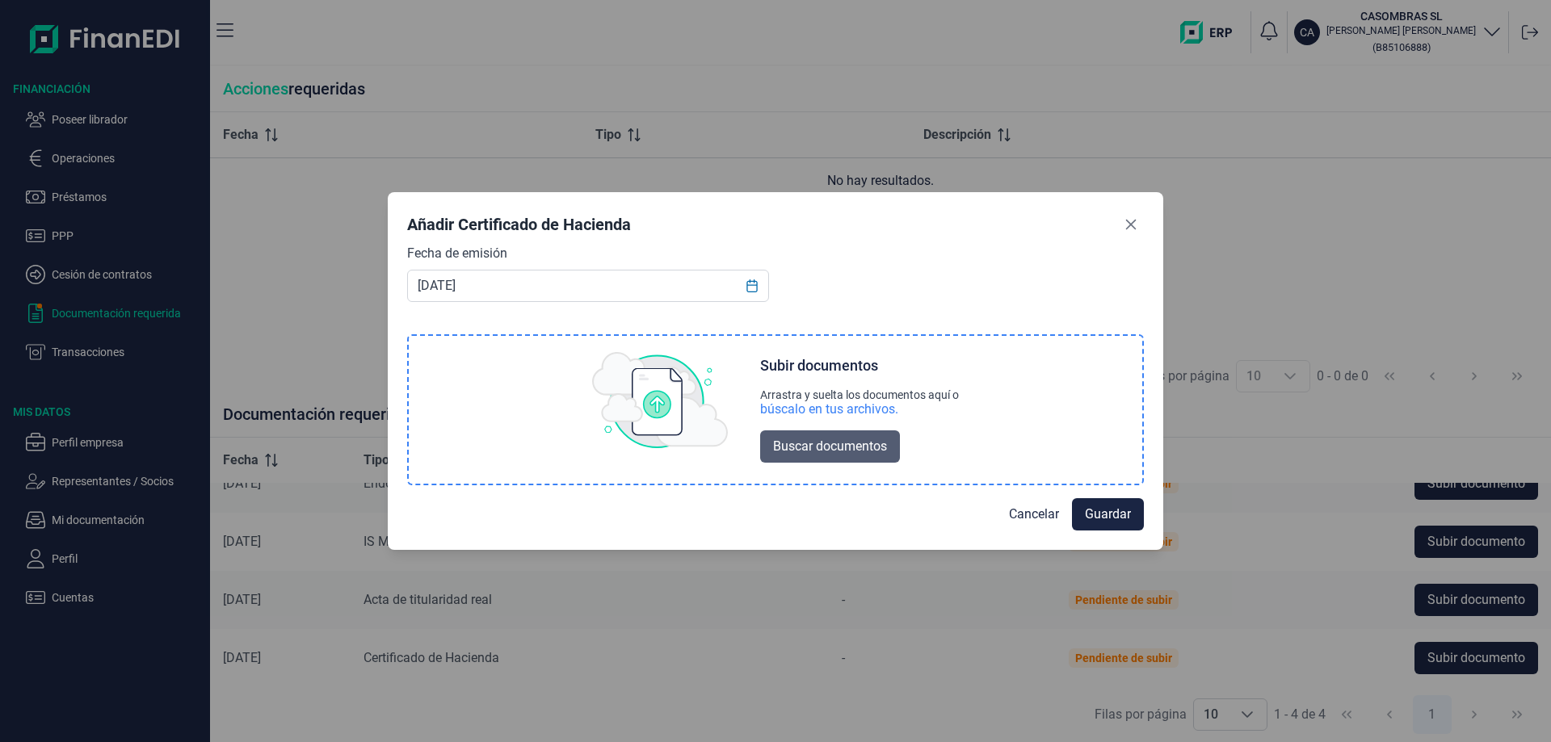
click at [810, 450] on span "Buscar documentos" at bounding box center [830, 446] width 114 height 19
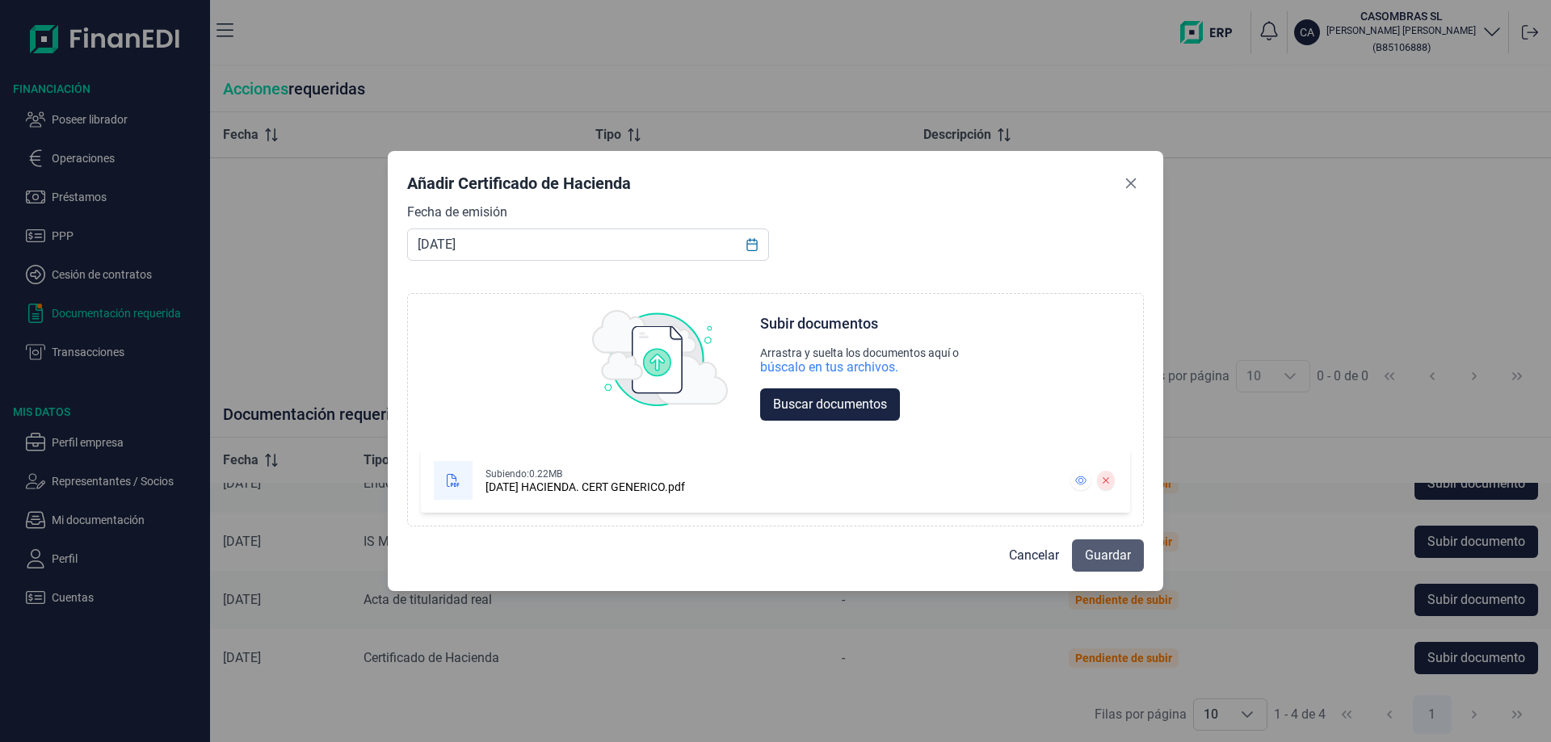
click at [1106, 553] on span "Guardar" at bounding box center [1108, 555] width 46 height 19
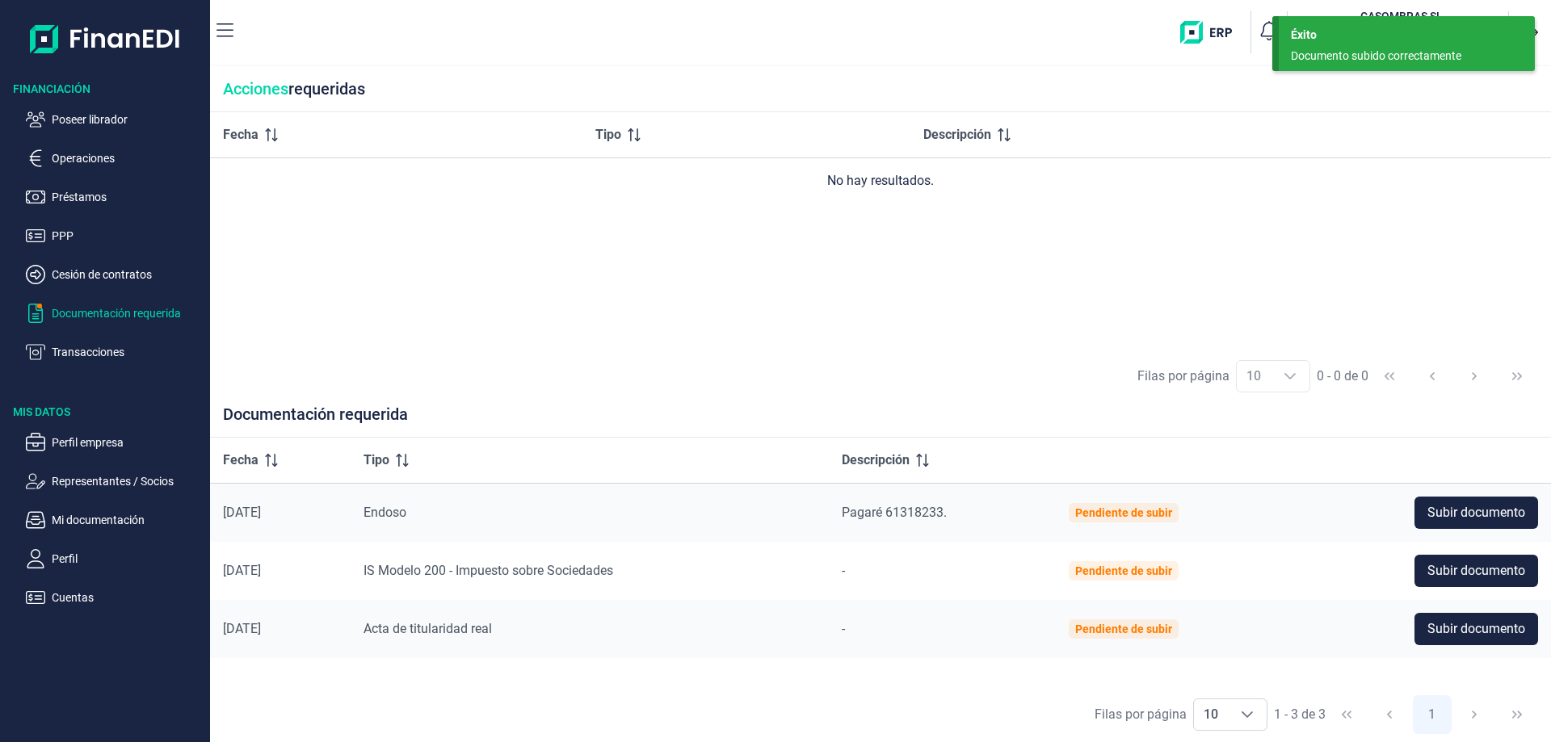
scroll to position [0, 0]
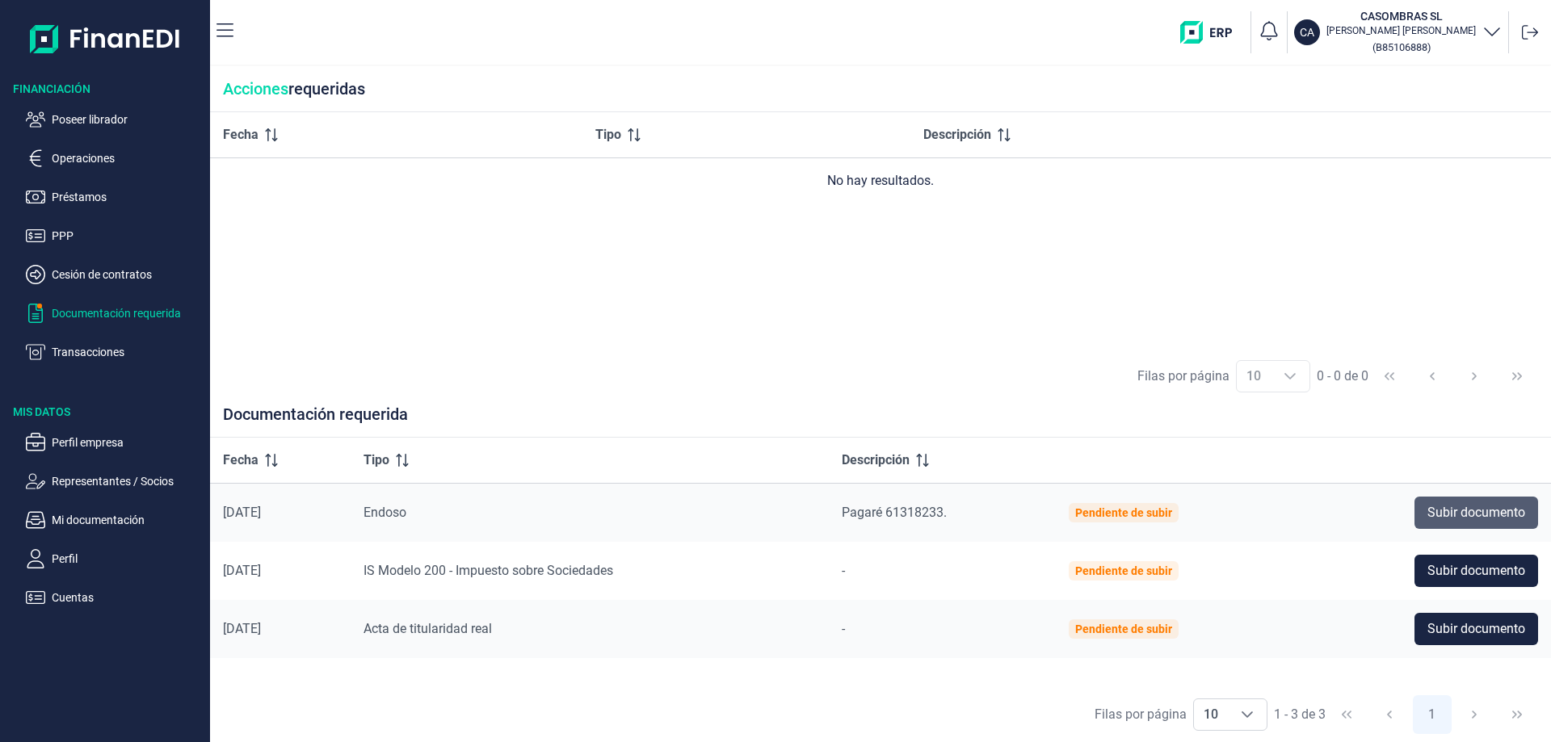
click at [1471, 512] on span "Subir documento" at bounding box center [1476, 512] width 98 height 19
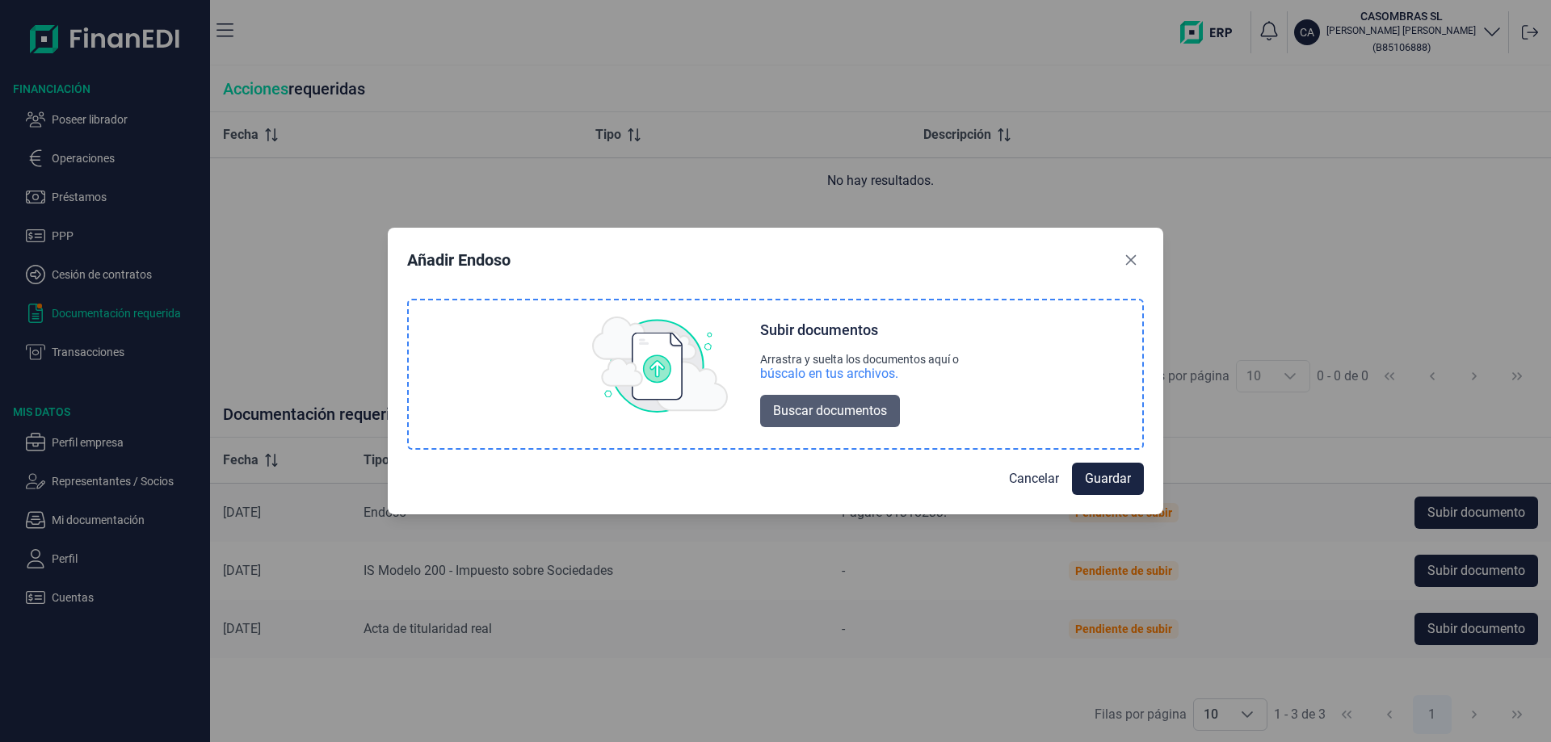
click at [856, 410] on span "Buscar documentos" at bounding box center [830, 411] width 114 height 19
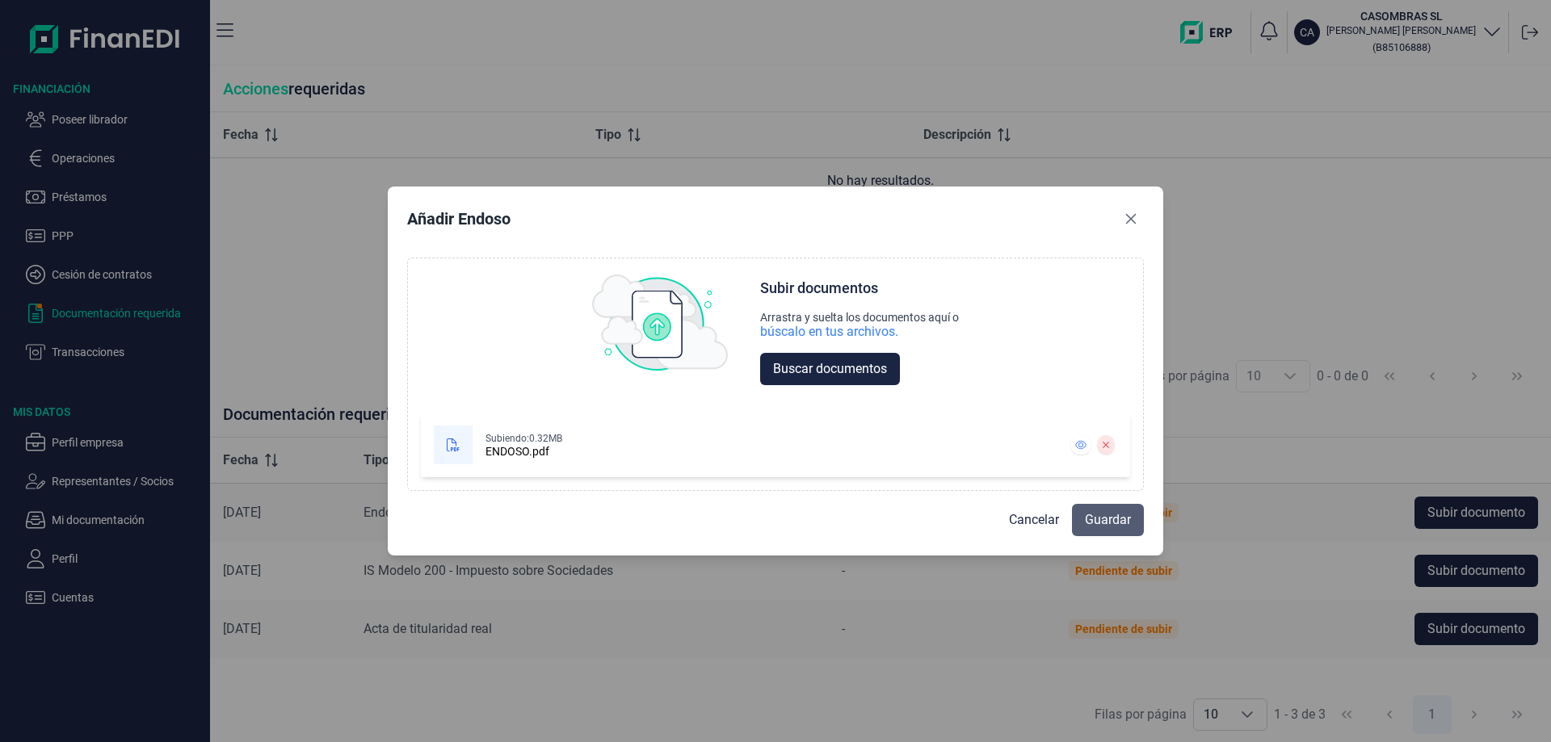
click at [1114, 523] on span "Guardar" at bounding box center [1108, 520] width 46 height 19
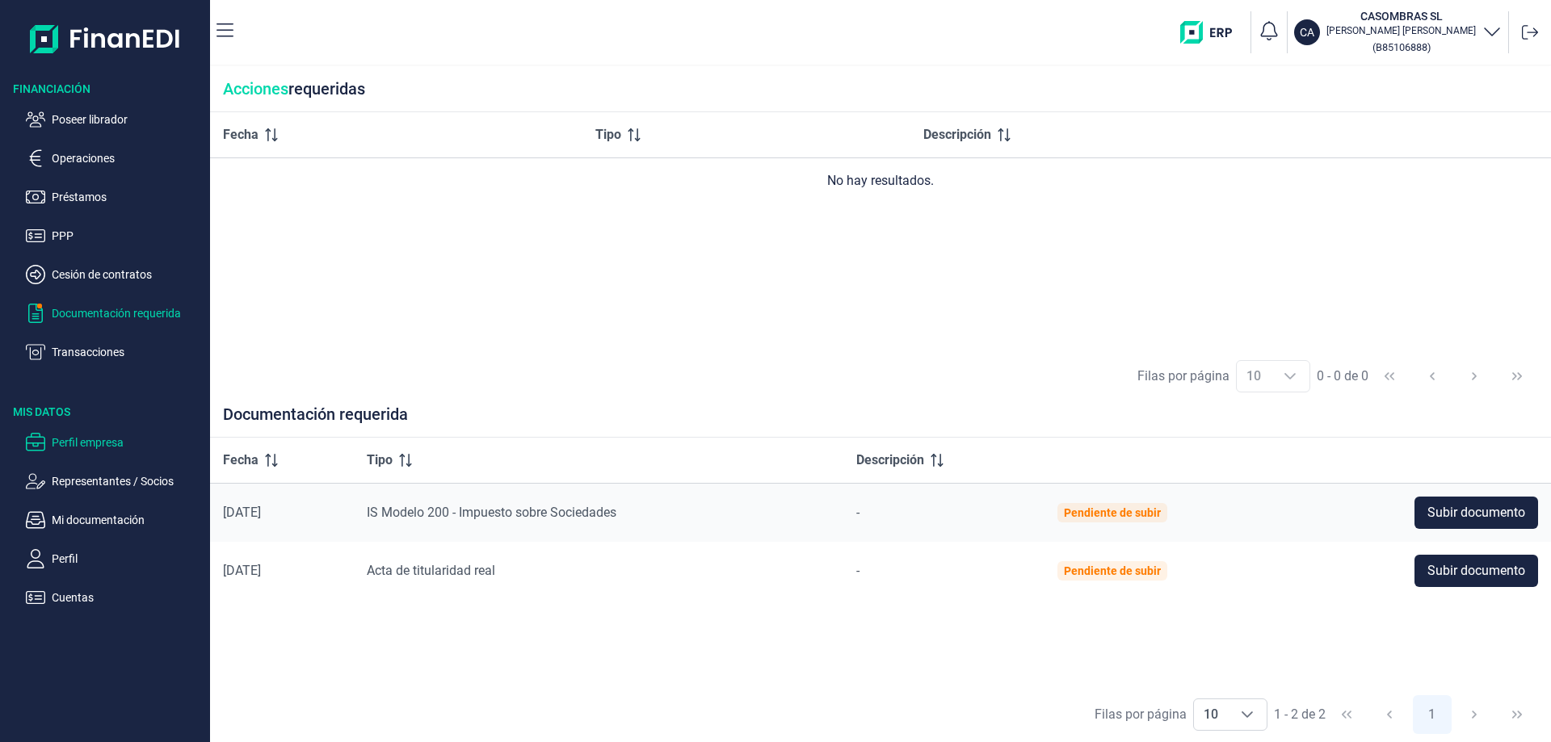
click at [65, 435] on p "Perfil empresa" at bounding box center [128, 442] width 152 height 19
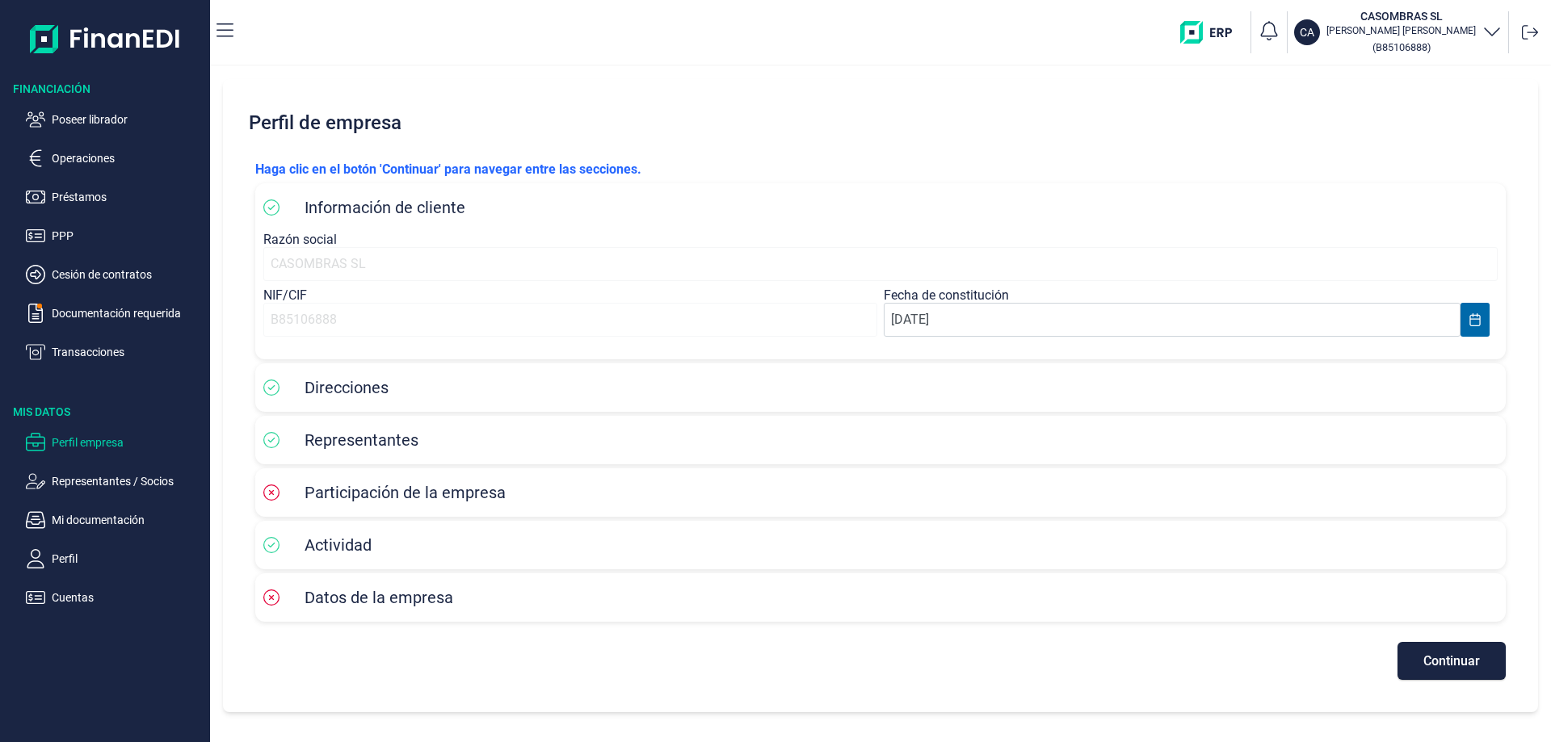
click at [346, 392] on span "Direcciones" at bounding box center [347, 387] width 84 height 19
click at [357, 468] on div "Información de cliente Razón social CASOMBRAS SL NIF/CIF B85106888 Fecha de con…" at bounding box center [880, 402] width 1251 height 447
click at [346, 444] on span "Representantes" at bounding box center [362, 440] width 114 height 19
click at [97, 515] on p "Mi documentación" at bounding box center [128, 520] width 152 height 19
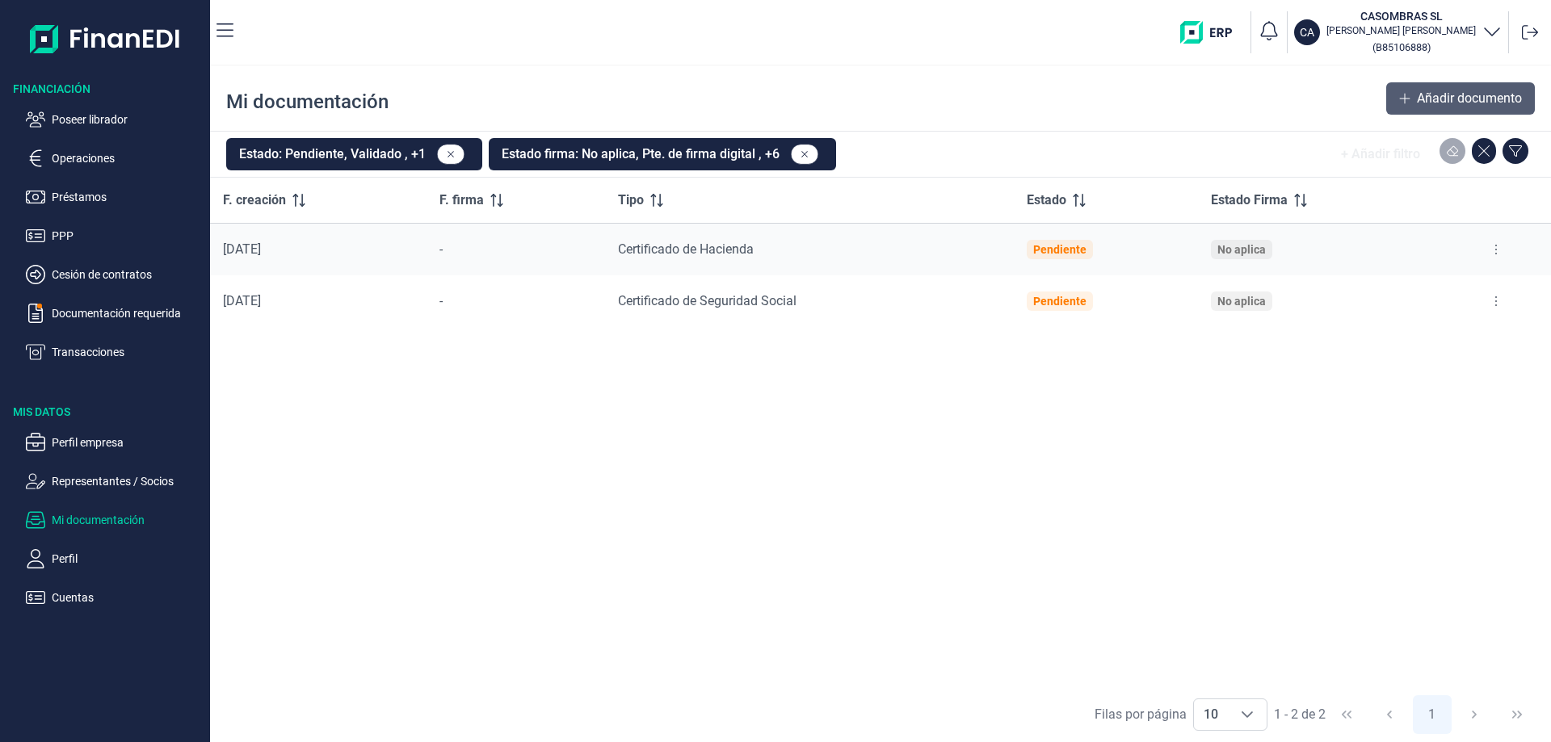
click at [1444, 91] on span "Añadir documento" at bounding box center [1469, 98] width 105 height 19
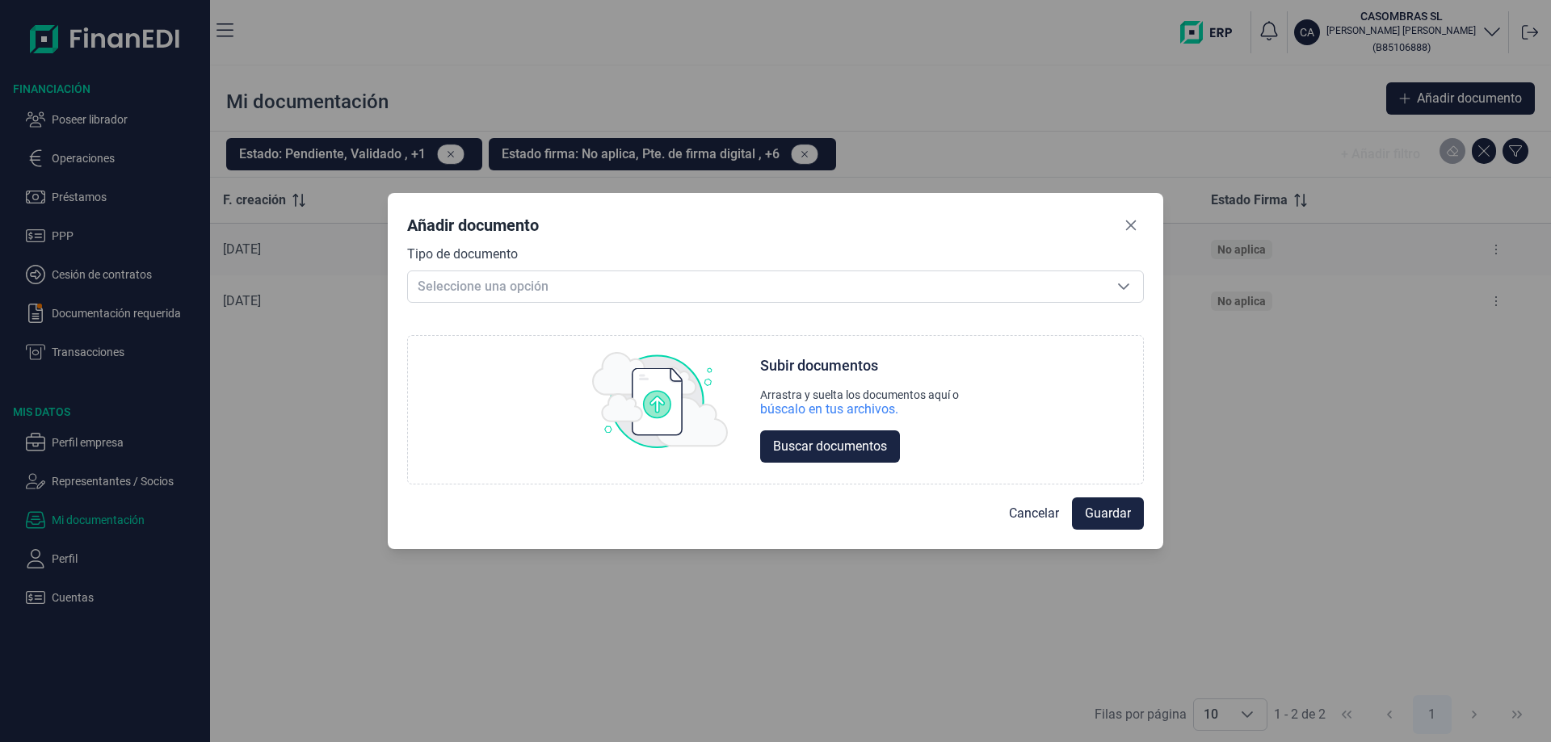
click at [710, 303] on div "Tipo de documento Seleccione una opción Seleccione una opción Choose Subir docu…" at bounding box center [775, 365] width 737 height 241
click at [706, 292] on span "Seleccione una opción" at bounding box center [756, 286] width 696 height 31
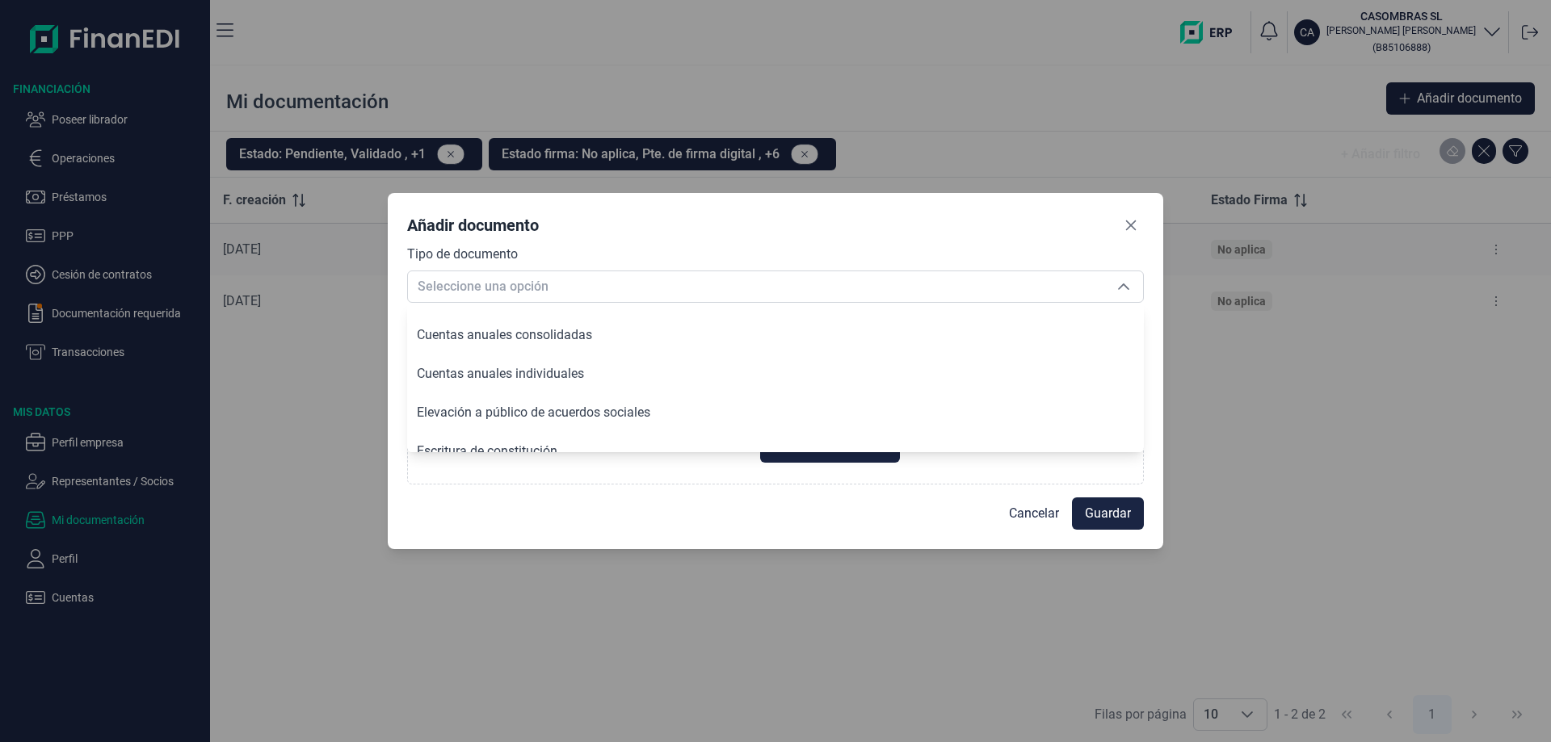
scroll to position [727, 0]
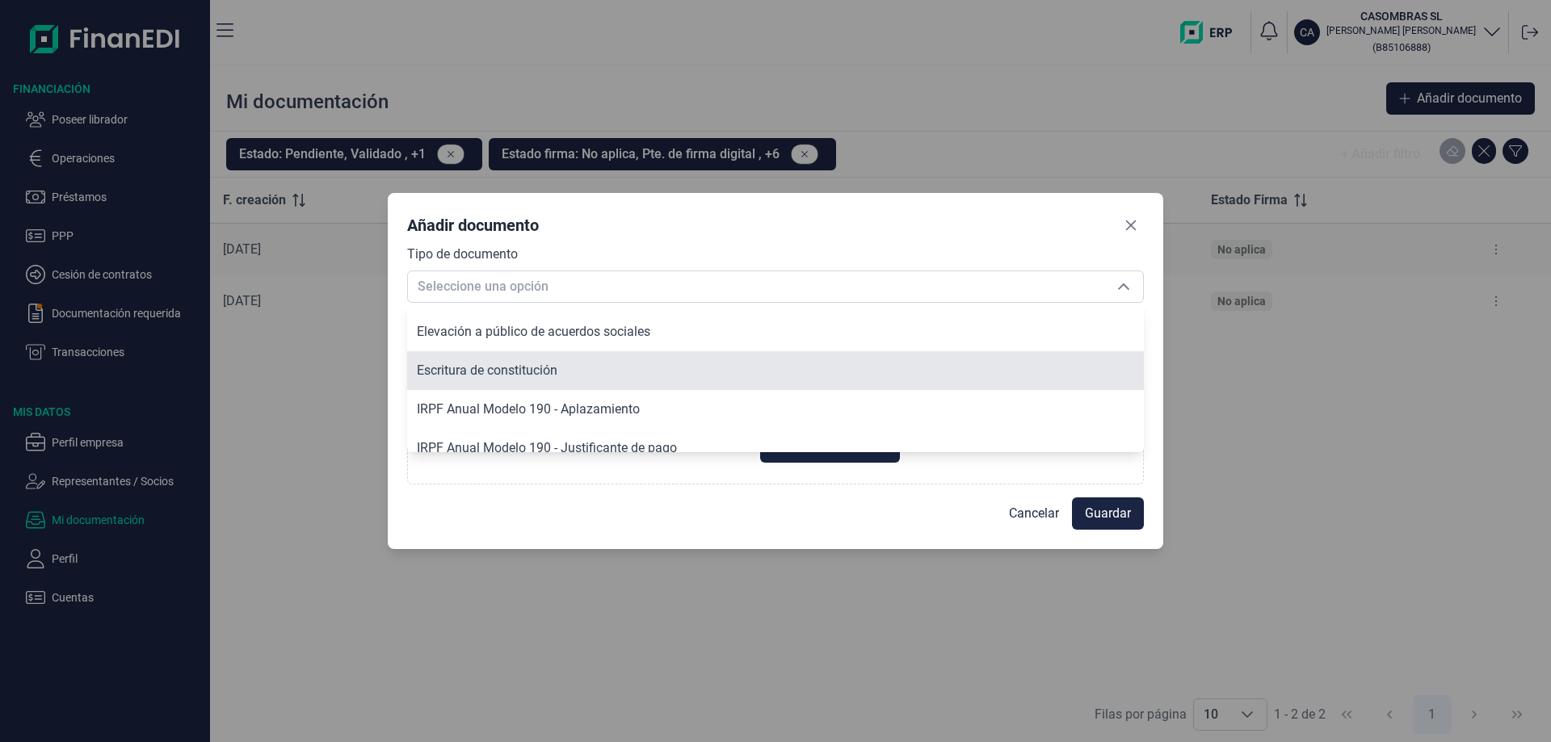
click at [557, 366] on span "Escritura de constitución" at bounding box center [487, 370] width 141 height 15
type input "Escritura de constitución"
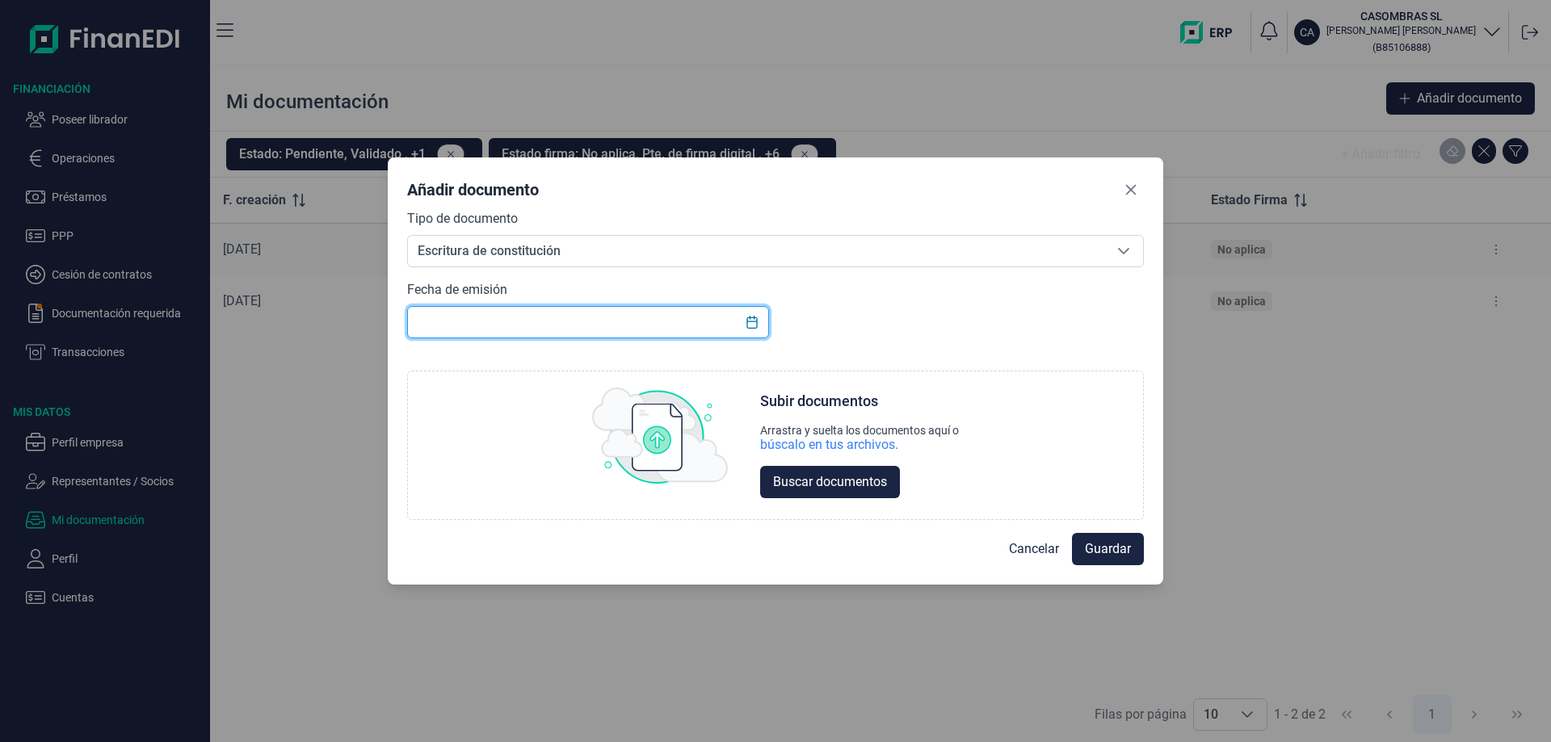
click at [666, 327] on input "text" at bounding box center [588, 322] width 362 height 32
click at [666, 327] on input "11/05/" at bounding box center [588, 322] width 362 height 32
type input "11/05/2007"
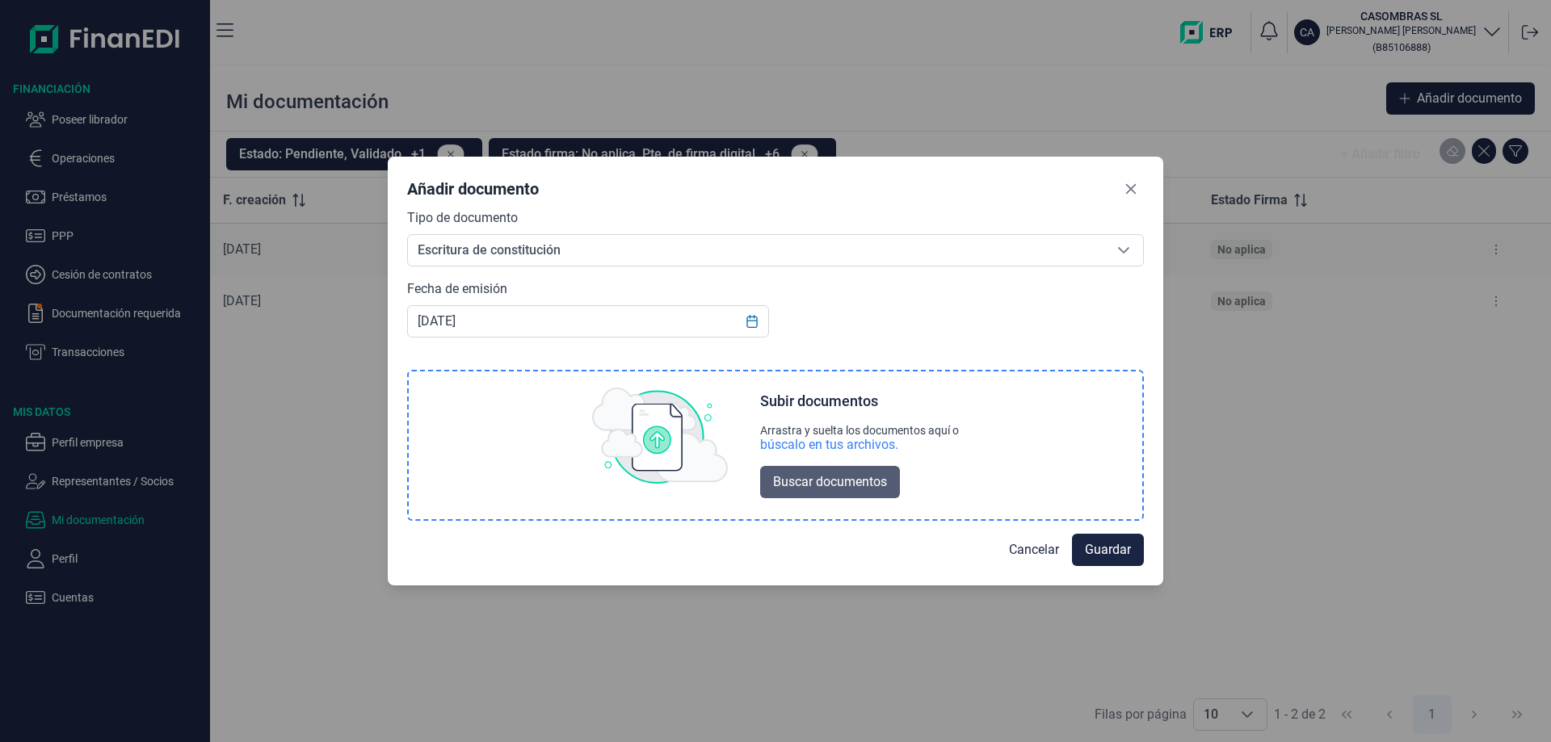
click at [859, 485] on span "Buscar documentos" at bounding box center [830, 482] width 114 height 19
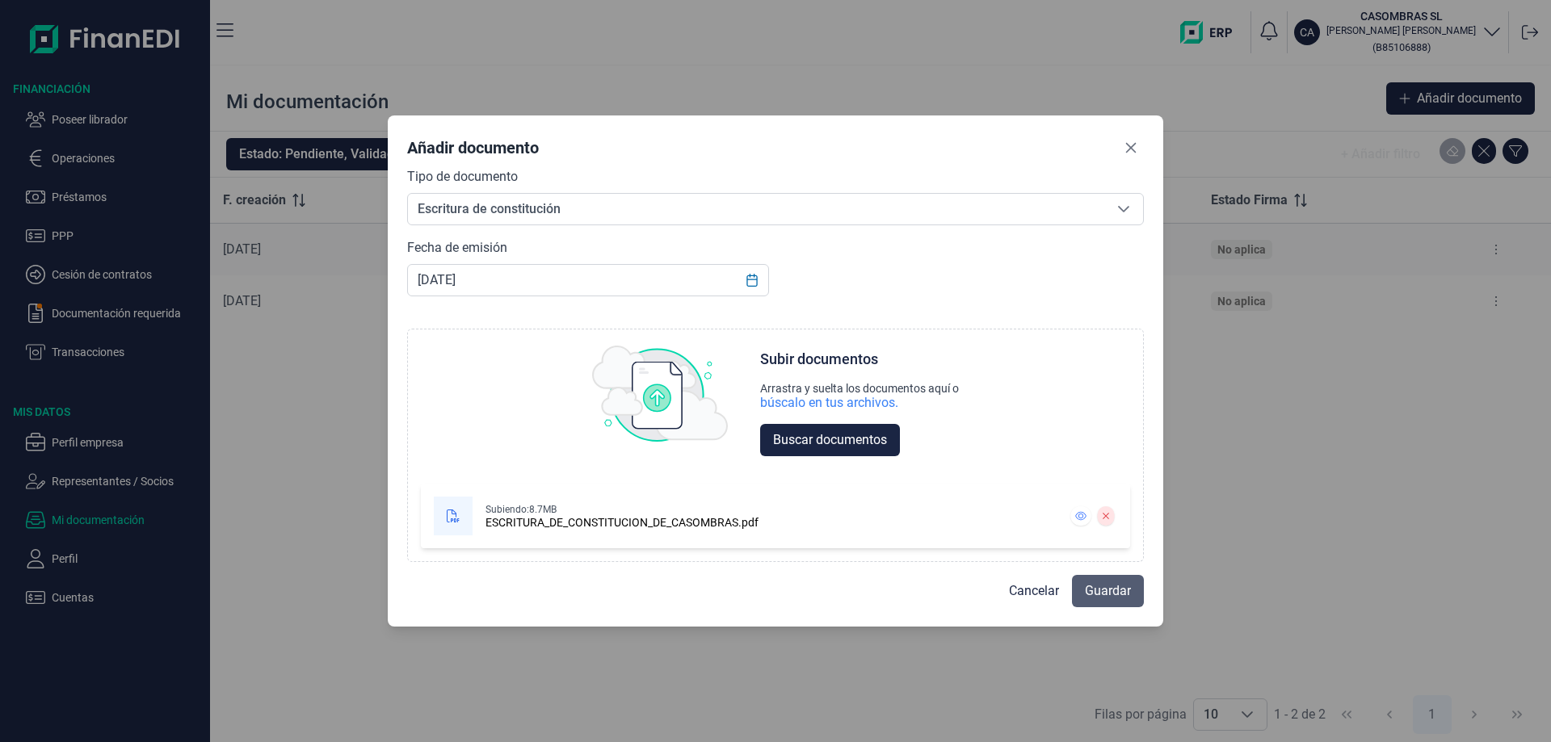
click at [1118, 587] on span "Guardar" at bounding box center [1108, 591] width 46 height 19
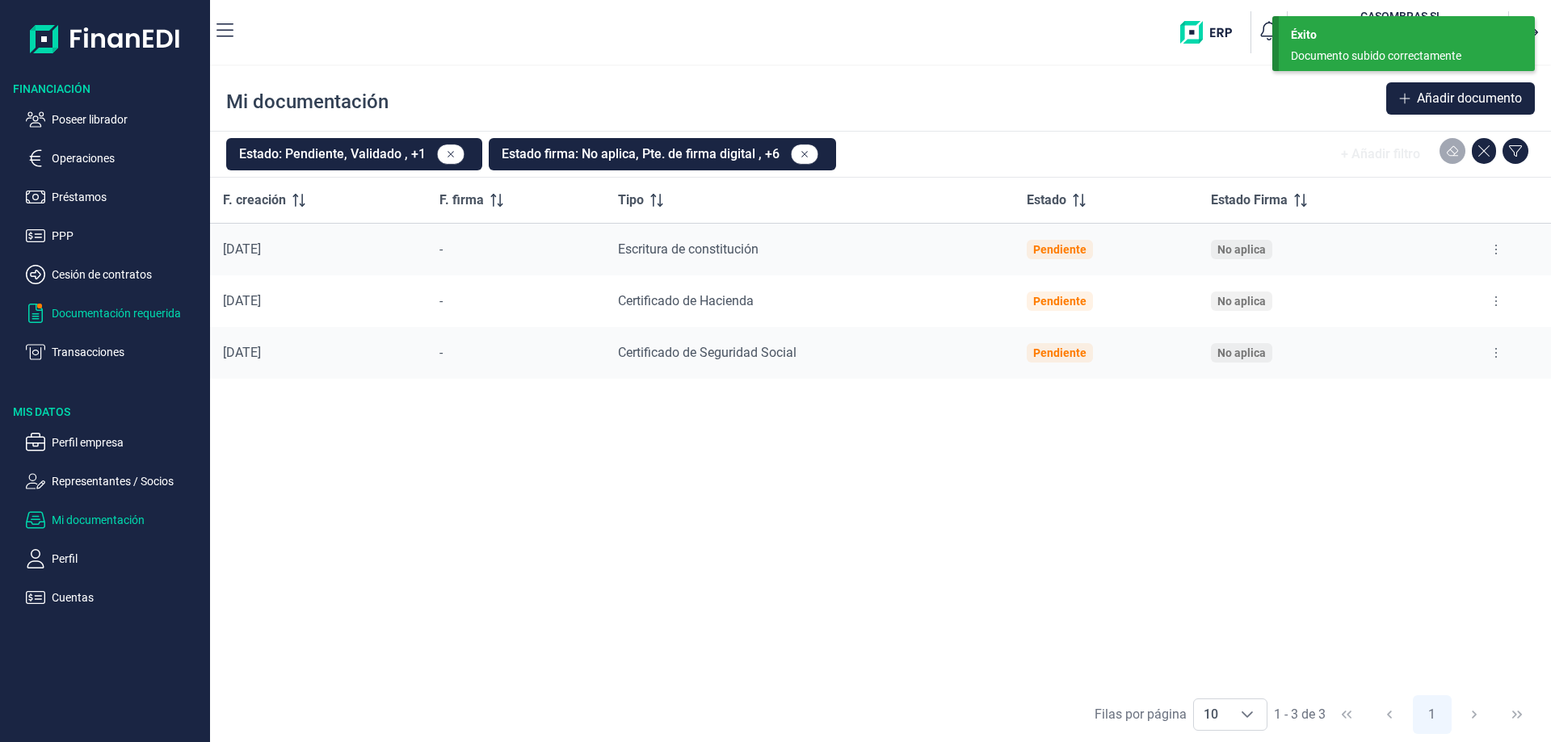
click at [81, 321] on p "Documentación requerida" at bounding box center [128, 313] width 152 height 19
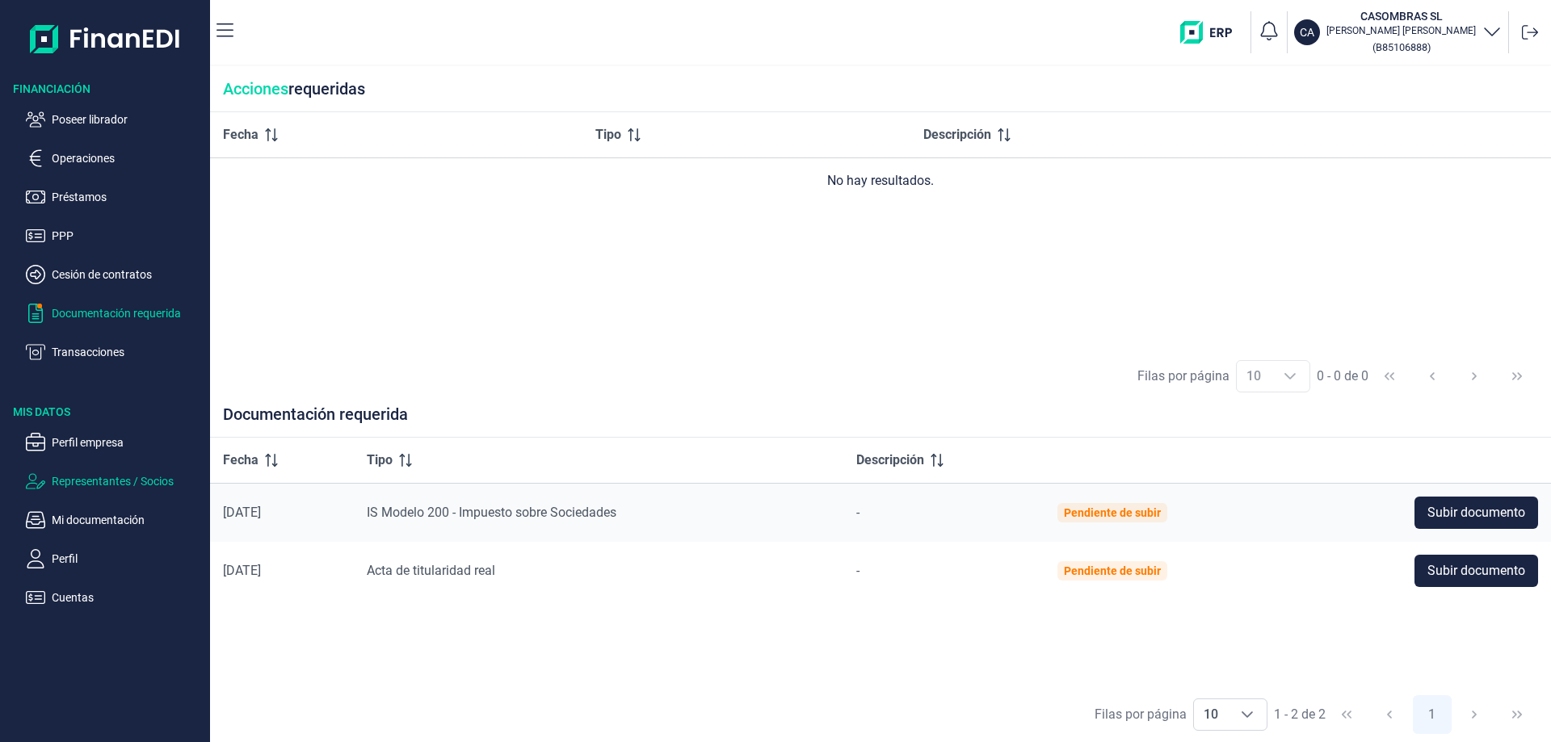
click at [74, 482] on p "Representantes / Socios" at bounding box center [128, 481] width 152 height 19
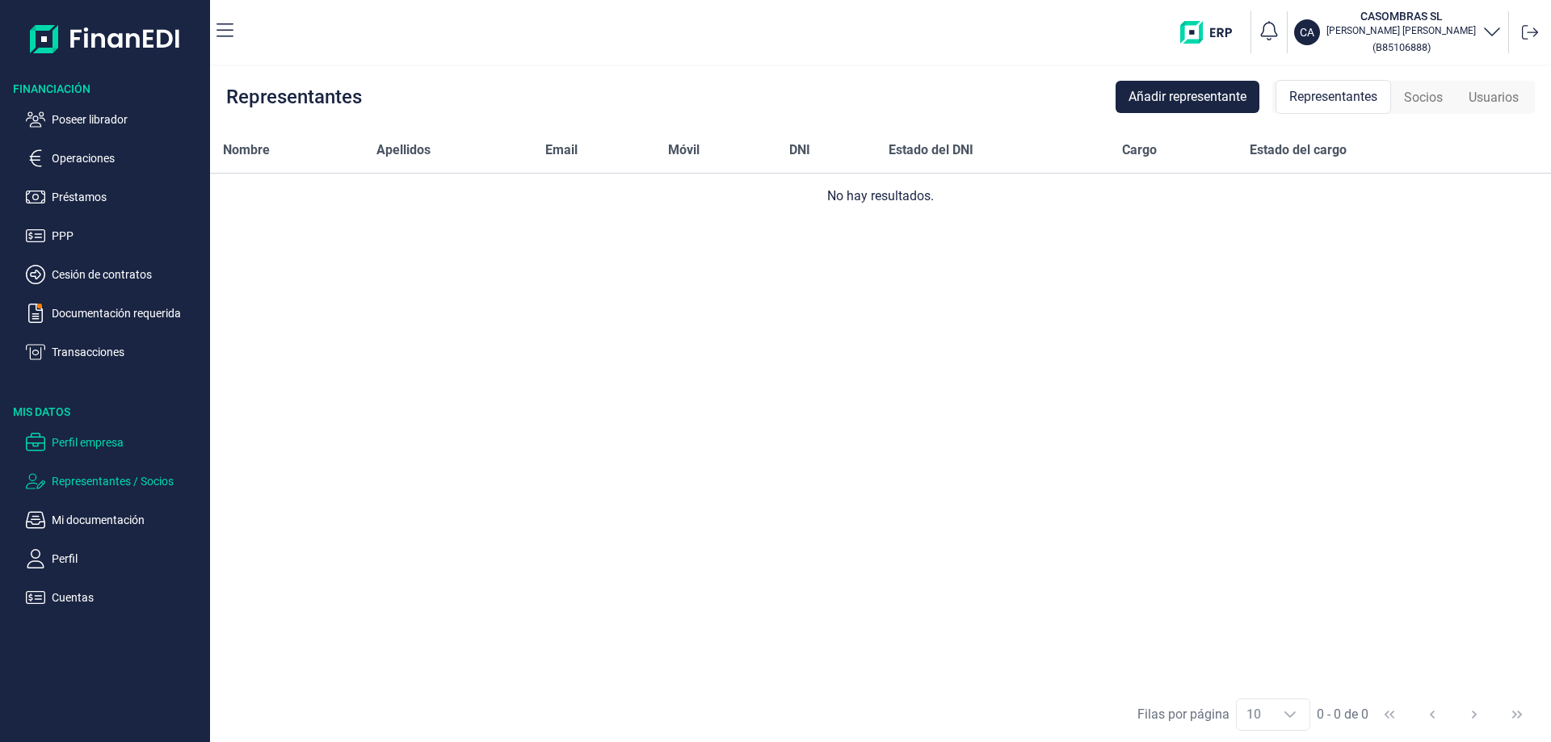
click at [82, 444] on p "Perfil empresa" at bounding box center [128, 442] width 152 height 19
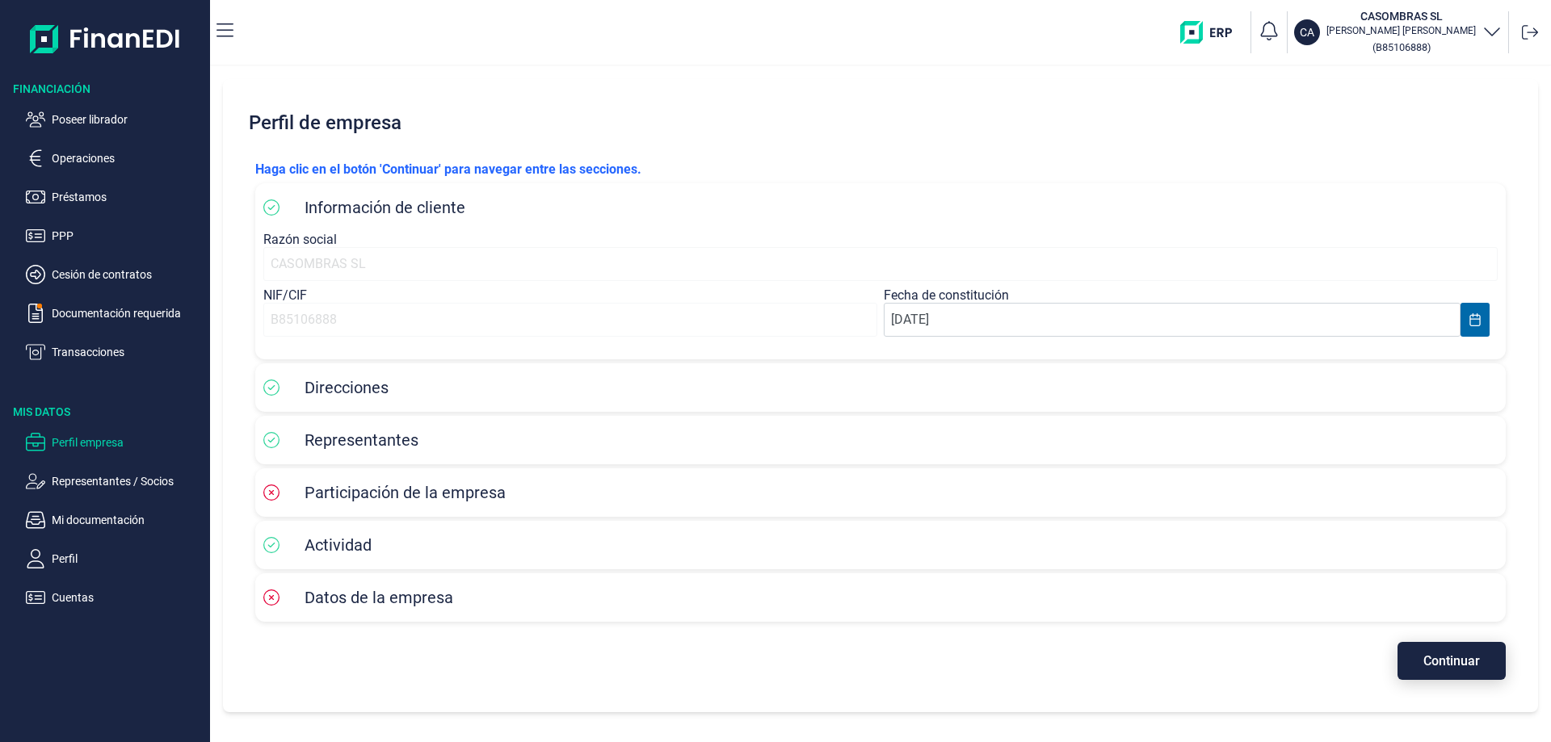
click at [1426, 675] on button "Continuar" at bounding box center [1452, 661] width 108 height 38
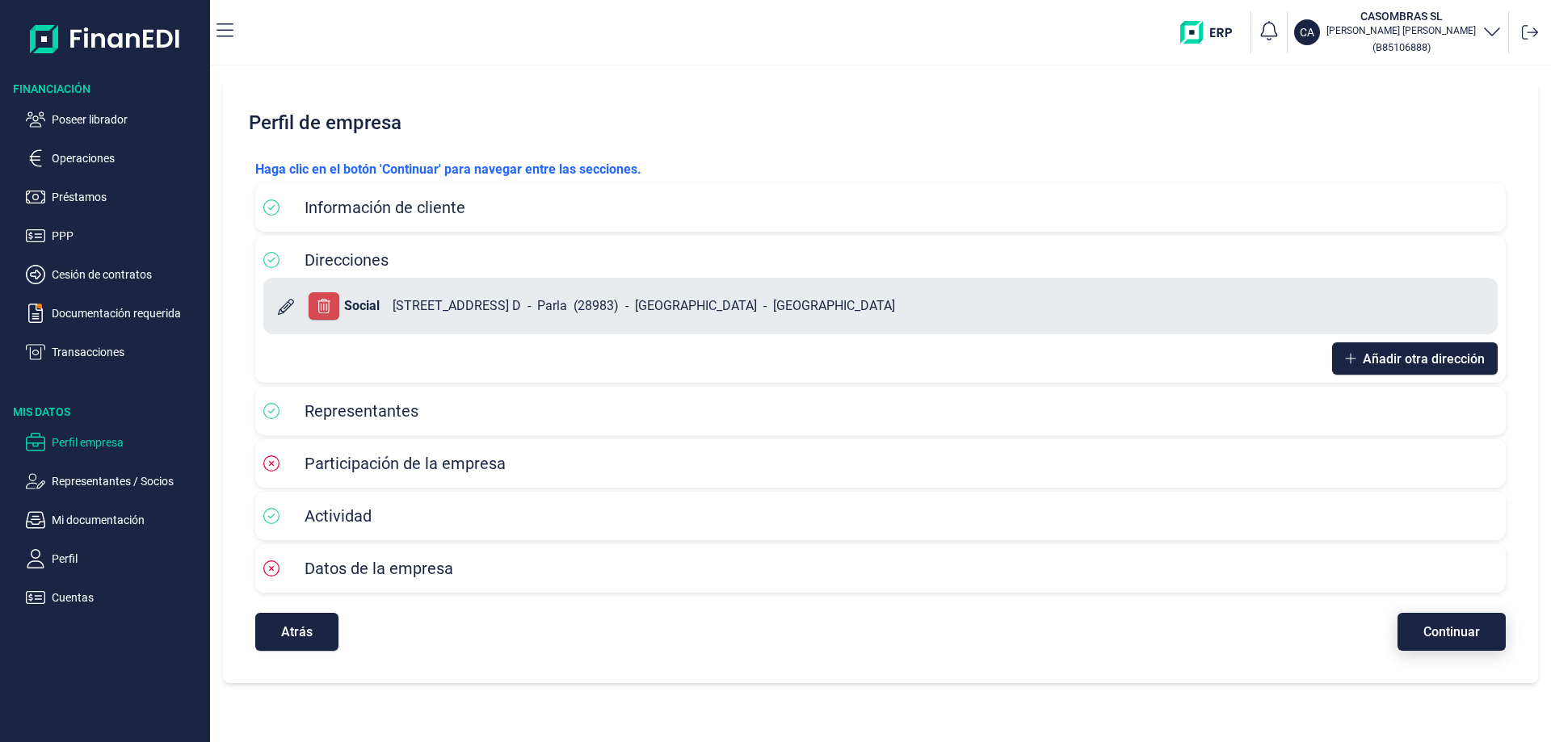
click at [1426, 675] on div "Perfil de empresa Haga clic en el botón 'Continuar' para navegar entre las secc…" at bounding box center [880, 381] width 1315 height 604
click at [1440, 638] on span "Continuar" at bounding box center [1451, 632] width 57 height 12
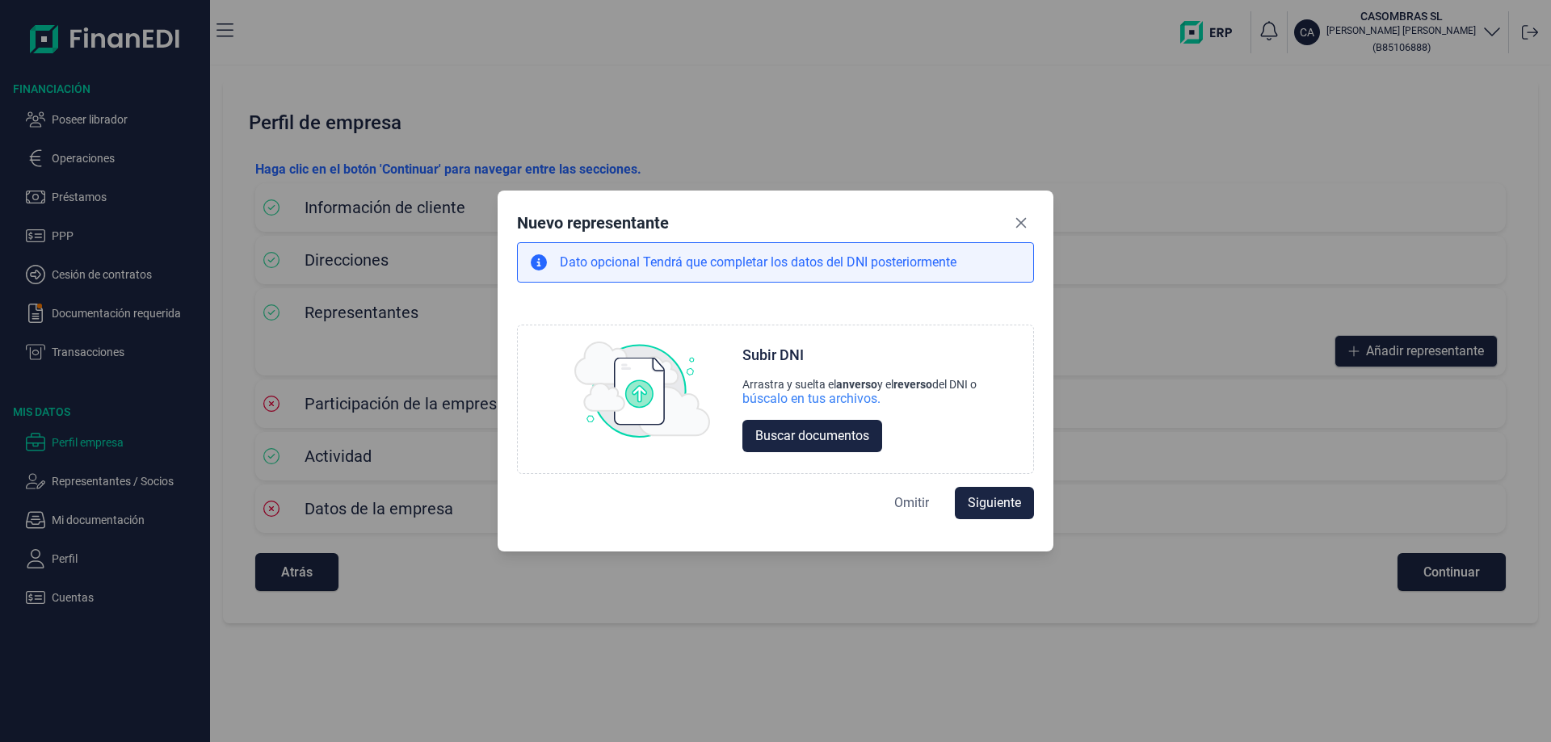
click at [907, 509] on span "Omitir" at bounding box center [911, 503] width 35 height 19
select select "ES"
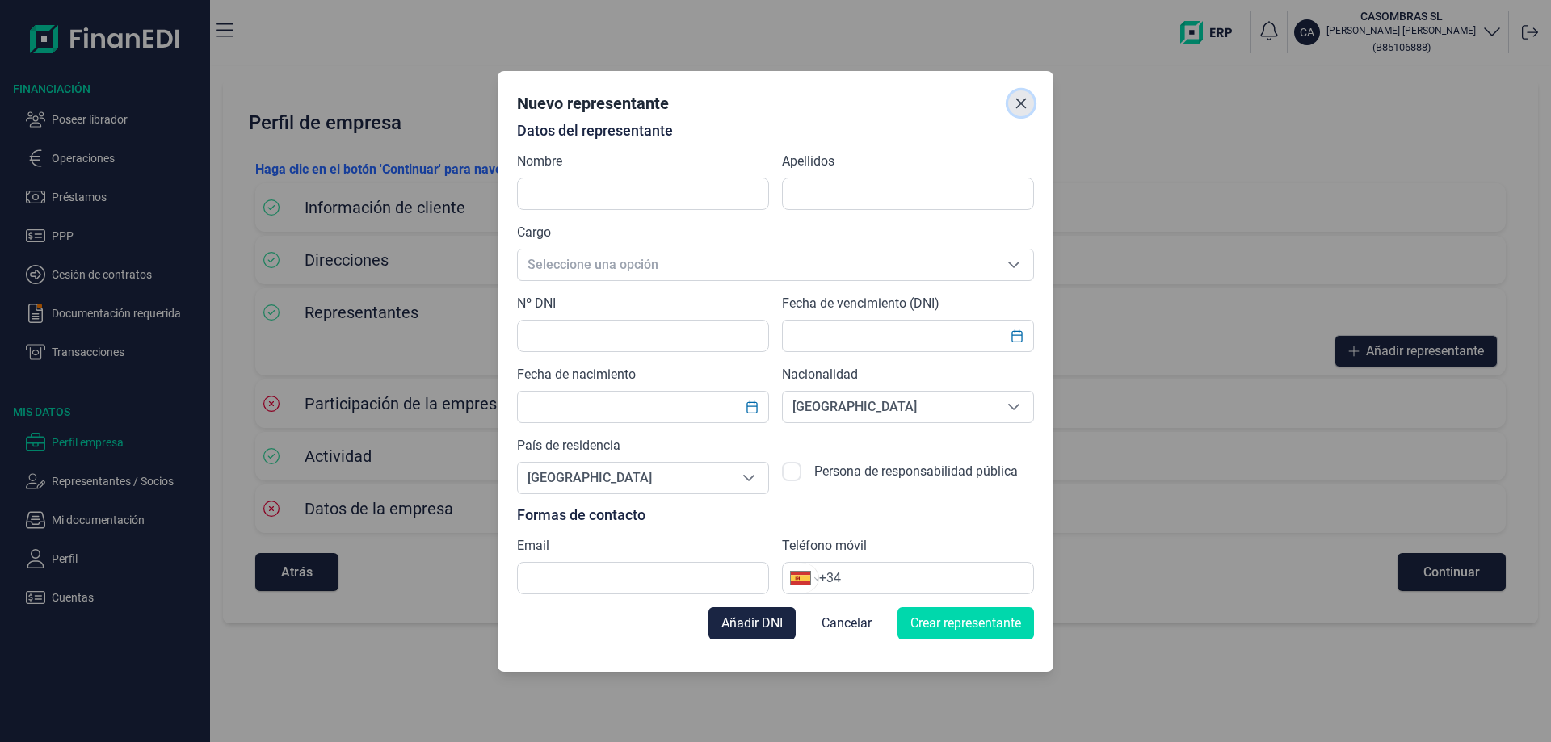
click at [1021, 102] on icon "Close" at bounding box center [1021, 103] width 13 height 13
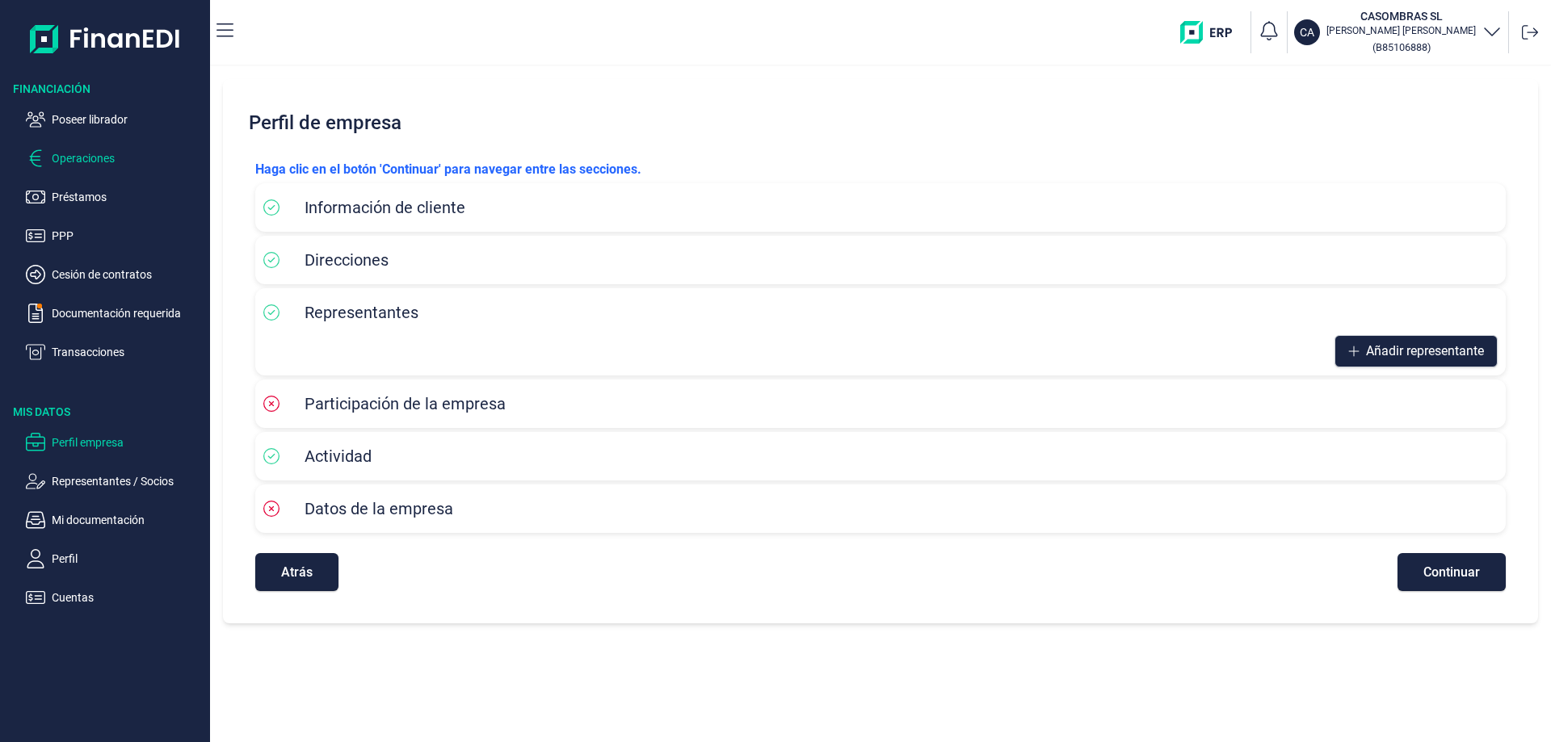
click at [78, 152] on p "Operaciones" at bounding box center [128, 158] width 152 height 19
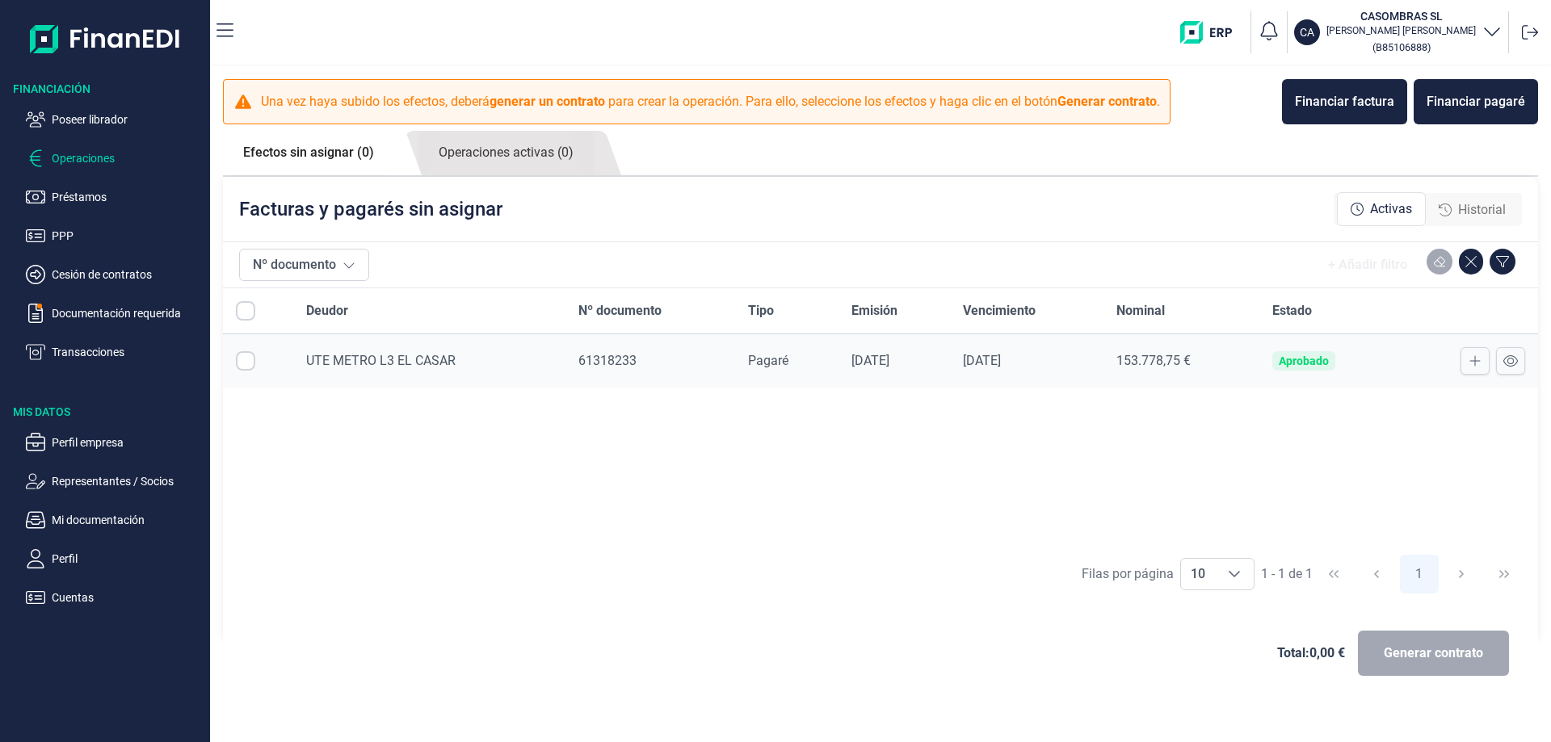
checkbox input "true"
click at [1446, 655] on span "Generar contrato" at bounding box center [1433, 653] width 99 height 19
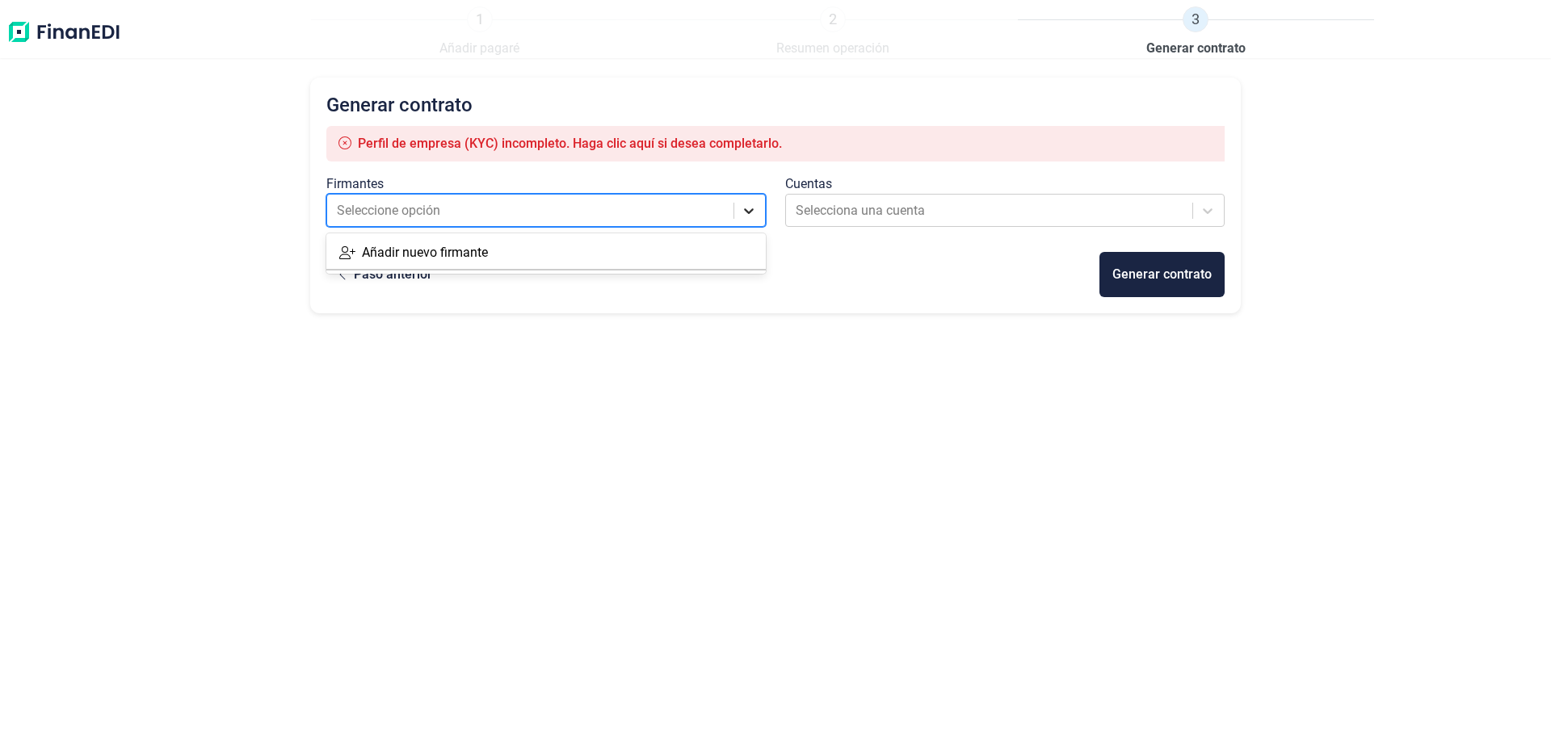
click at [747, 209] on icon at bounding box center [749, 211] width 16 height 16
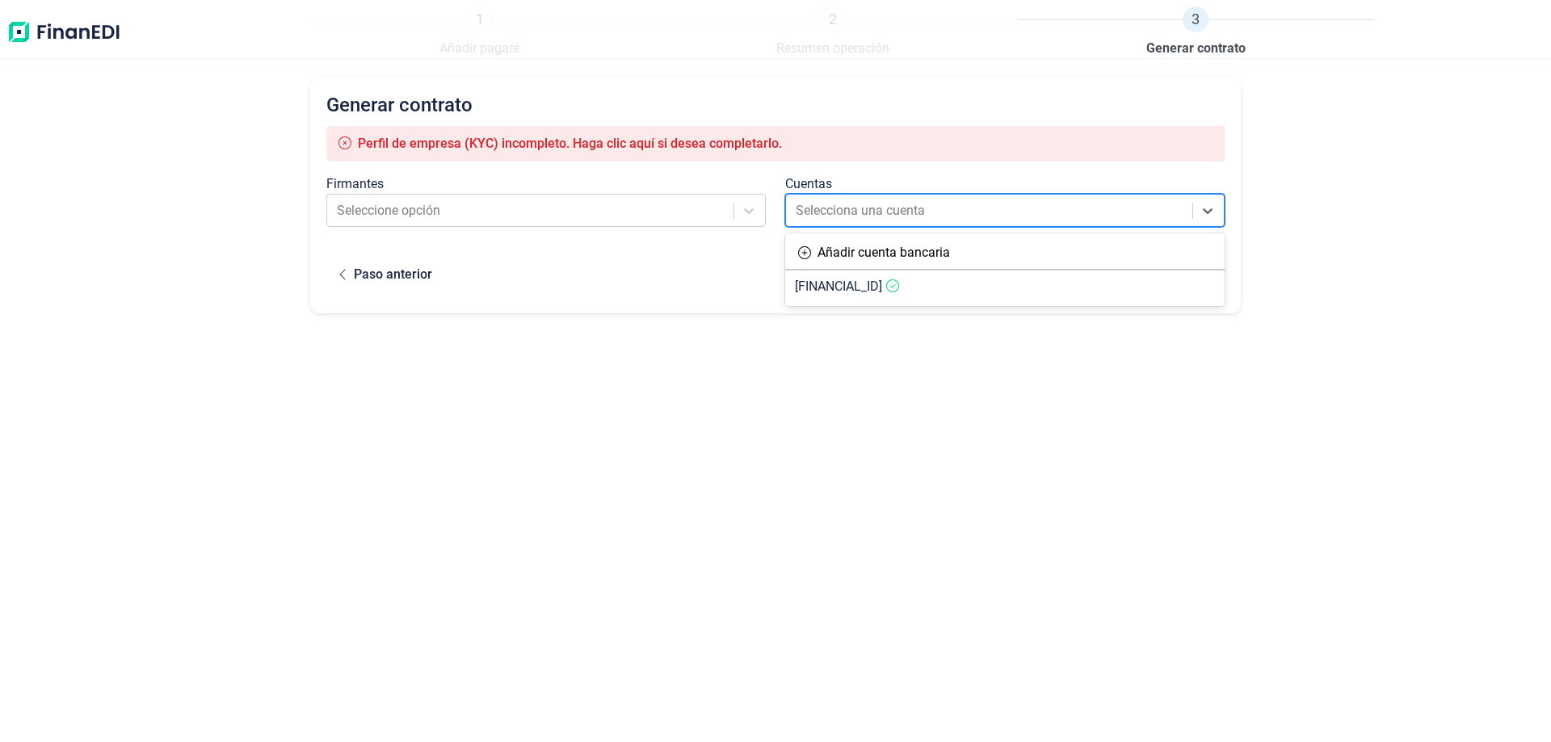
click at [973, 227] on div "Selecciona una cuenta" at bounding box center [1004, 210] width 439 height 33
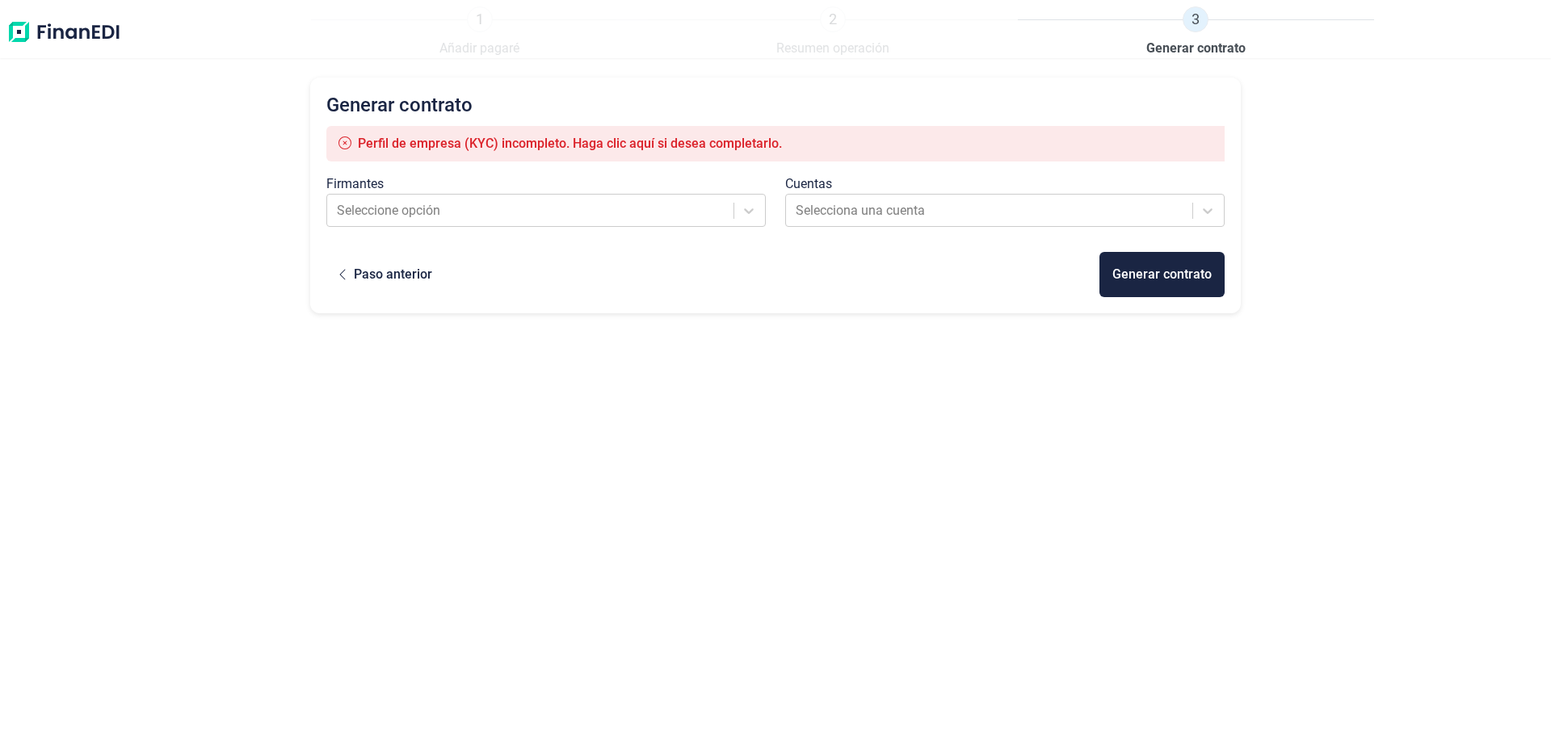
click at [785, 427] on div "Generar contrato Perfil de empresa (KYC) incompleto. Haga clic aquí si desea co…" at bounding box center [775, 382] width 931 height 609
click at [388, 268] on div "Paso anterior" at bounding box center [393, 274] width 78 height 19
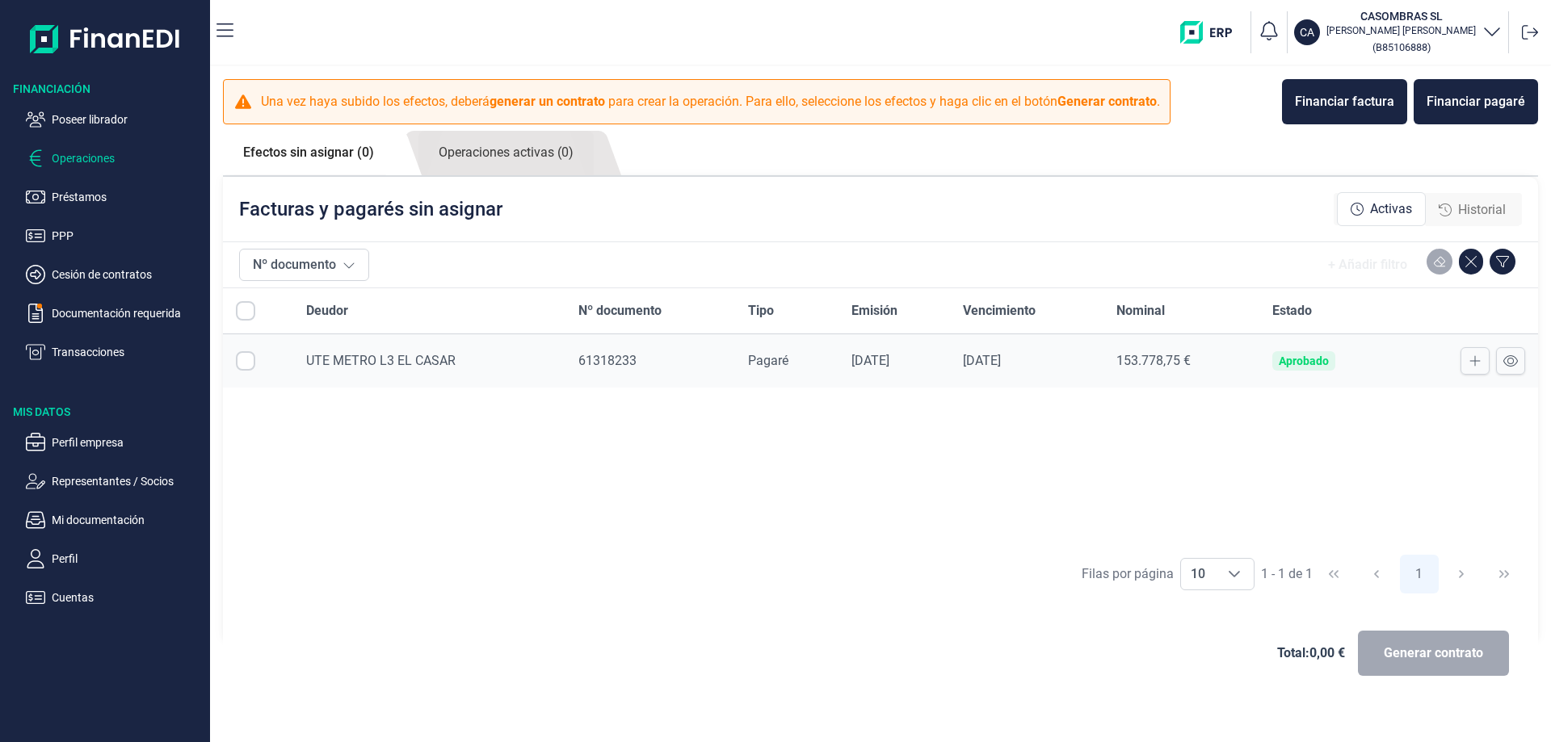
checkbox input "true"
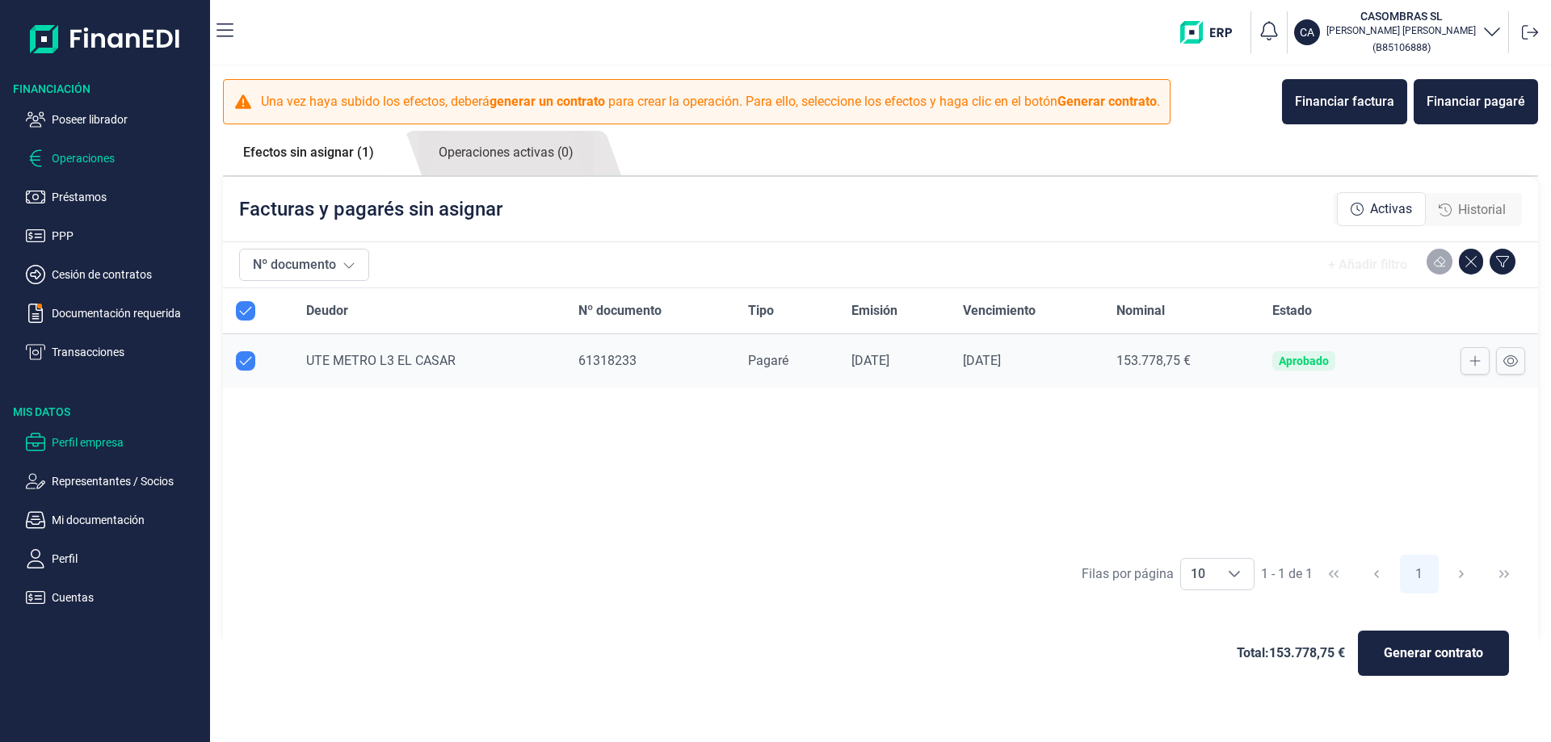
click at [86, 448] on p "Perfil empresa" at bounding box center [128, 442] width 152 height 19
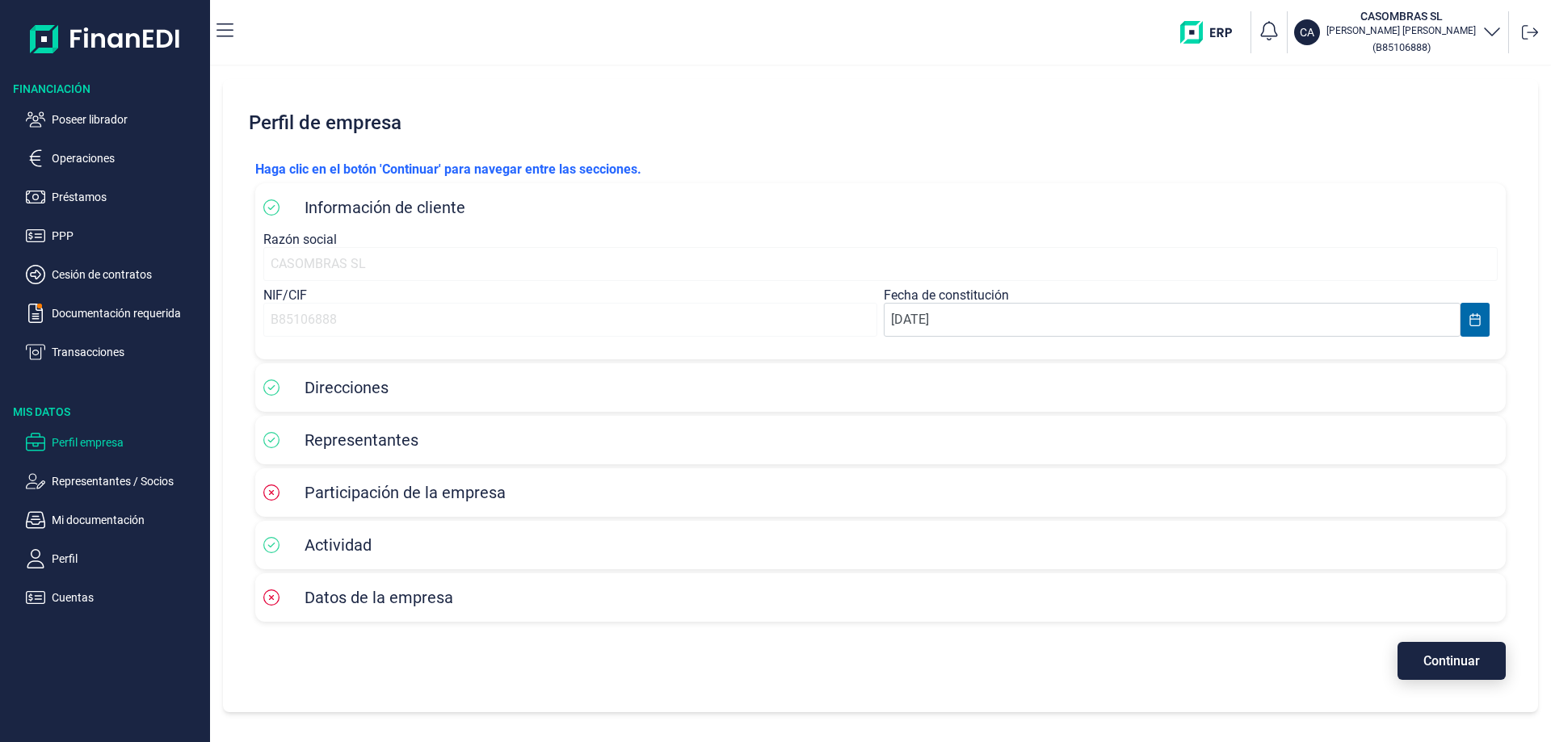
click at [1470, 667] on span "Continuar" at bounding box center [1451, 661] width 57 height 12
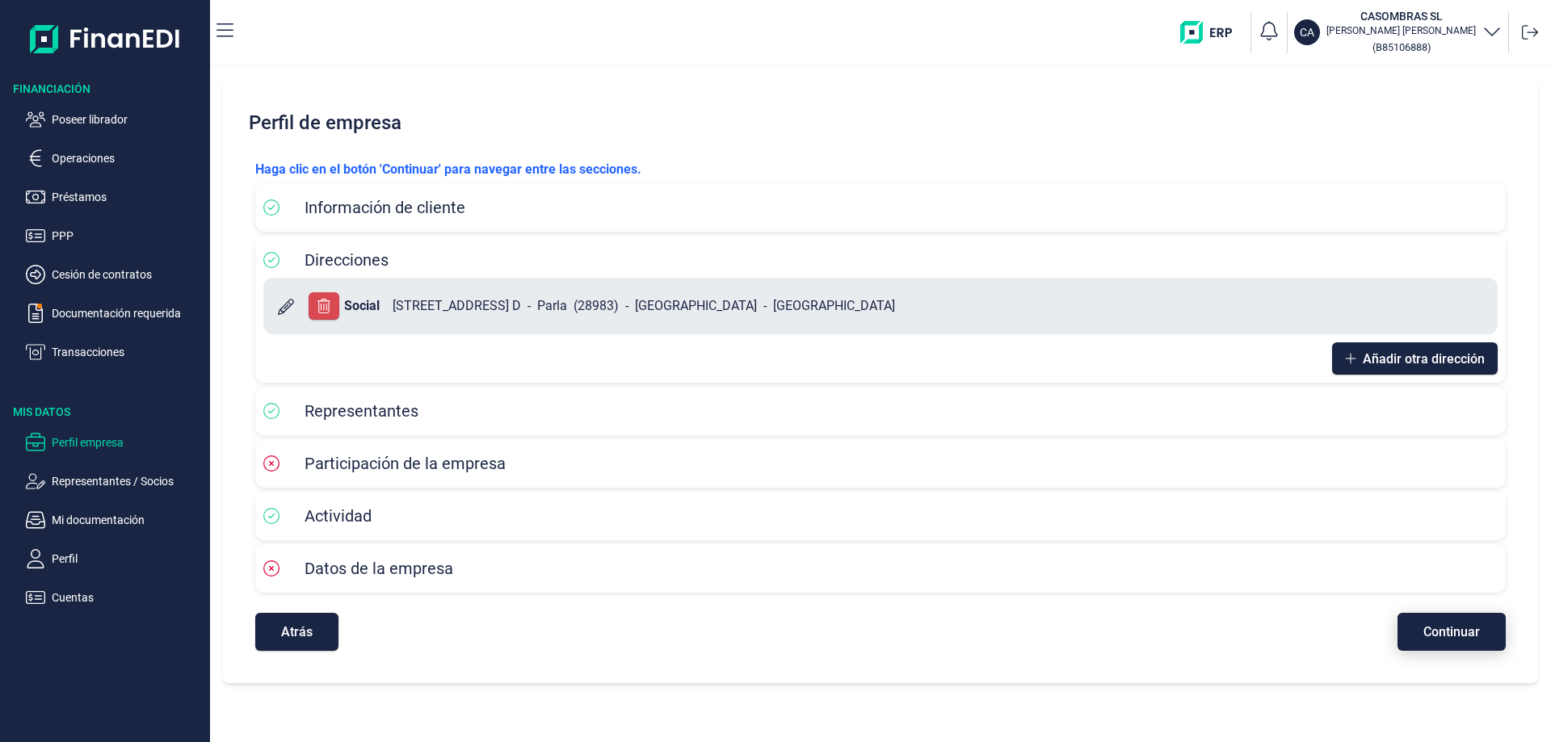
click at [1417, 641] on button "Continuar" at bounding box center [1452, 632] width 108 height 38
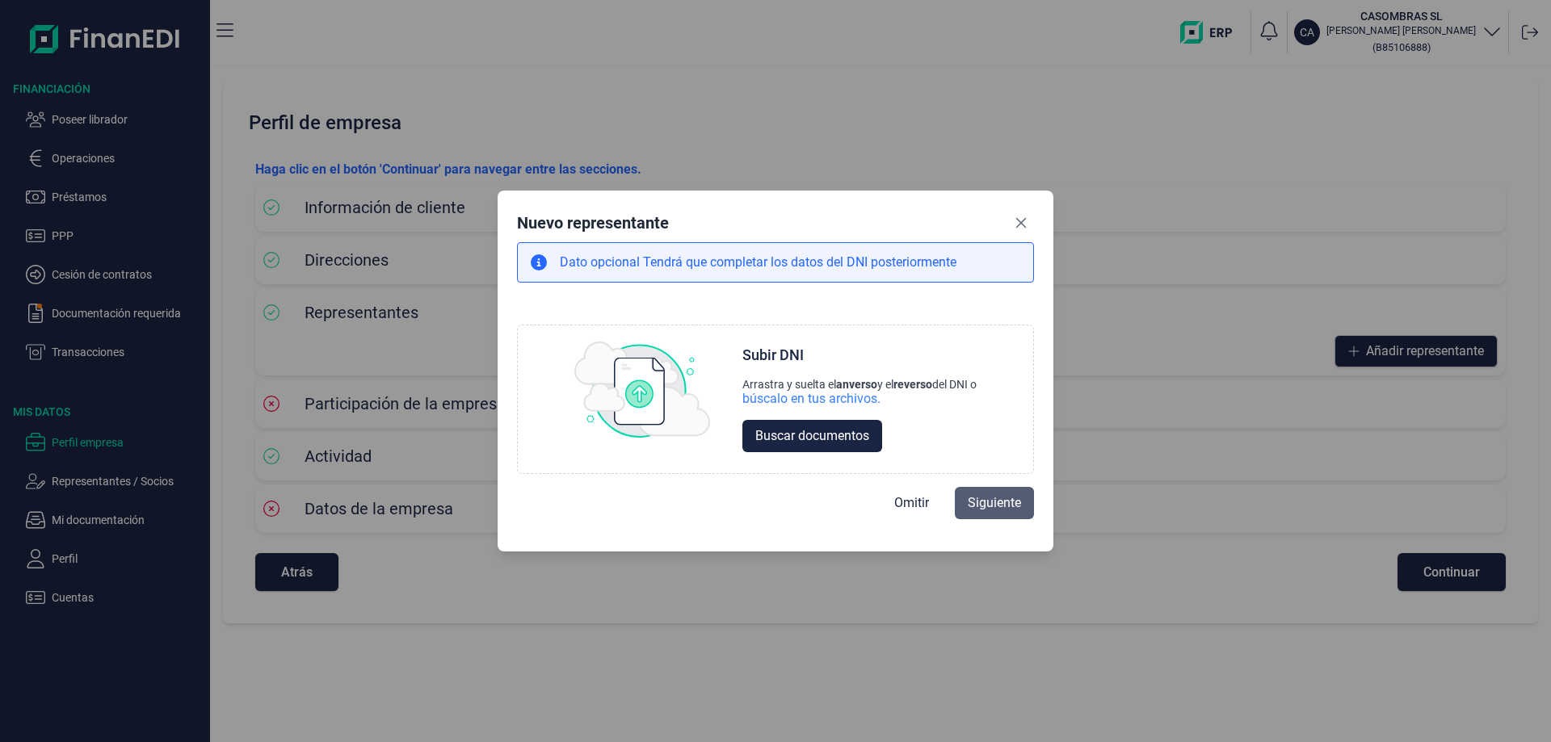
click at [995, 504] on span "Siguiente" at bounding box center [994, 503] width 53 height 19
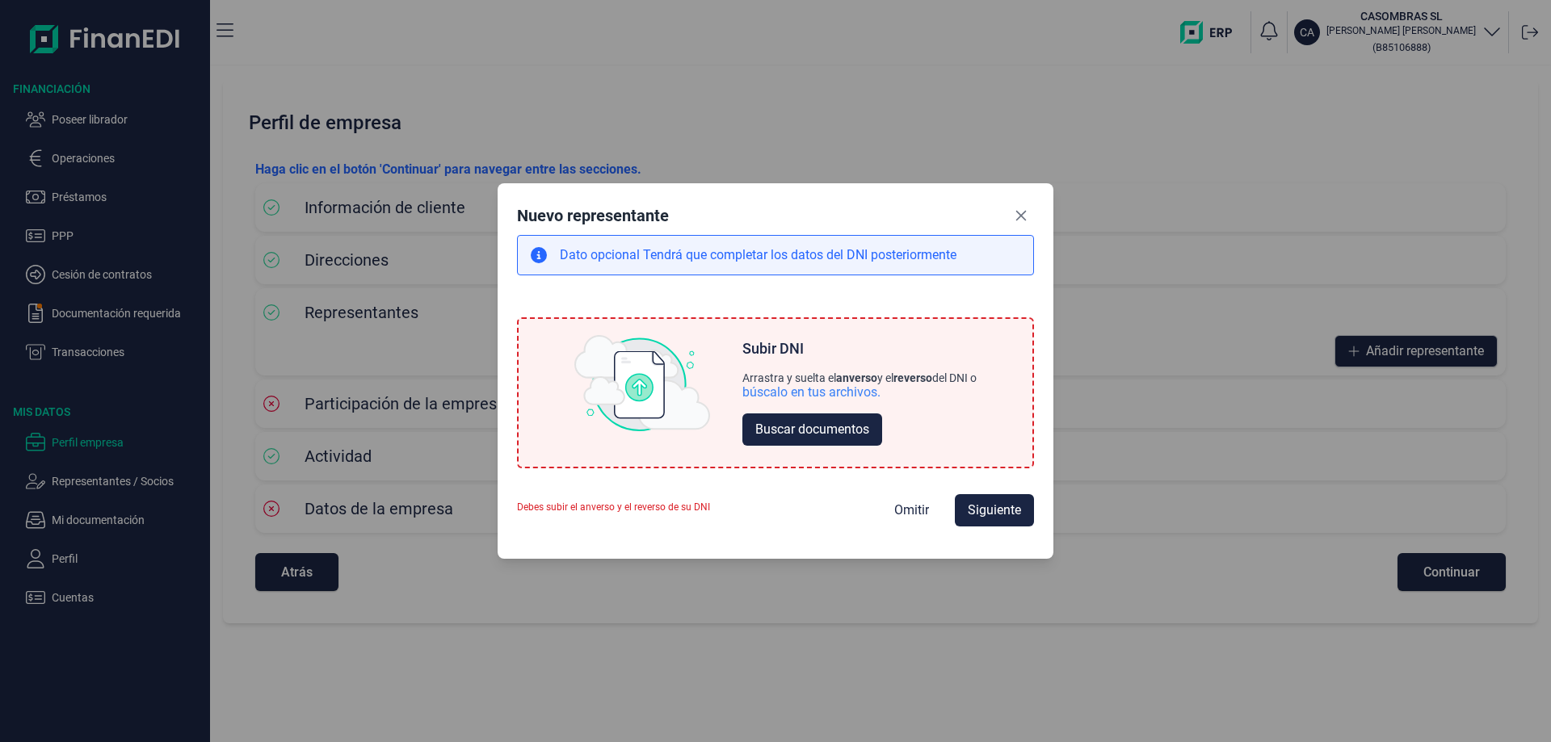
click at [919, 385] on div "búscalo en tus archivos." at bounding box center [859, 393] width 234 height 16
click at [906, 514] on span "Omitir" at bounding box center [911, 510] width 35 height 19
select select "ES"
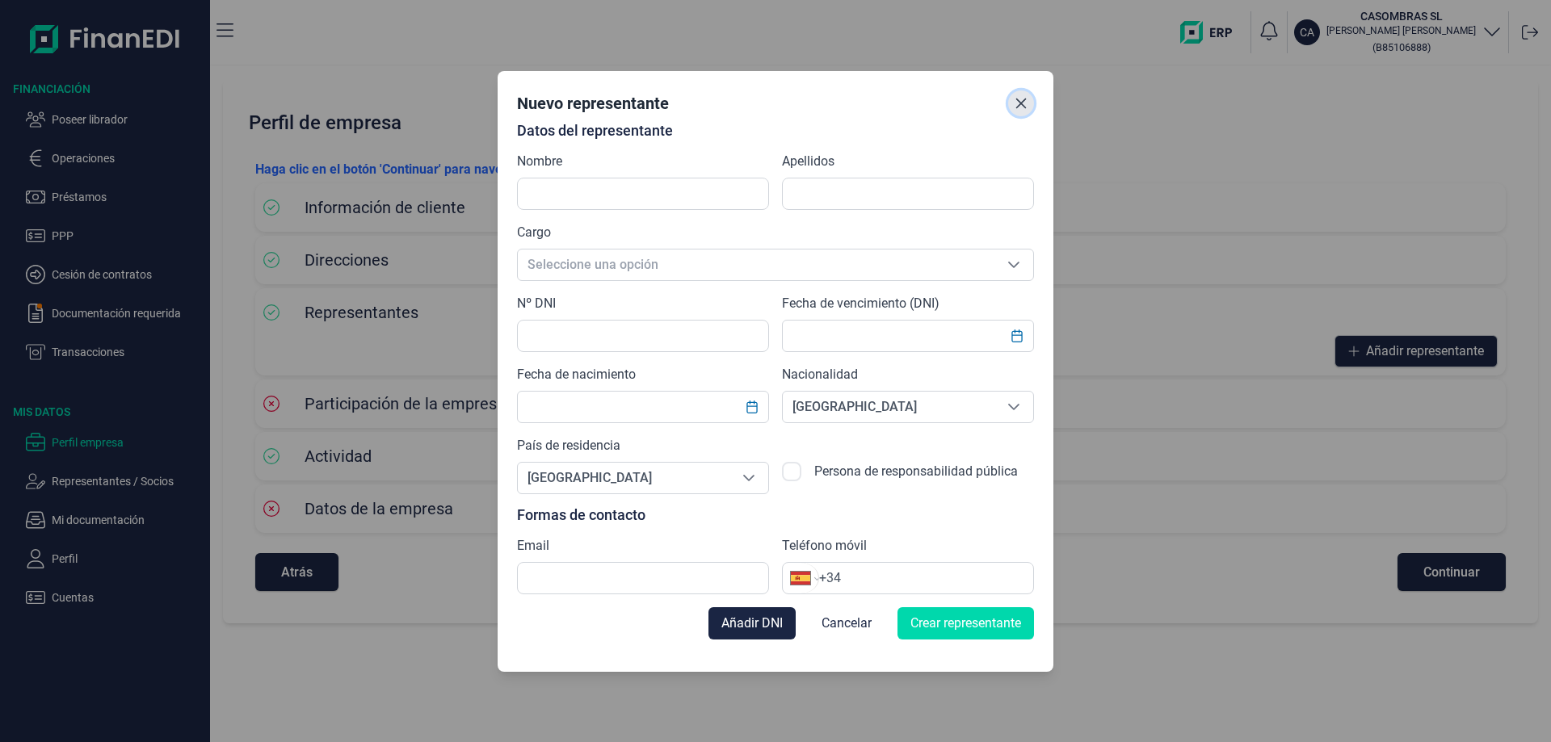
click at [1014, 94] on button "Close" at bounding box center [1021, 103] width 26 height 26
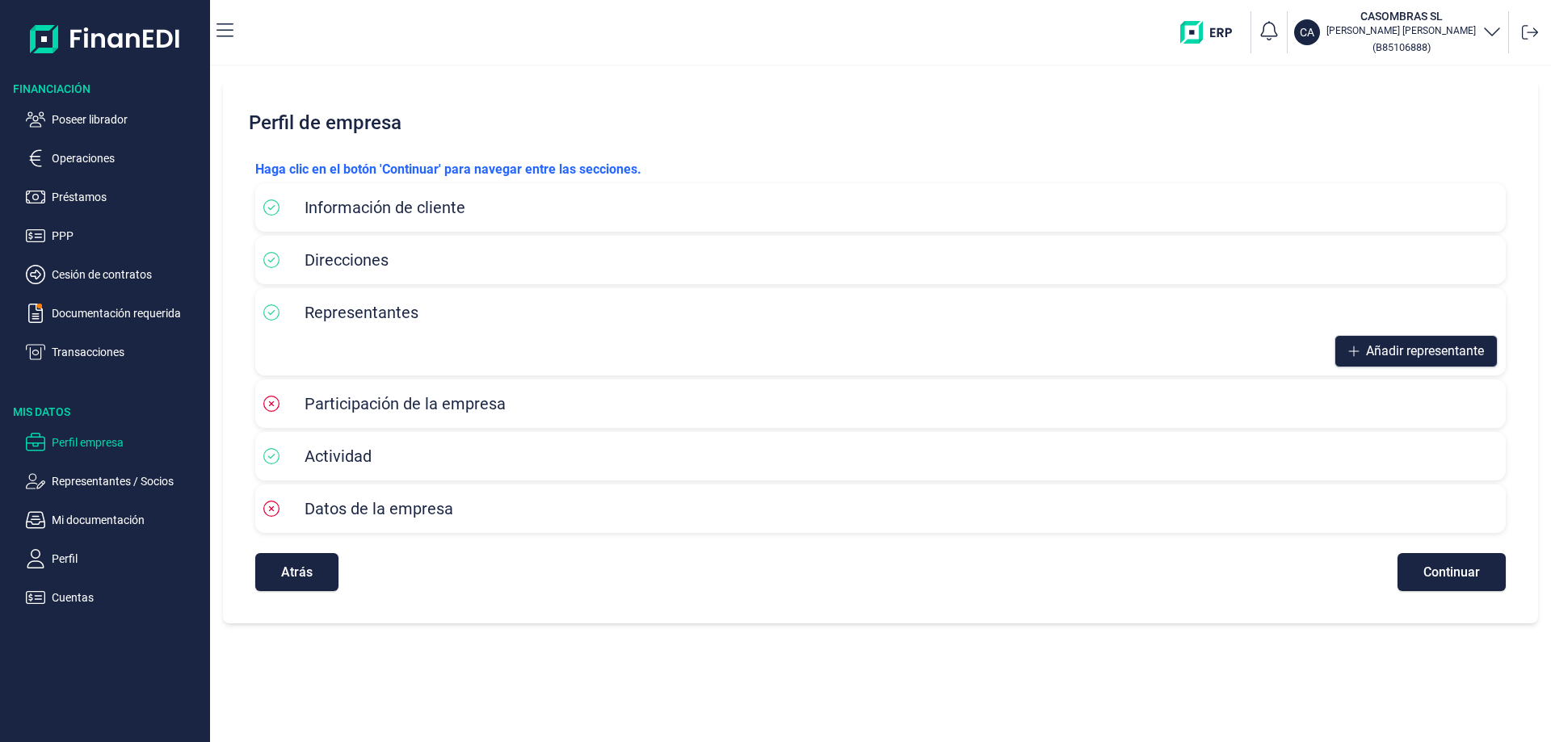
click at [343, 402] on span "Participación de la empresa" at bounding box center [405, 403] width 201 height 19
click at [359, 441] on div "Actividad" at bounding box center [880, 456] width 1234 height 32
click at [1458, 581] on button "Continuar" at bounding box center [1452, 572] width 108 height 38
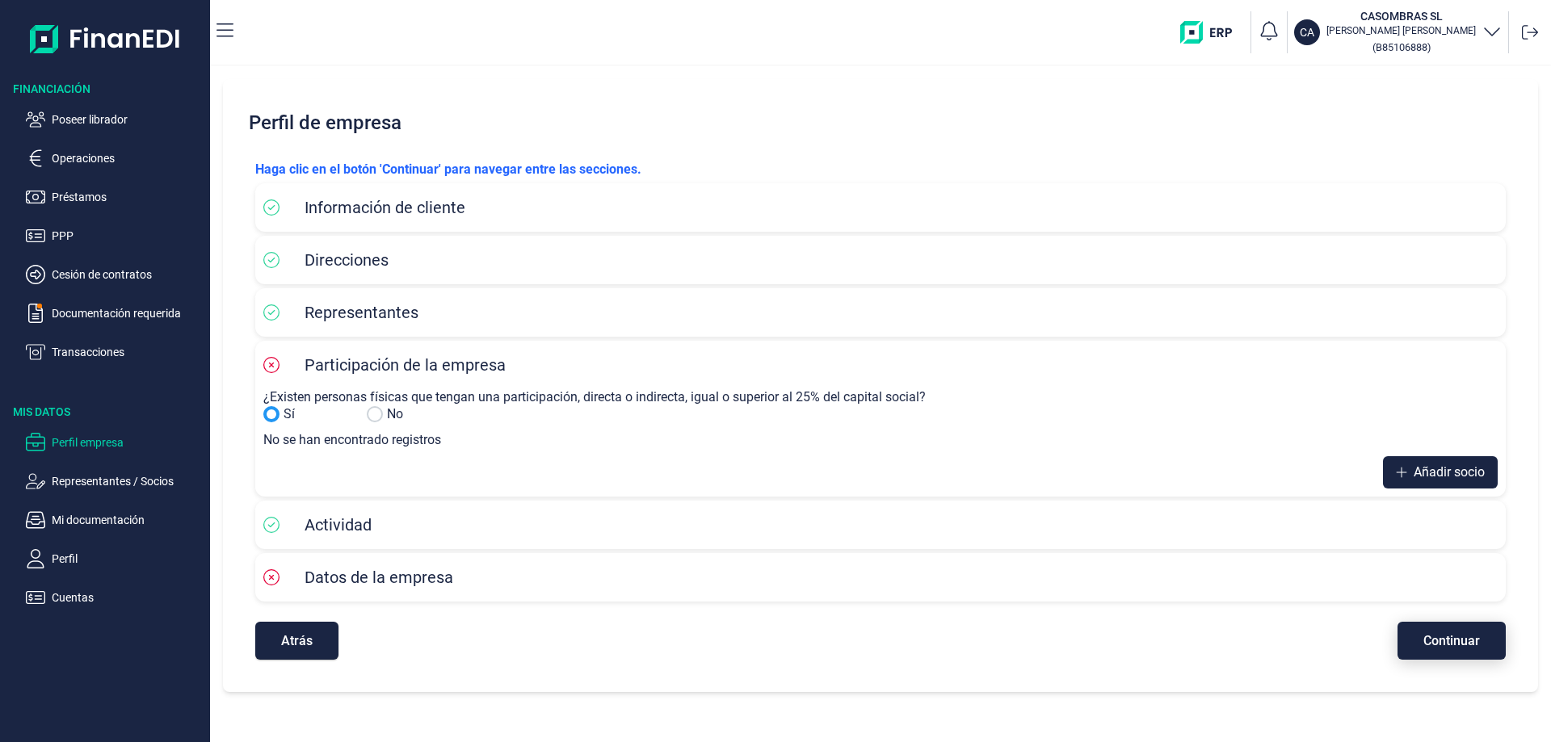
click at [1458, 581] on div "Datos de la empresa" at bounding box center [880, 577] width 1234 height 24
click at [1438, 649] on button "Continuar" at bounding box center [1452, 641] width 108 height 38
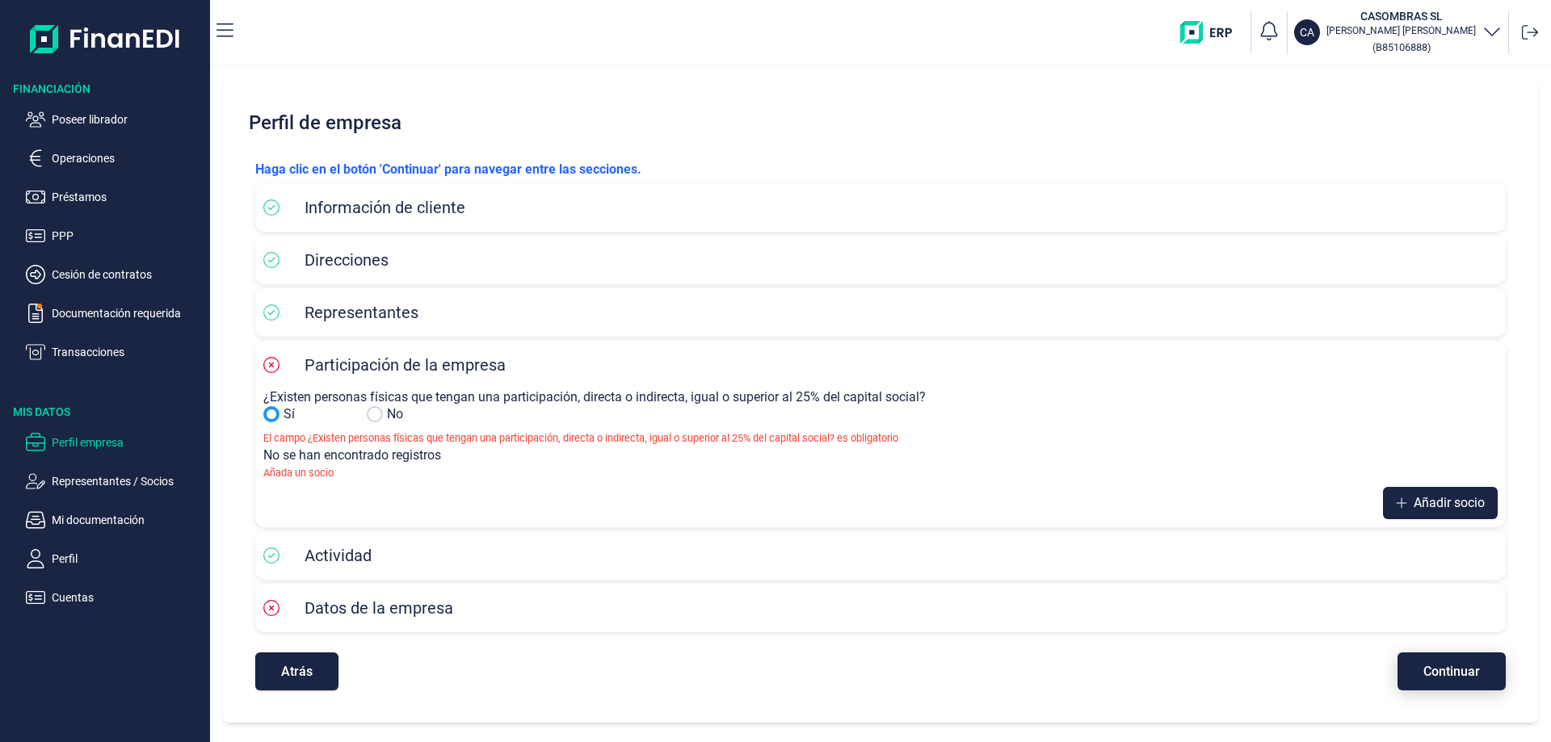
click at [1438, 649] on div "Atrás Continuar" at bounding box center [880, 664] width 1251 height 54
click at [1440, 661] on button "Continuar" at bounding box center [1452, 672] width 108 height 38
drag, startPoint x: 1440, startPoint y: 661, endPoint x: 1437, endPoint y: 672, distance: 11.6
click at [1437, 671] on button "Continuar" at bounding box center [1452, 672] width 108 height 38
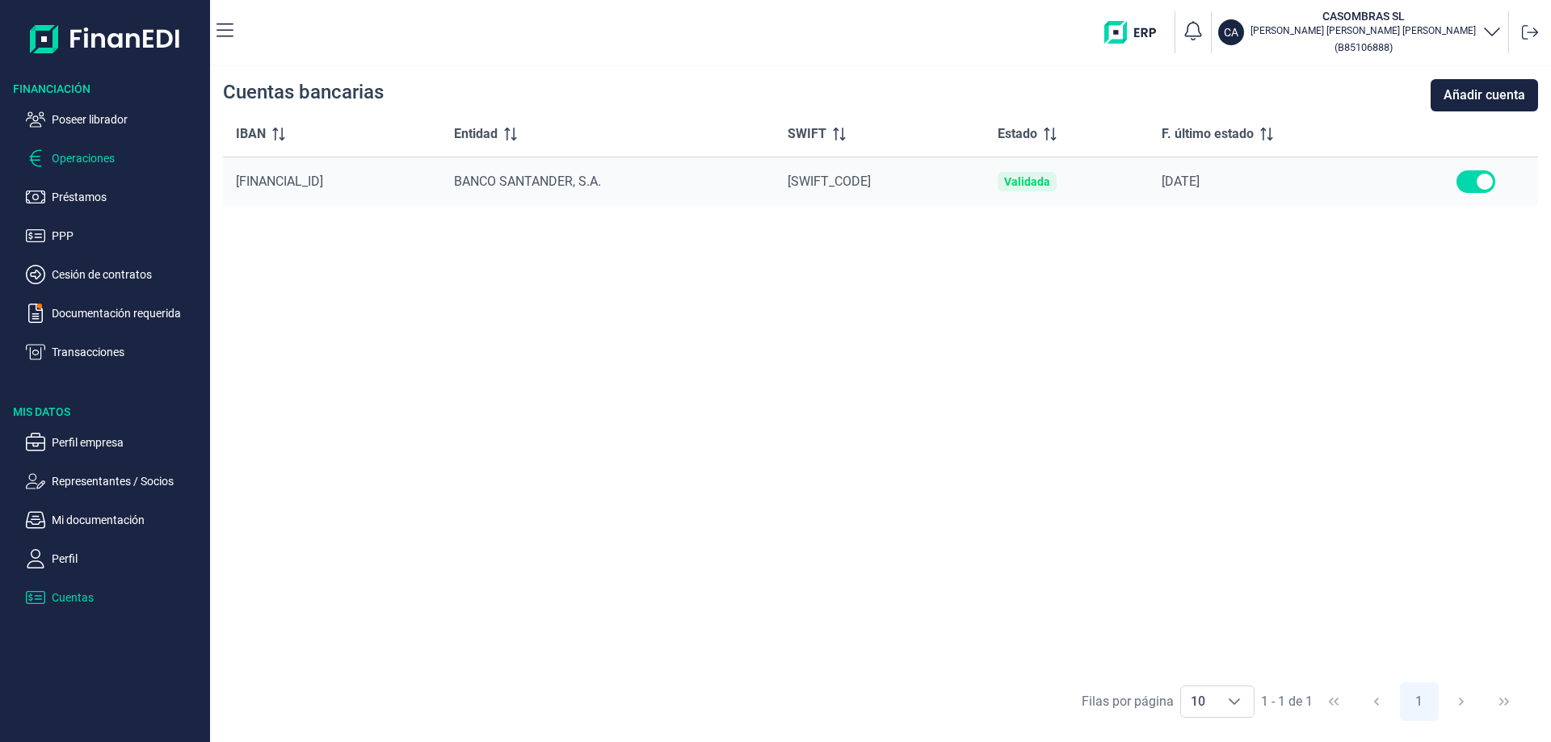
click at [74, 160] on p "Operaciones" at bounding box center [128, 158] width 152 height 19
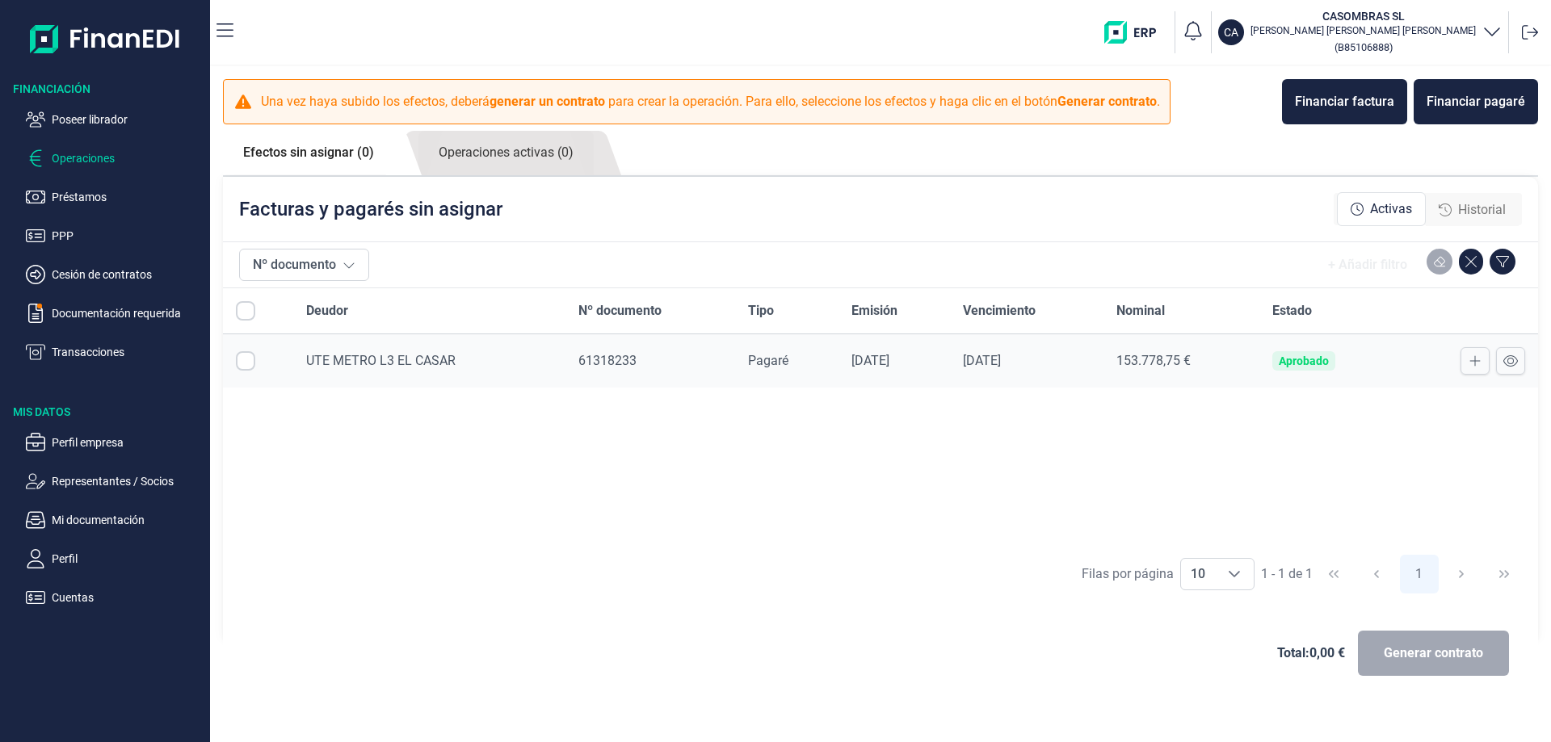
checkbox input "true"
click at [1435, 655] on span "Generar contrato" at bounding box center [1433, 653] width 99 height 19
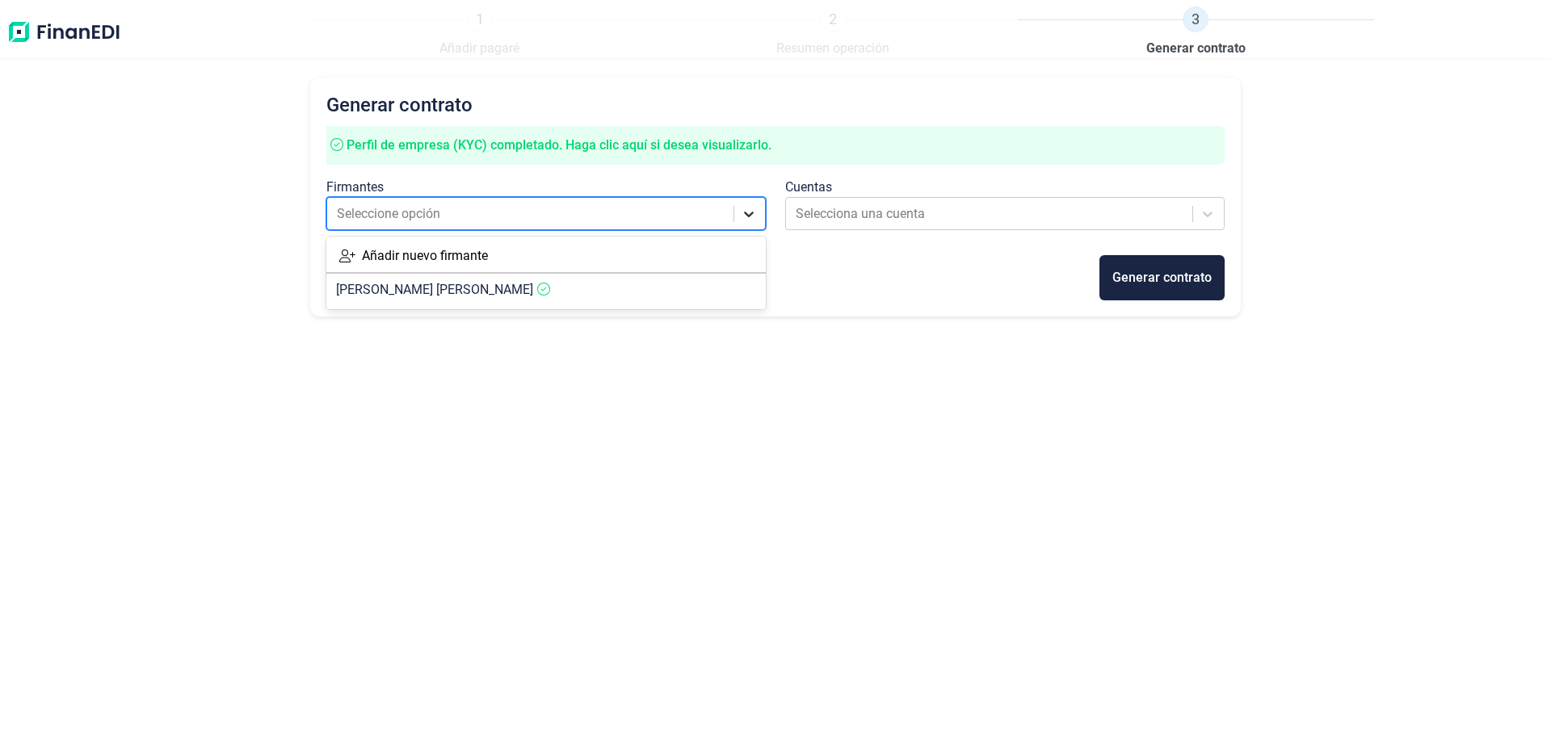
click at [753, 207] on icon at bounding box center [749, 214] width 16 height 16
click at [469, 292] on span "JAIME RIGOBERTO TROYA JIMENEZ" at bounding box center [434, 289] width 197 height 15
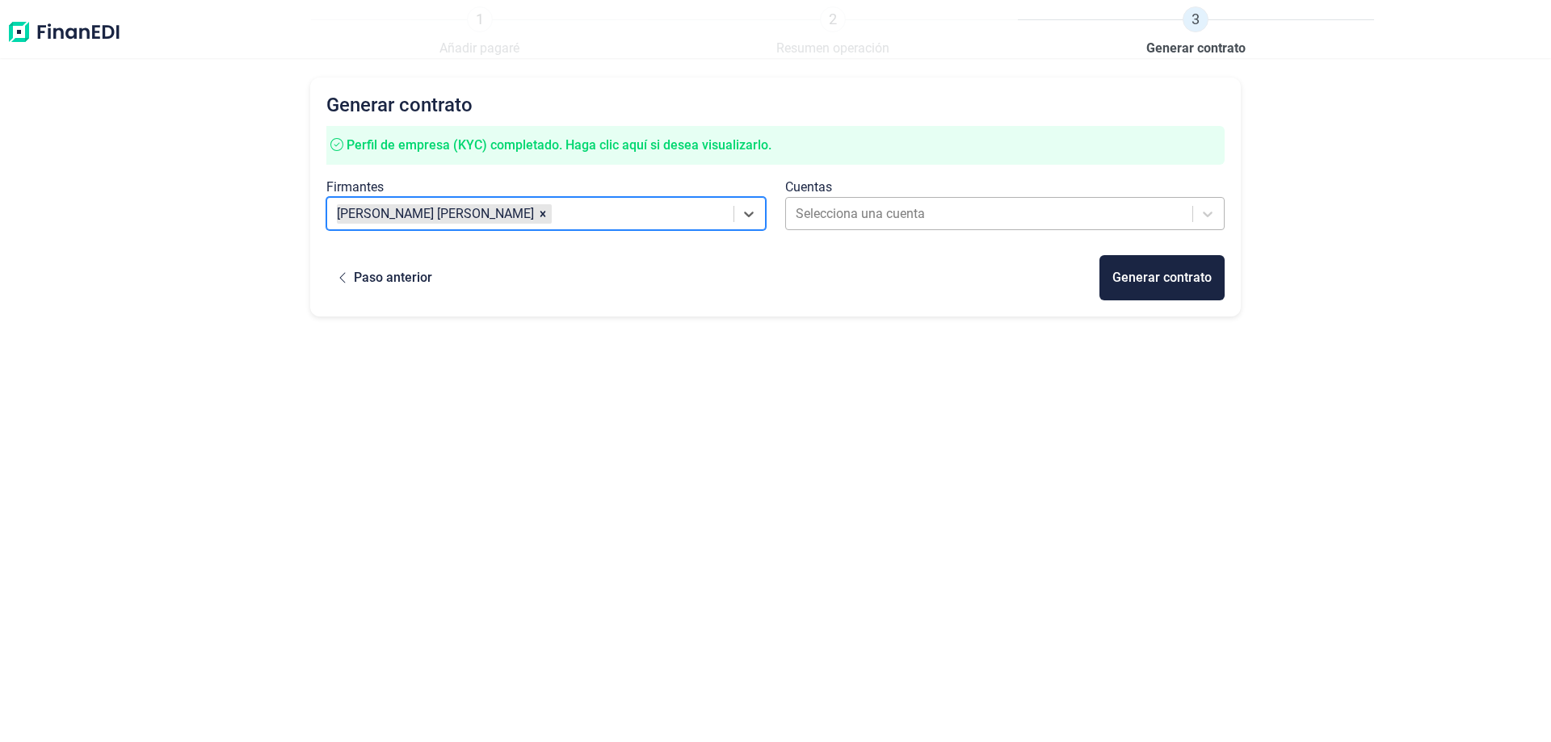
click at [925, 218] on div at bounding box center [990, 214] width 389 height 23
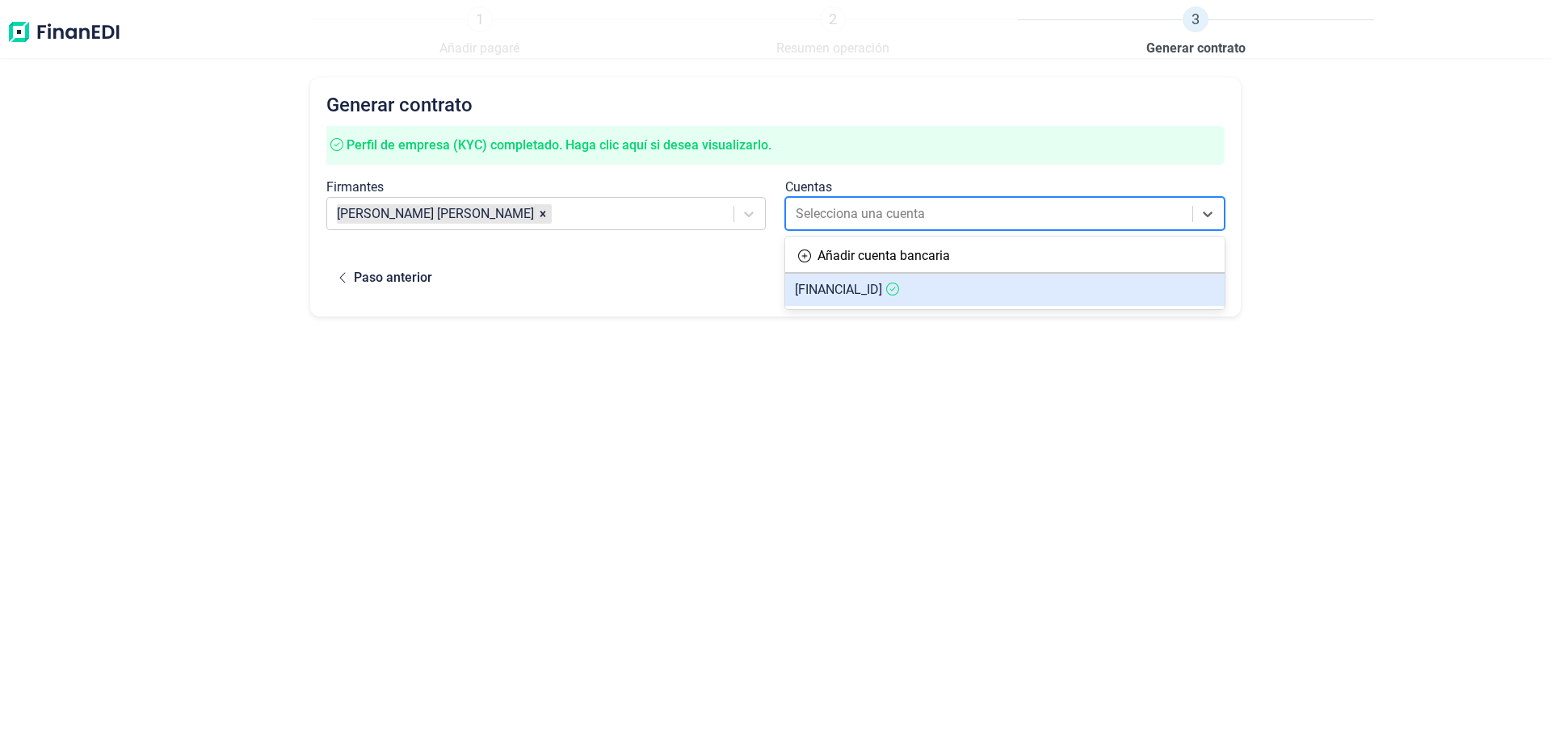
click at [882, 285] on span "[FINANCIAL_ID]" at bounding box center [838, 289] width 87 height 15
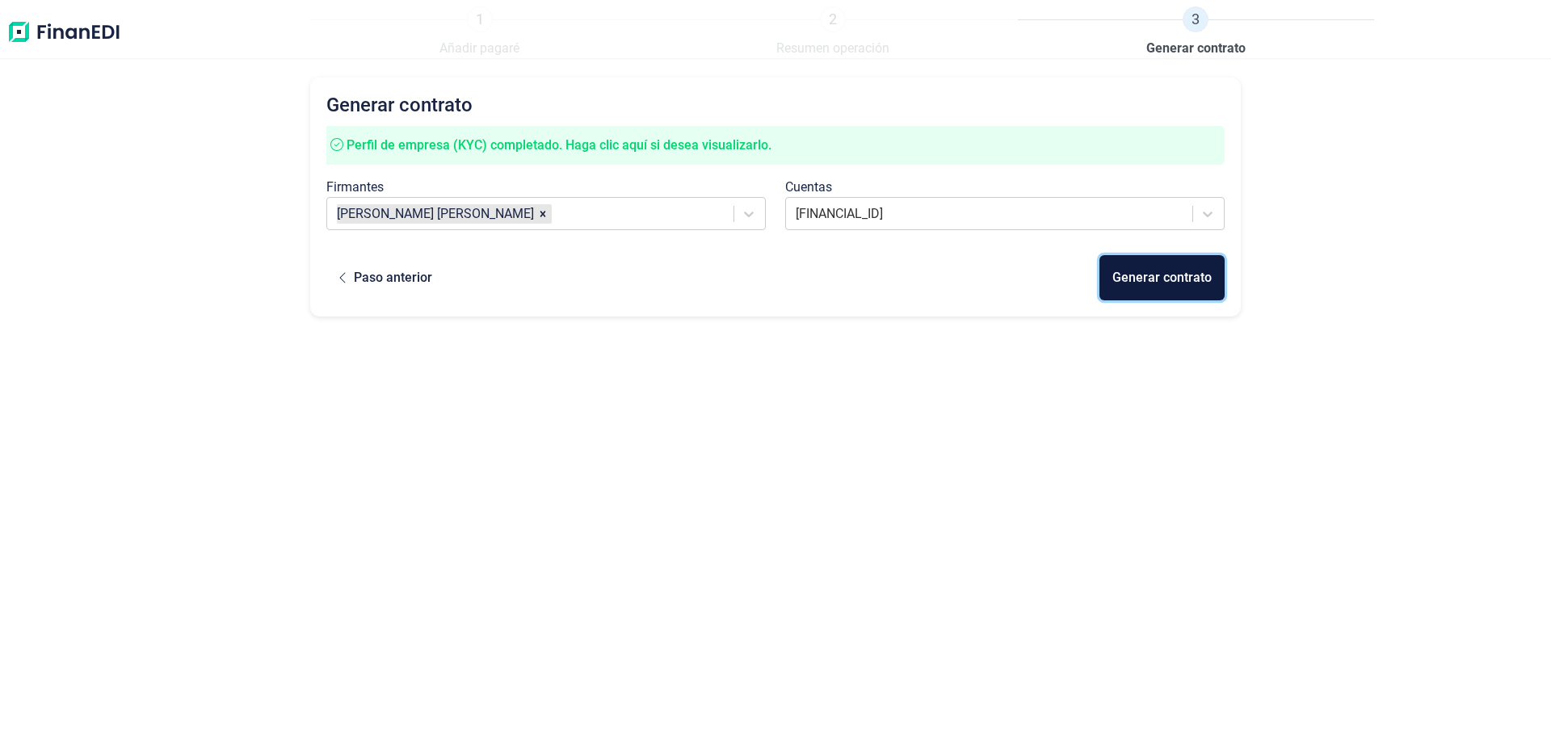
click at [1159, 277] on div "Generar contrato" at bounding box center [1161, 277] width 99 height 19
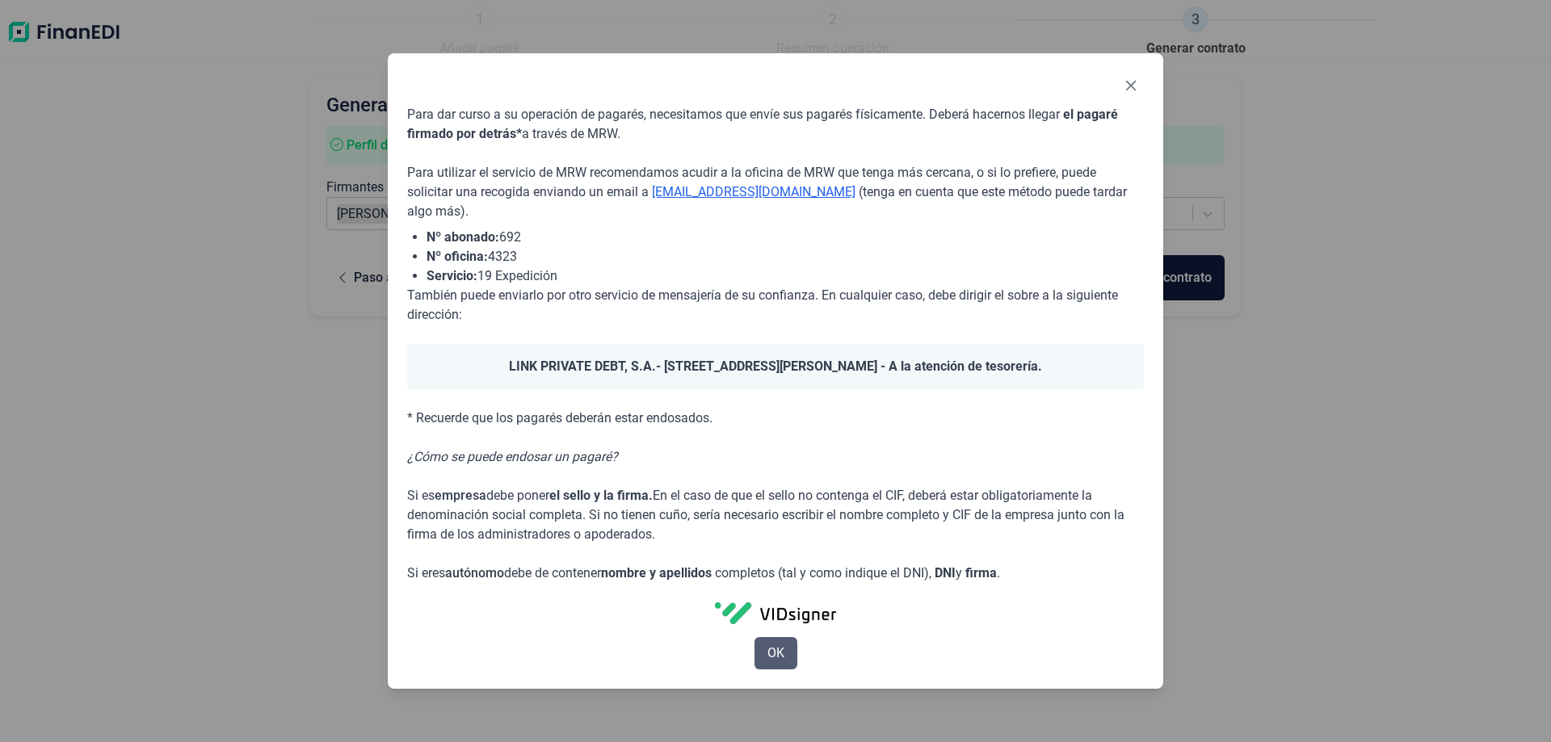
click at [793, 653] on button "OK" at bounding box center [776, 653] width 43 height 32
